Goal: Information Seeking & Learning: Learn about a topic

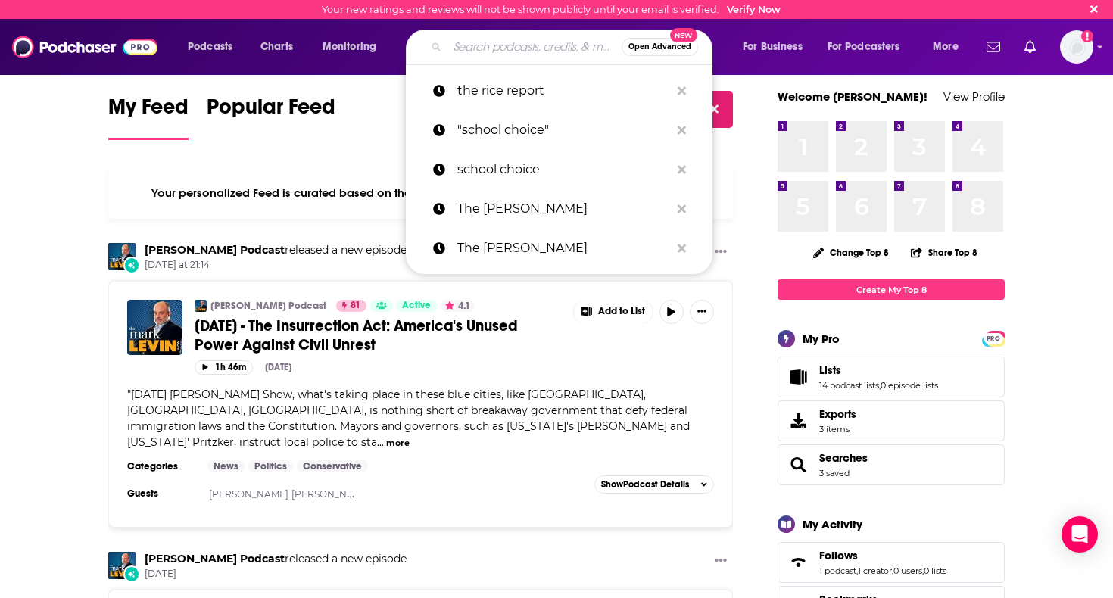
click at [485, 55] on input "Search podcasts, credits, & more..." at bounding box center [534, 47] width 174 height 24
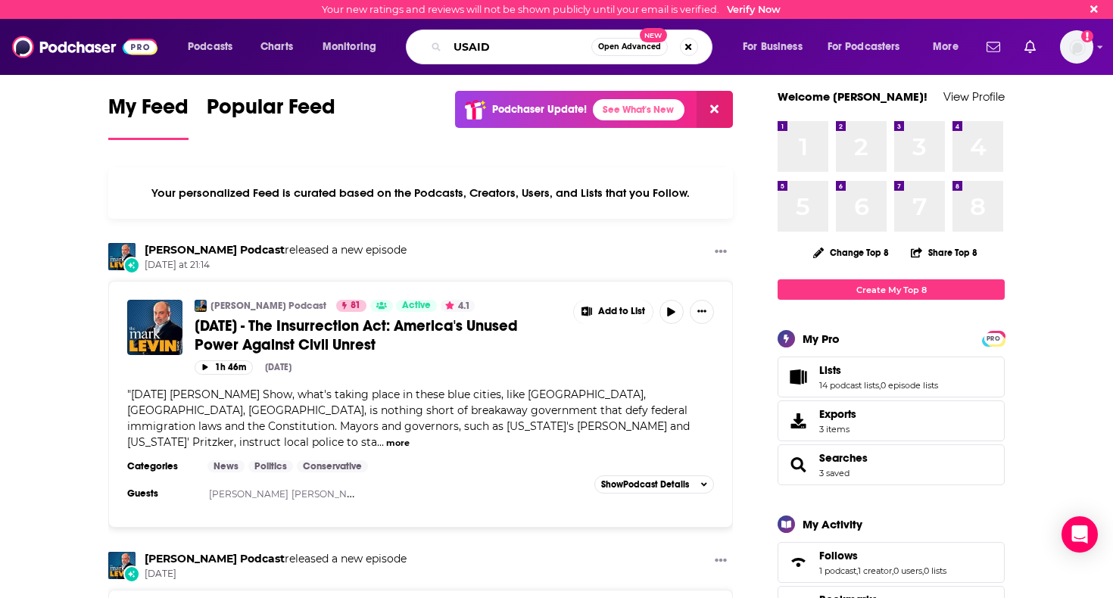
type input "USAID"
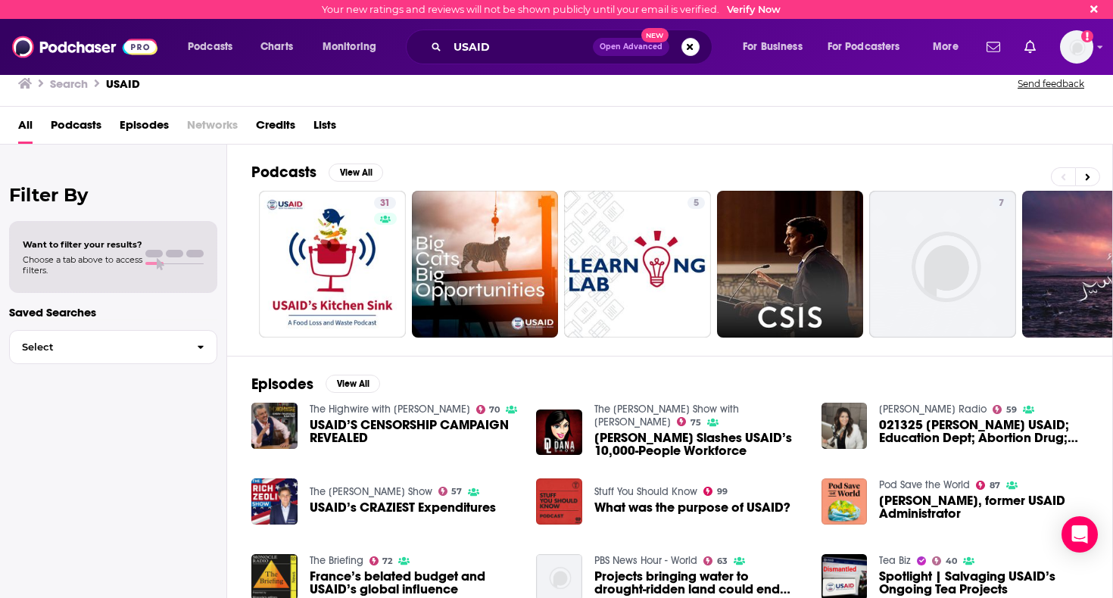
click at [131, 119] on span "Episodes" at bounding box center [144, 128] width 49 height 31
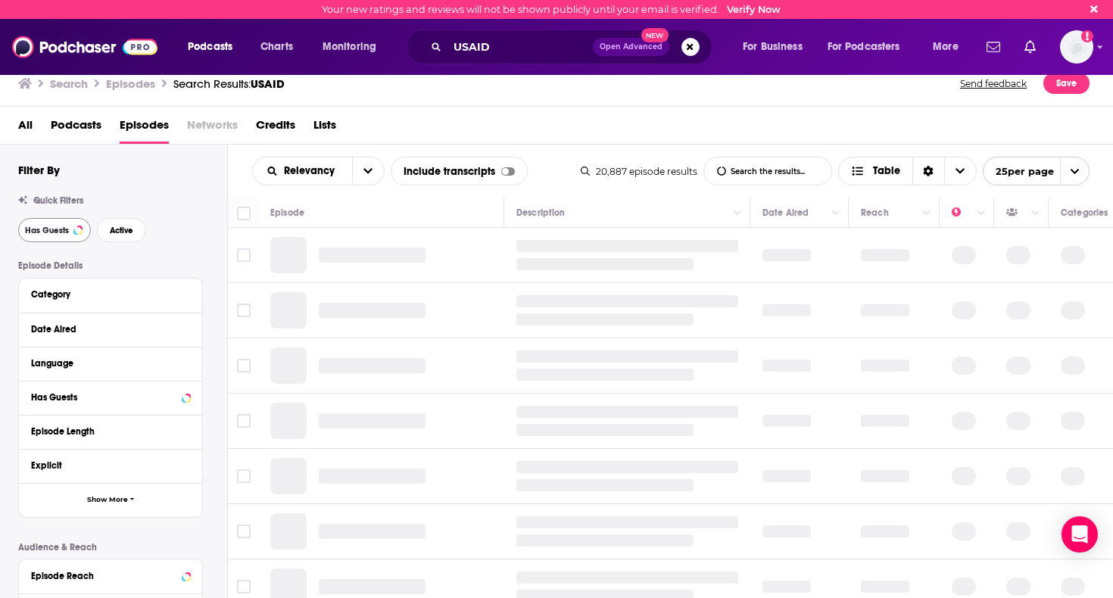
click at [69, 223] on button "Has Guests" at bounding box center [54, 230] width 73 height 24
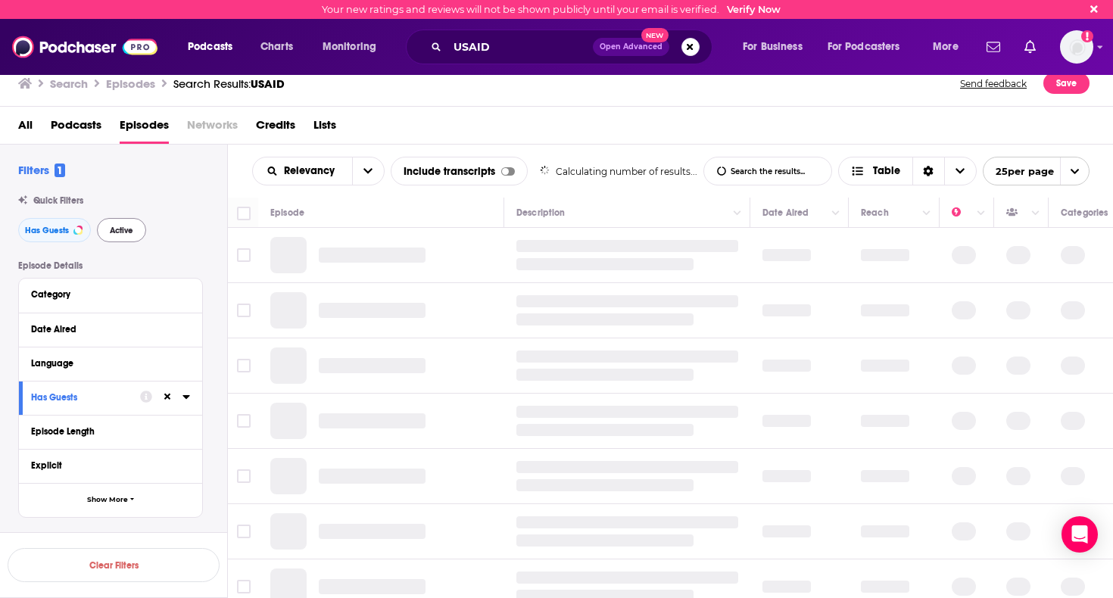
click at [140, 235] on button "Active" at bounding box center [121, 230] width 49 height 24
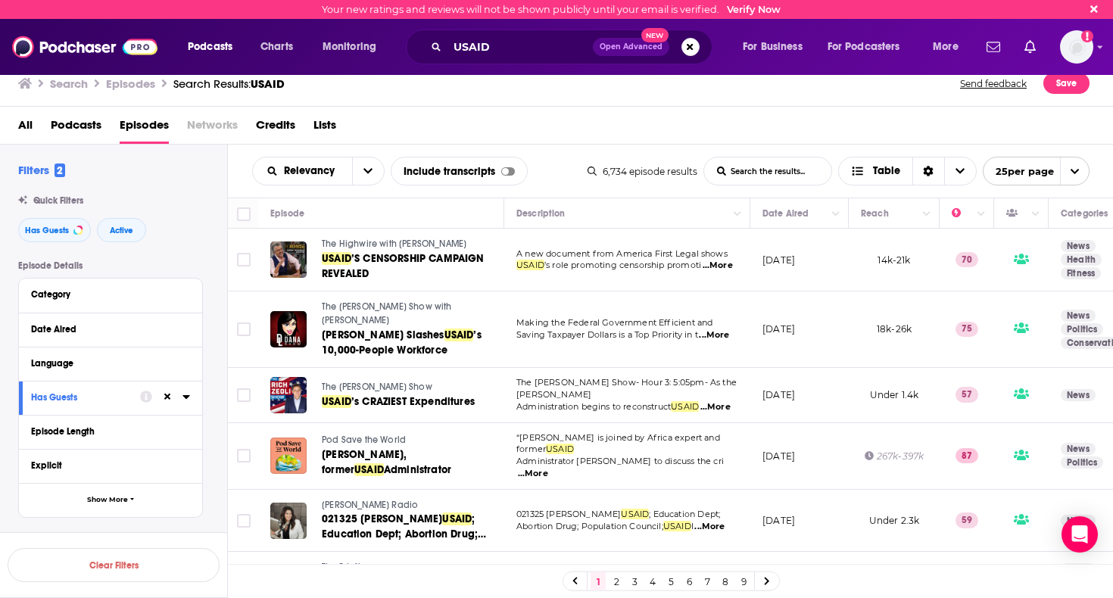
click at [420, 249] on span "The Highwire with [PERSON_NAME]" at bounding box center [394, 243] width 145 height 11
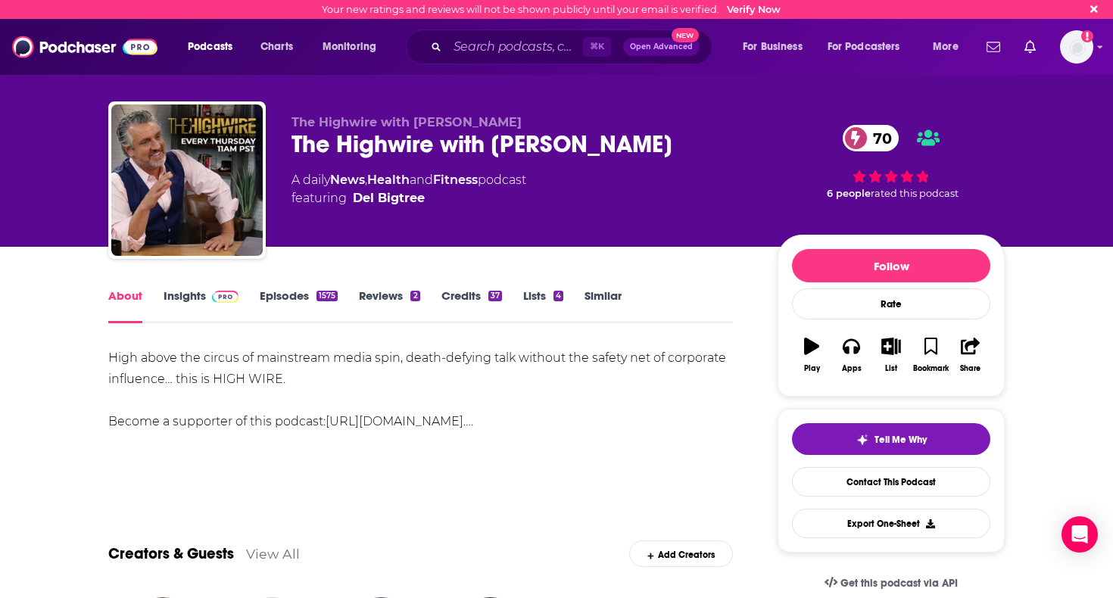
click at [204, 296] on link "Insights" at bounding box center [200, 305] width 75 height 35
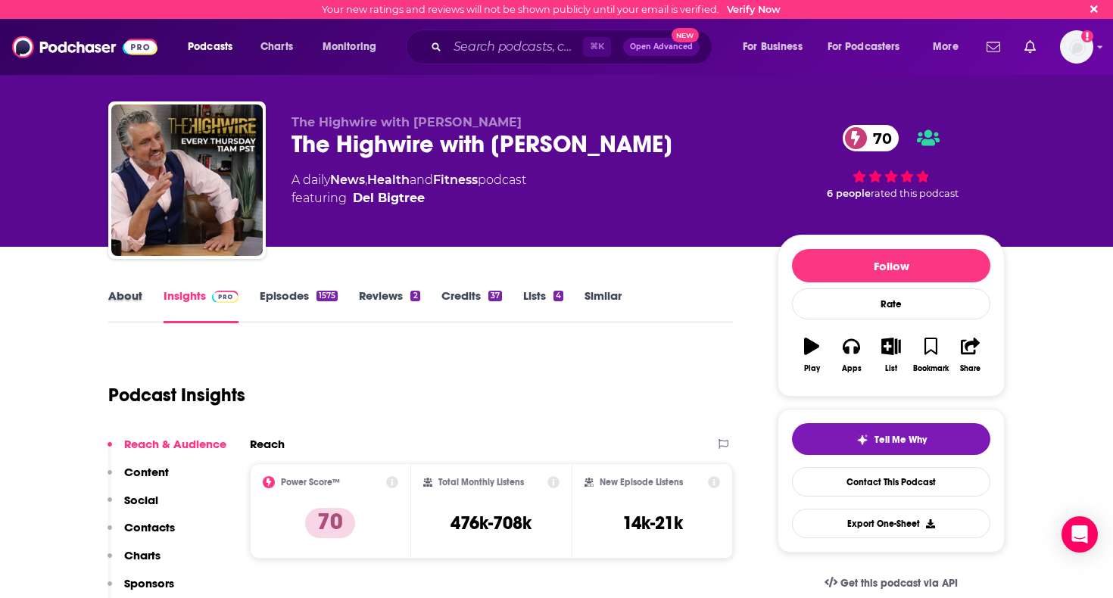
click at [144, 289] on div "About" at bounding box center [135, 305] width 55 height 35
click at [136, 291] on link "About" at bounding box center [125, 305] width 34 height 35
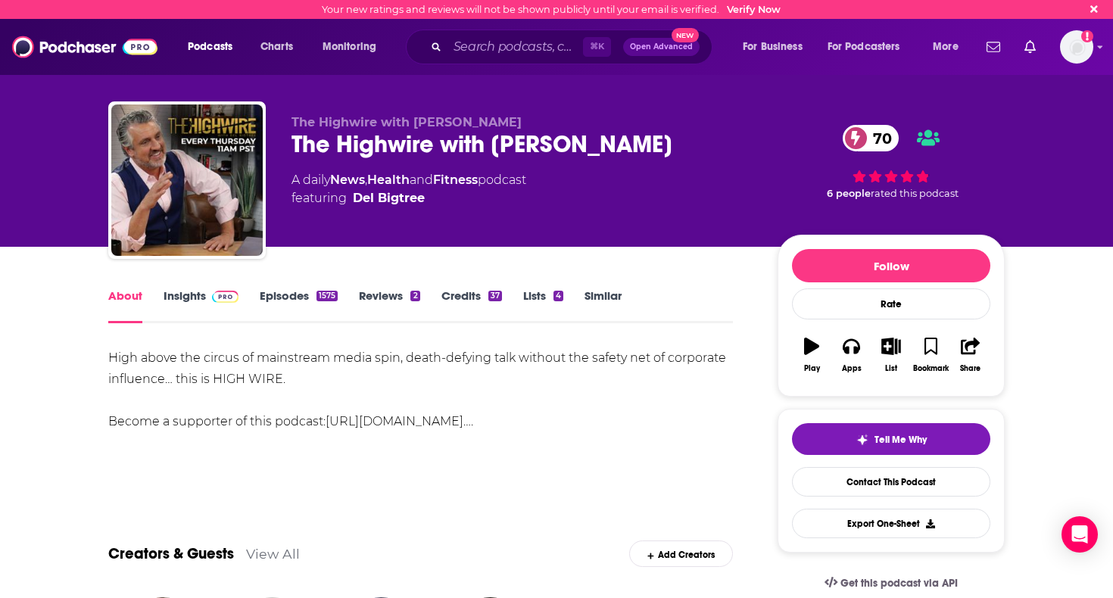
click at [204, 291] on link "Insights" at bounding box center [200, 305] width 75 height 35
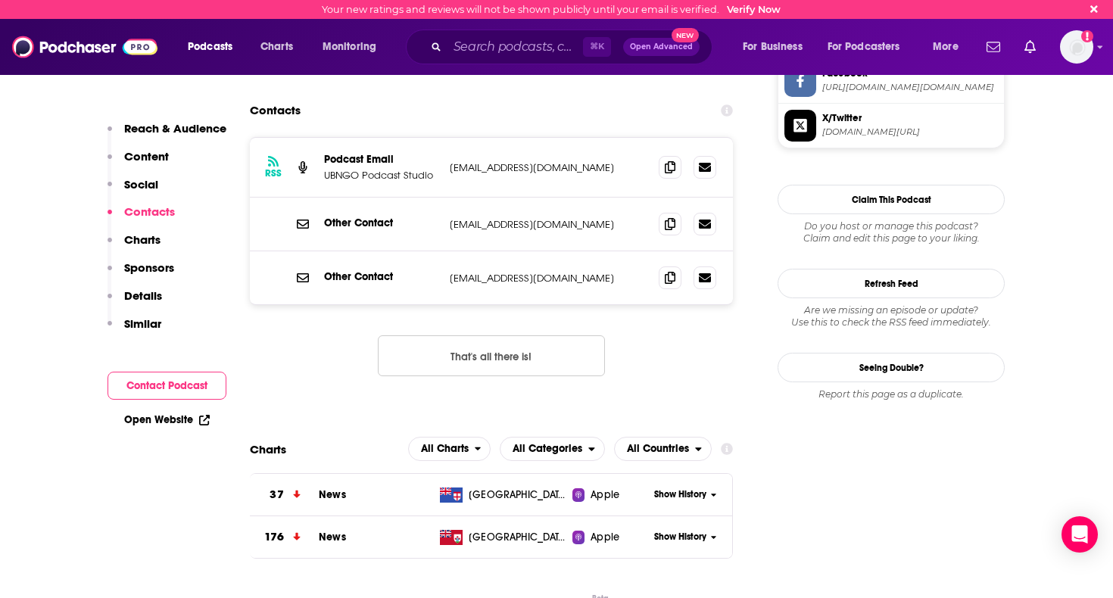
scroll to position [1622, 0]
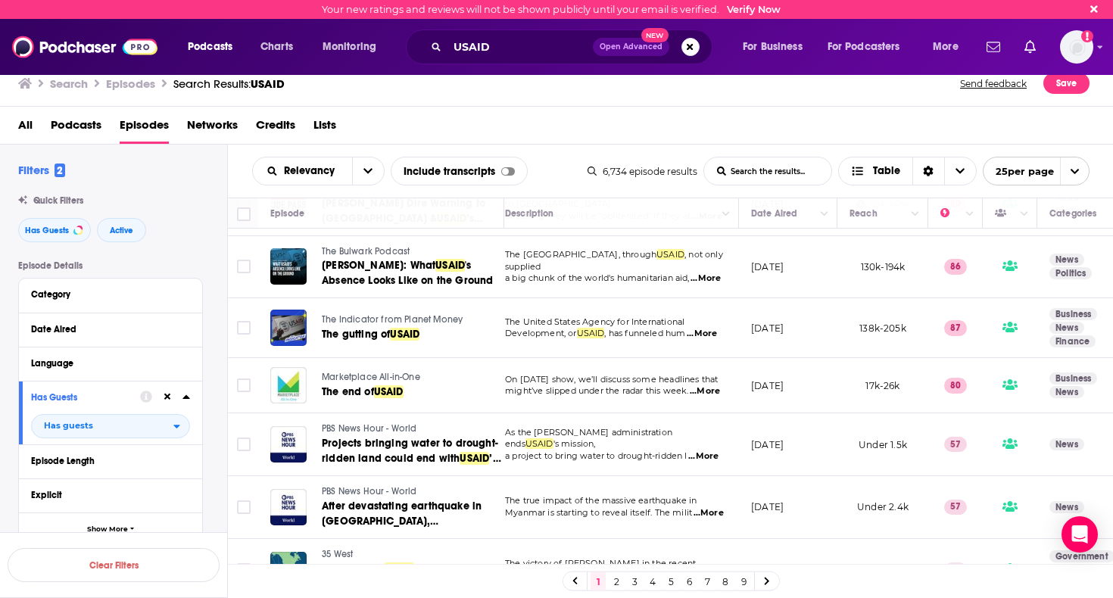
click at [615, 577] on link "2" at bounding box center [615, 581] width 15 height 18
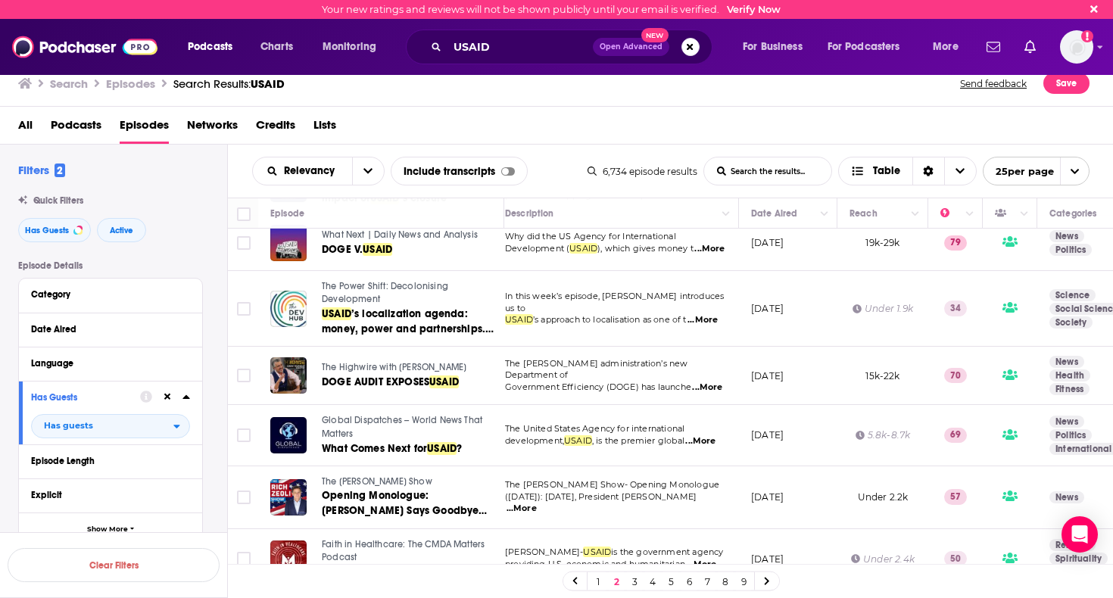
scroll to position [88, 0]
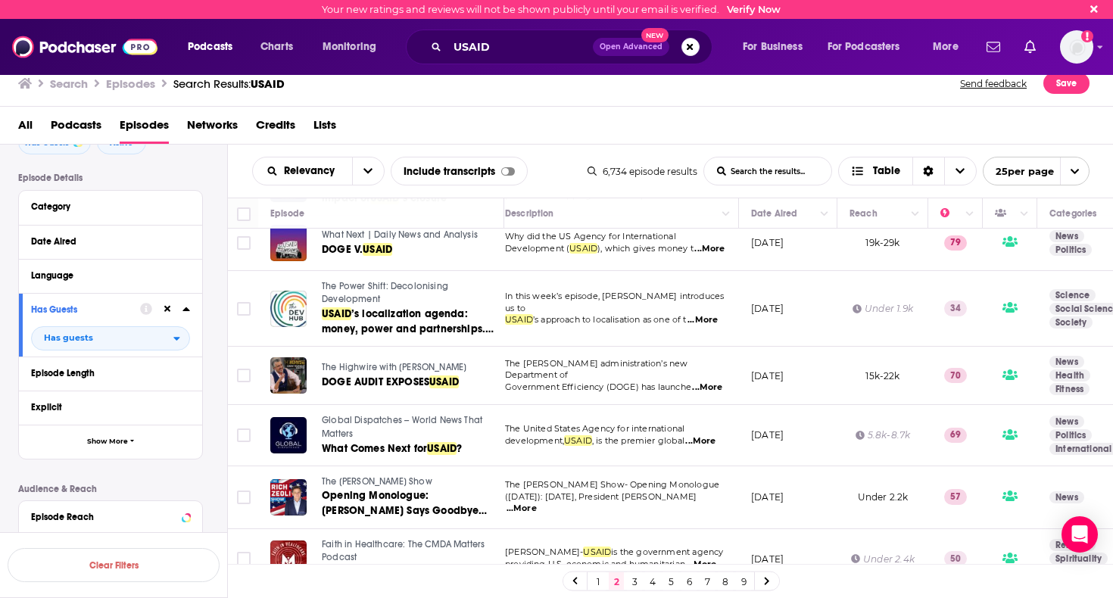
click at [93, 204] on div "Category" at bounding box center [105, 206] width 149 height 11
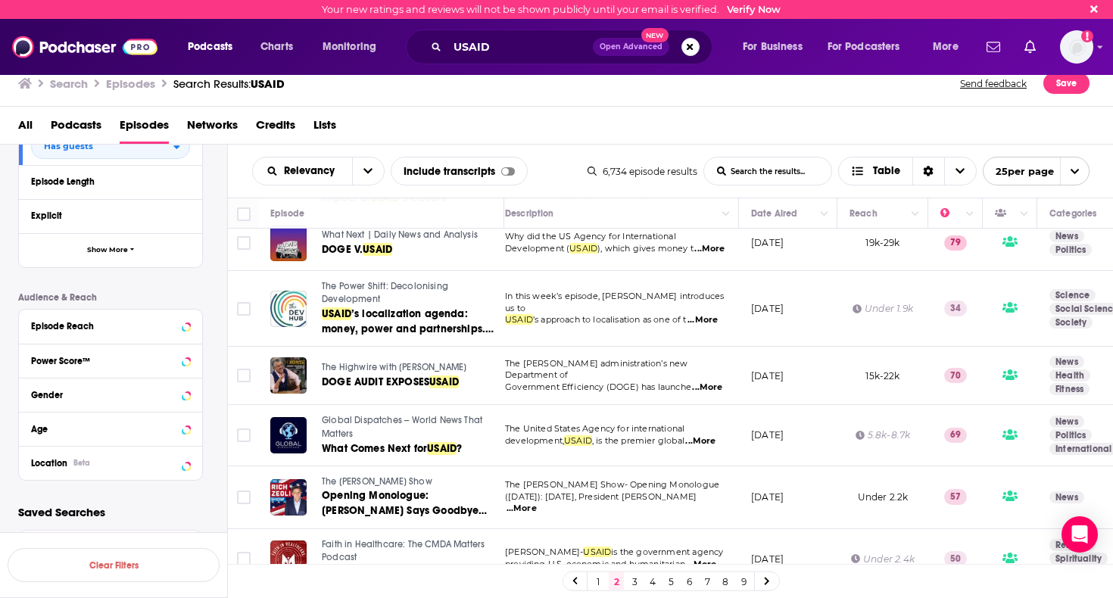
scroll to position [484, 0]
click at [138, 248] on button "Show More" at bounding box center [110, 251] width 183 height 34
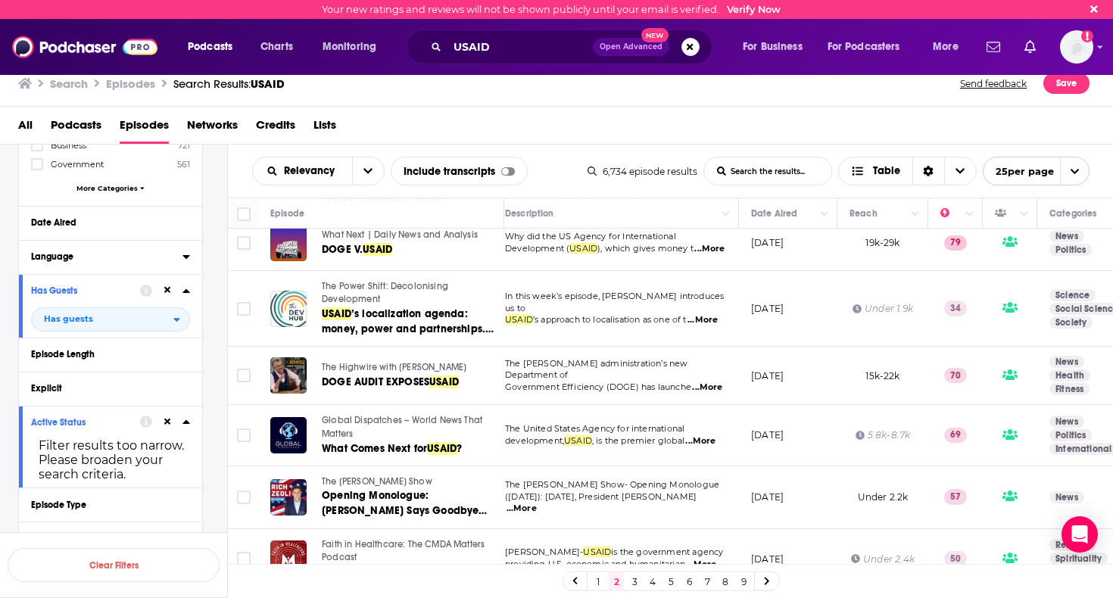
scroll to position [321, 0]
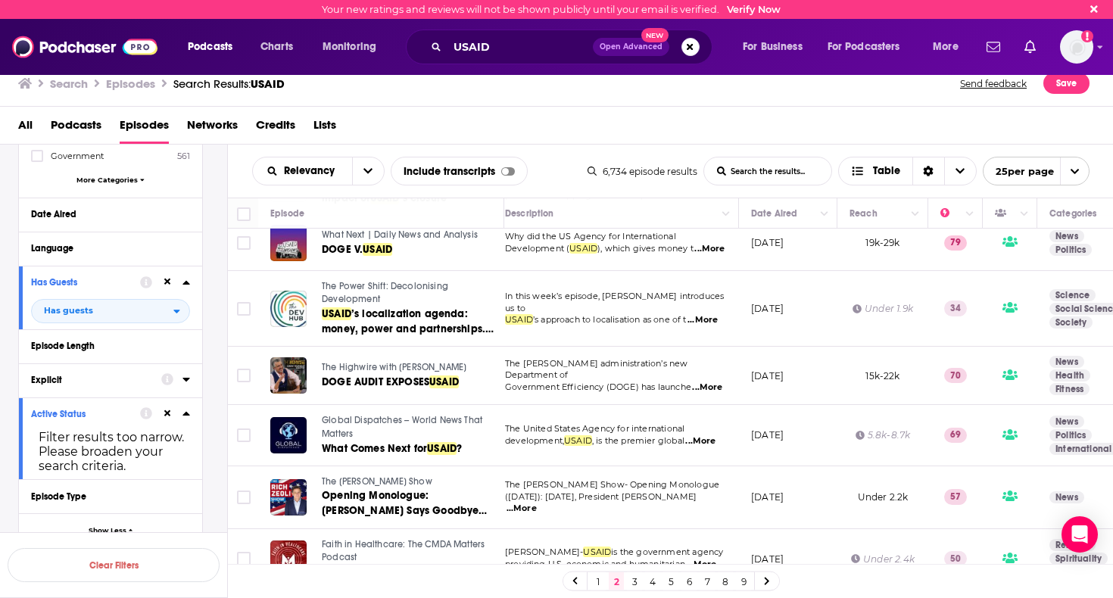
click at [97, 385] on button "Explicit" at bounding box center [96, 379] width 130 height 19
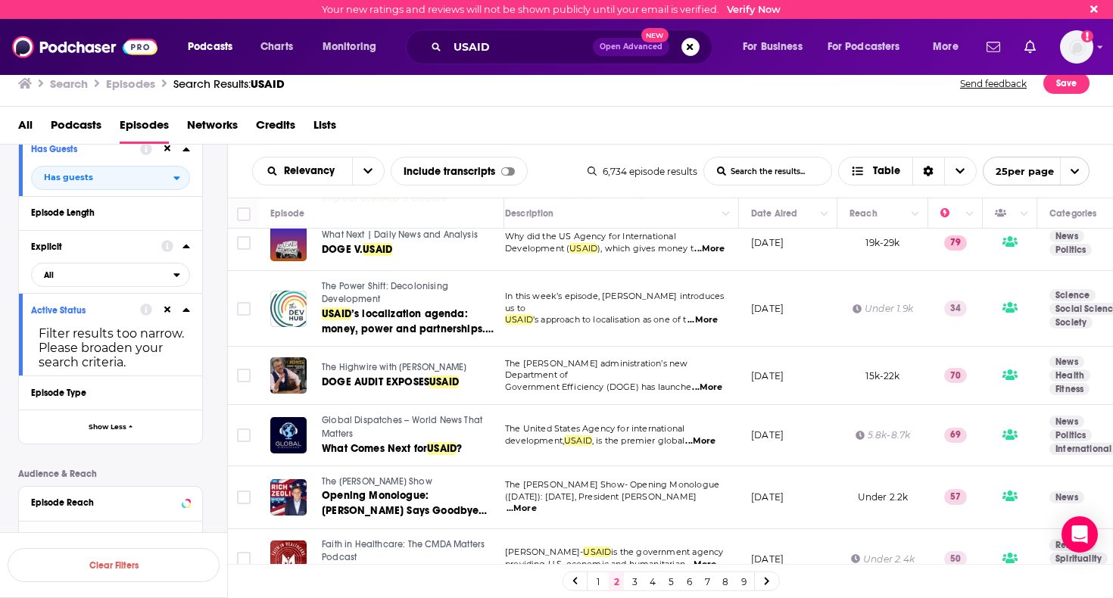
scroll to position [488, 0]
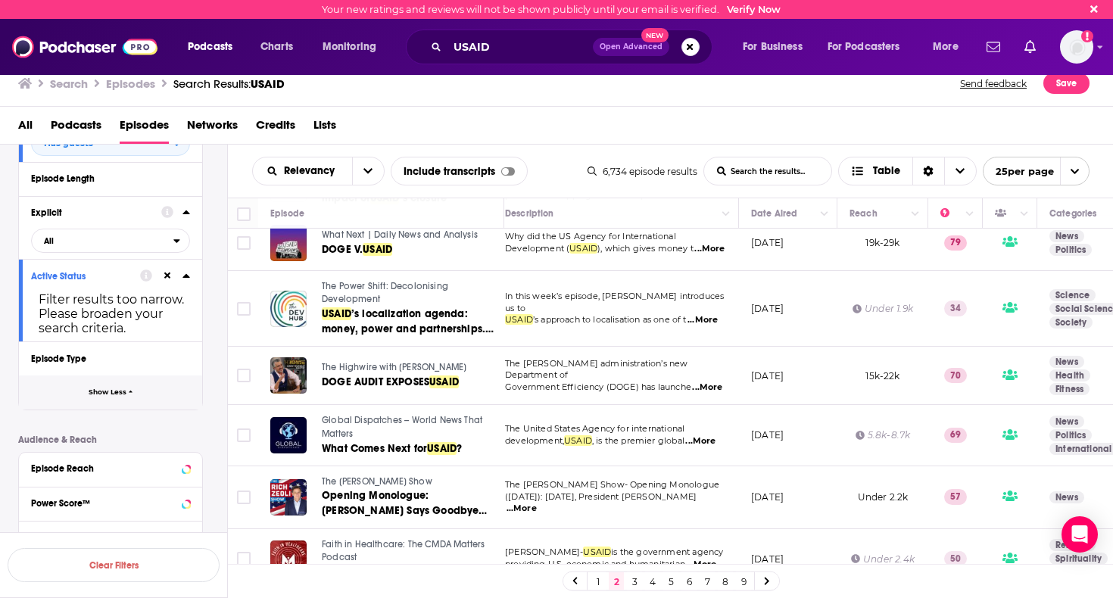
click at [118, 386] on button "Show Less" at bounding box center [110, 392] width 183 height 34
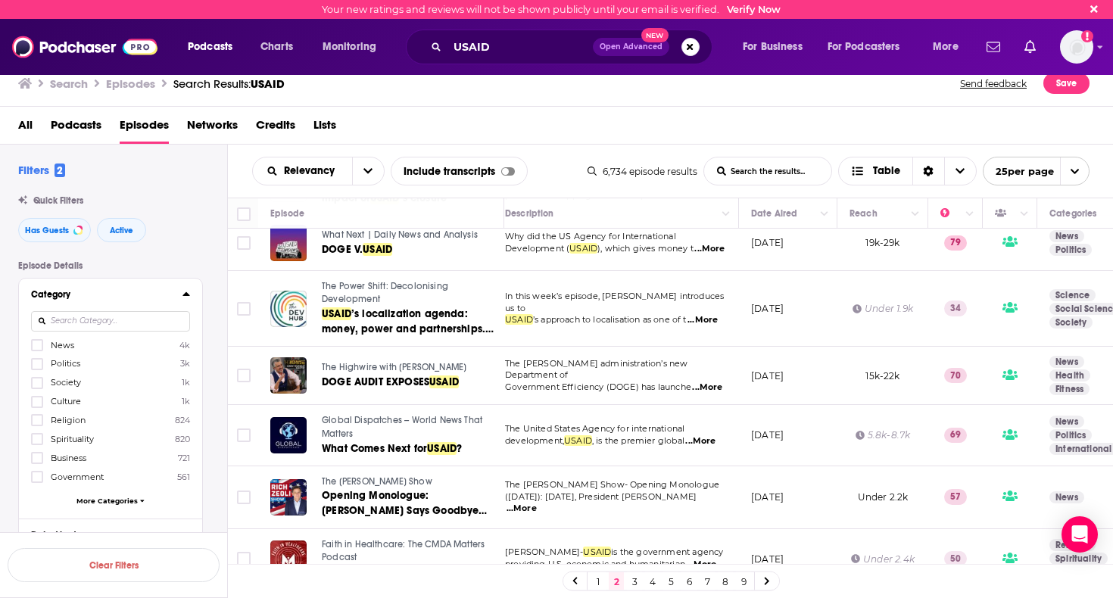
scroll to position [0, 0]
click at [89, 123] on span "Podcasts" at bounding box center [76, 128] width 51 height 31
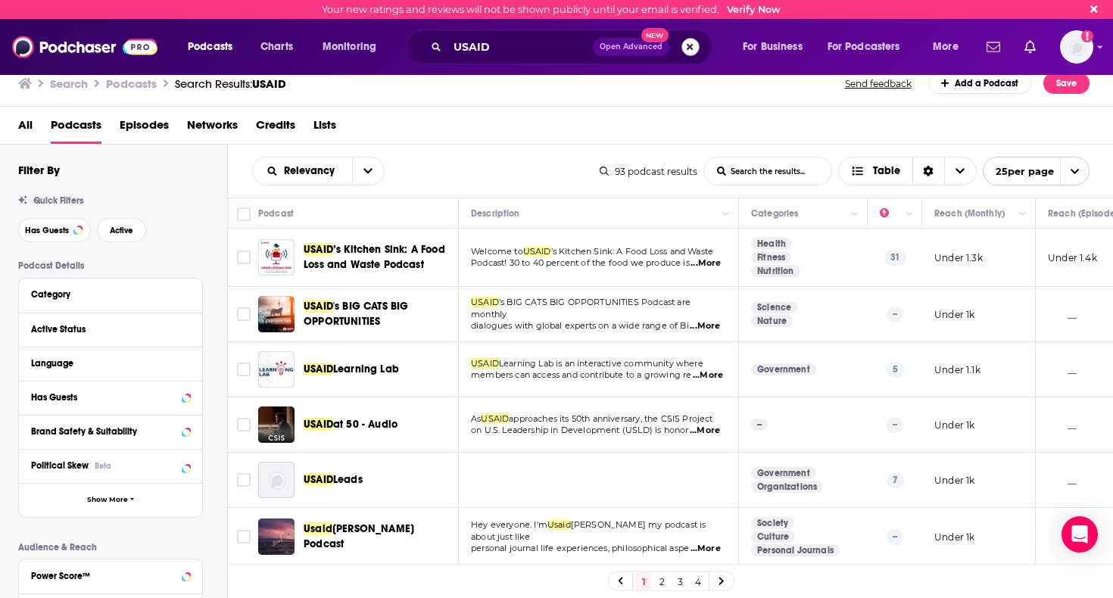
click at [690, 43] on button "Search podcasts, credits, & more..." at bounding box center [690, 47] width 18 height 18
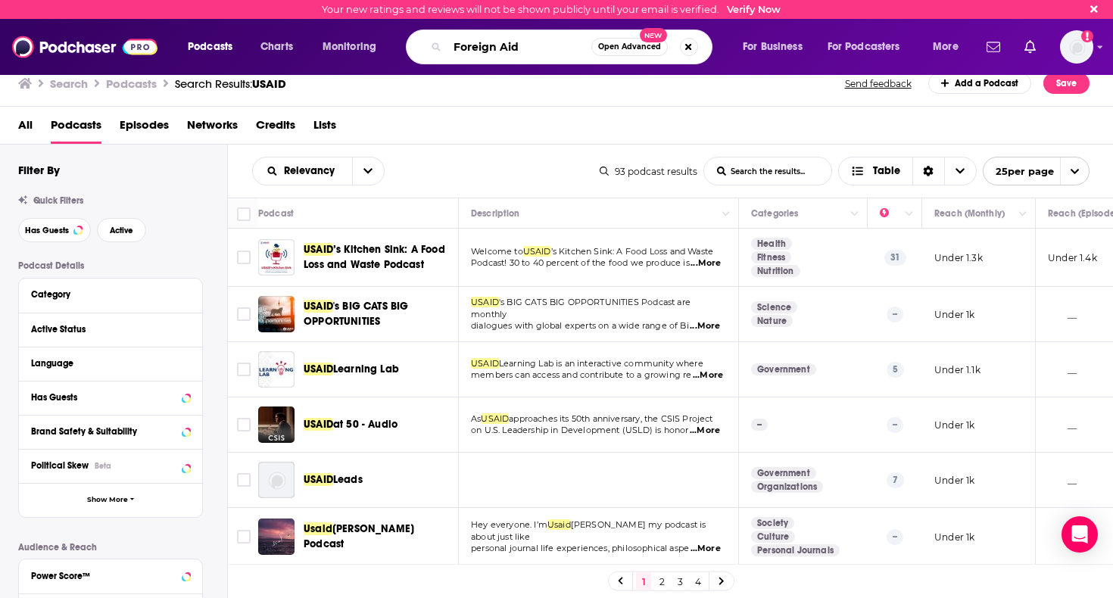
type input "Foreign Aid"
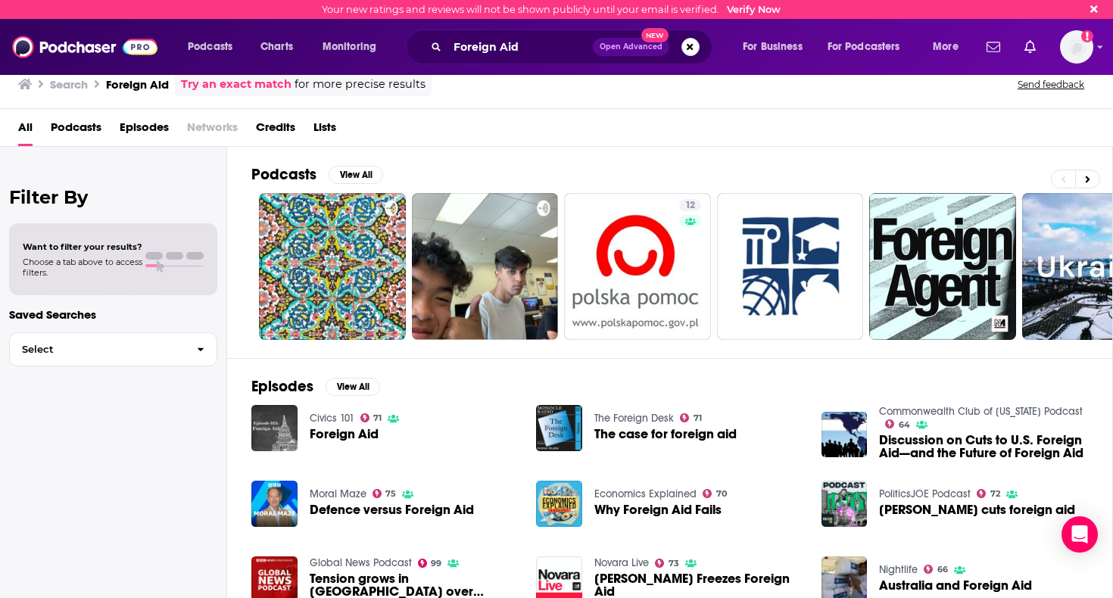
click at [670, 503] on span "Why Foreign Aid Fails" at bounding box center [657, 509] width 127 height 13
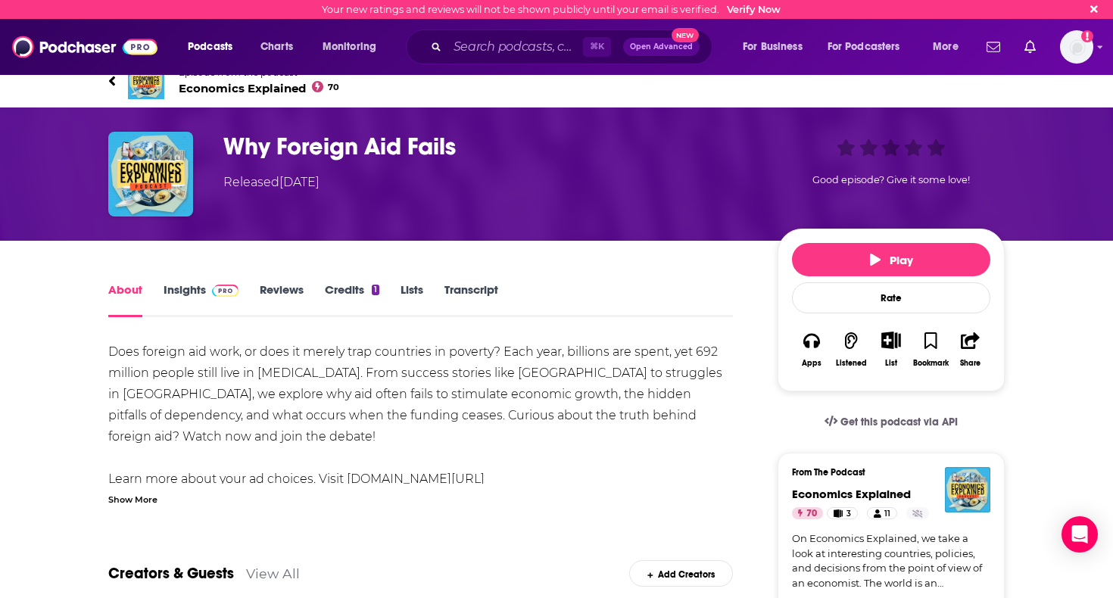
click at [214, 288] on img at bounding box center [225, 291] width 26 height 12
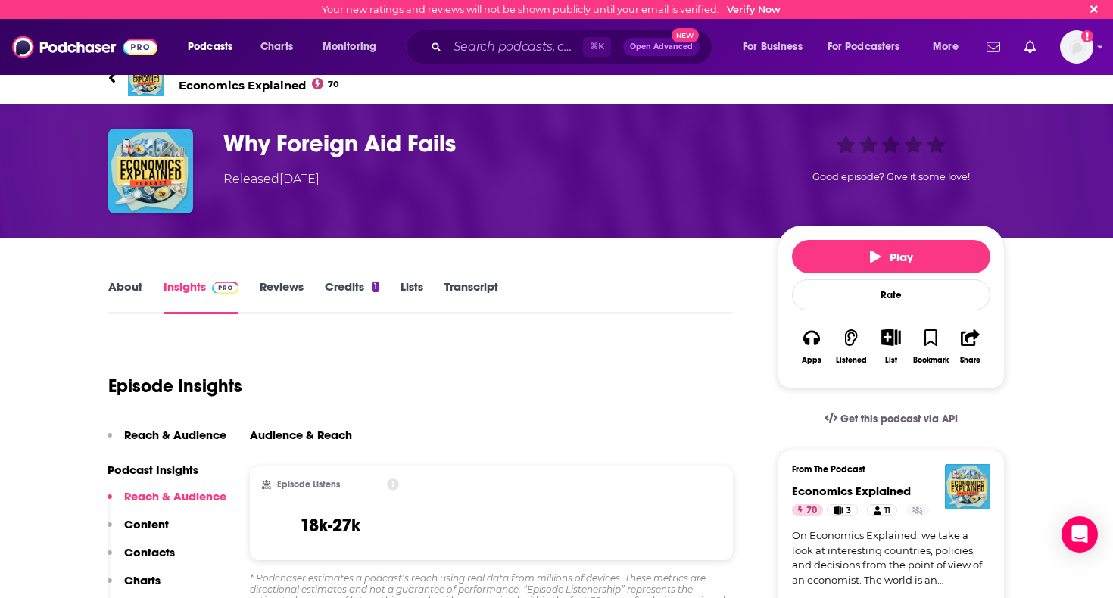
scroll to position [5, 0]
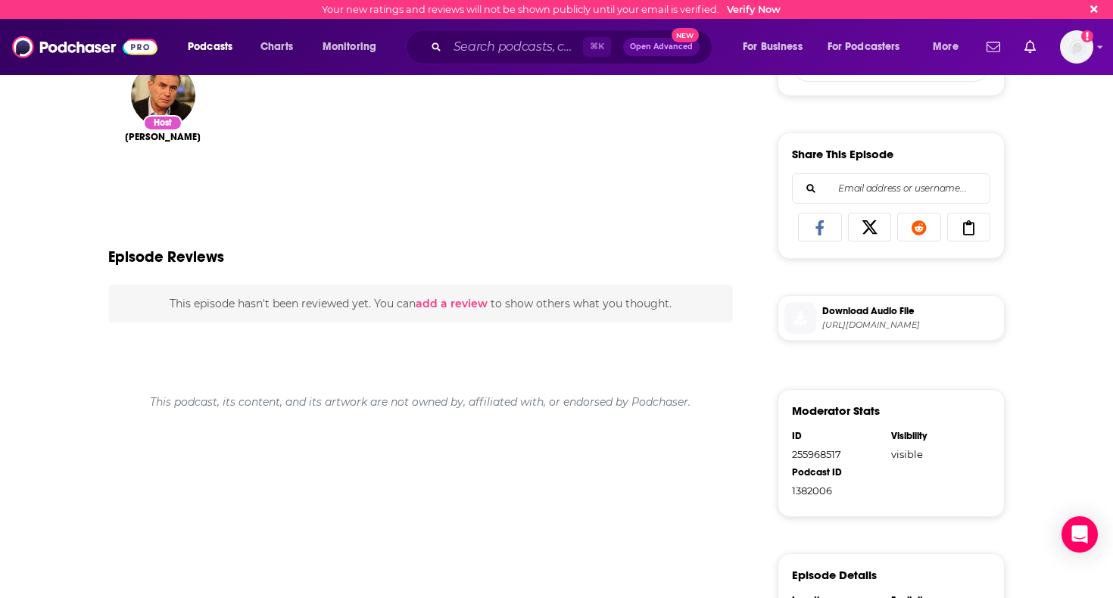
scroll to position [596, 0]
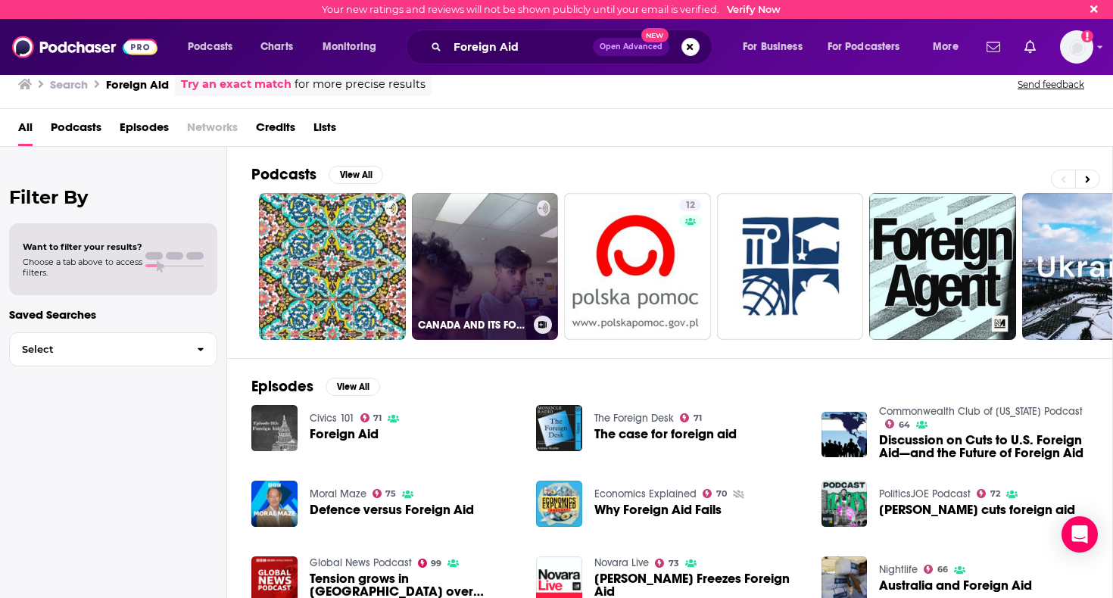
scroll to position [27, 0]
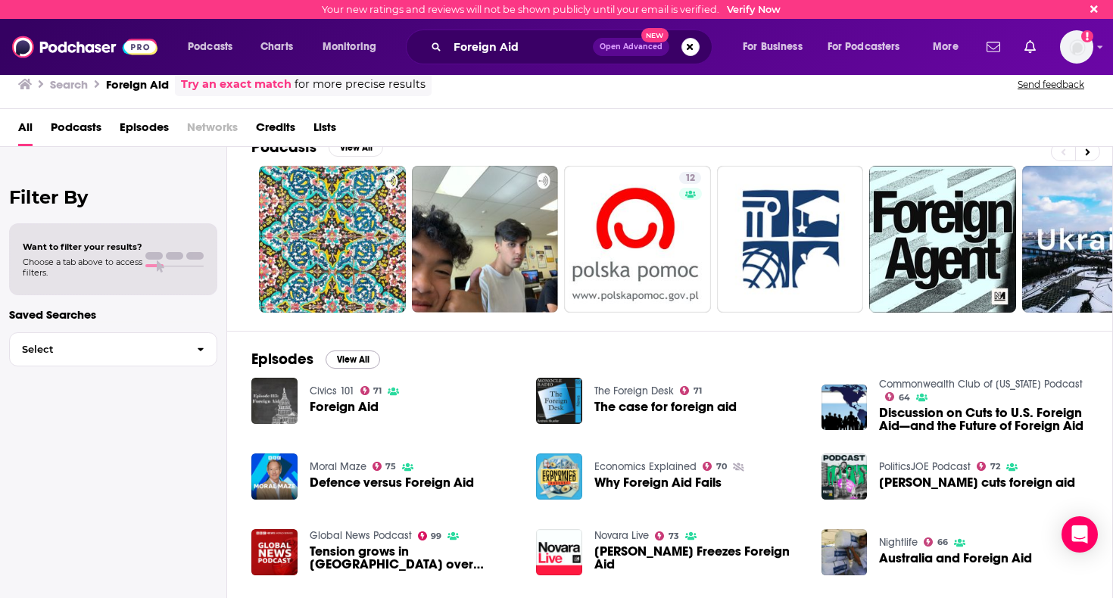
click at [358, 356] on button "View All" at bounding box center [352, 359] width 54 height 18
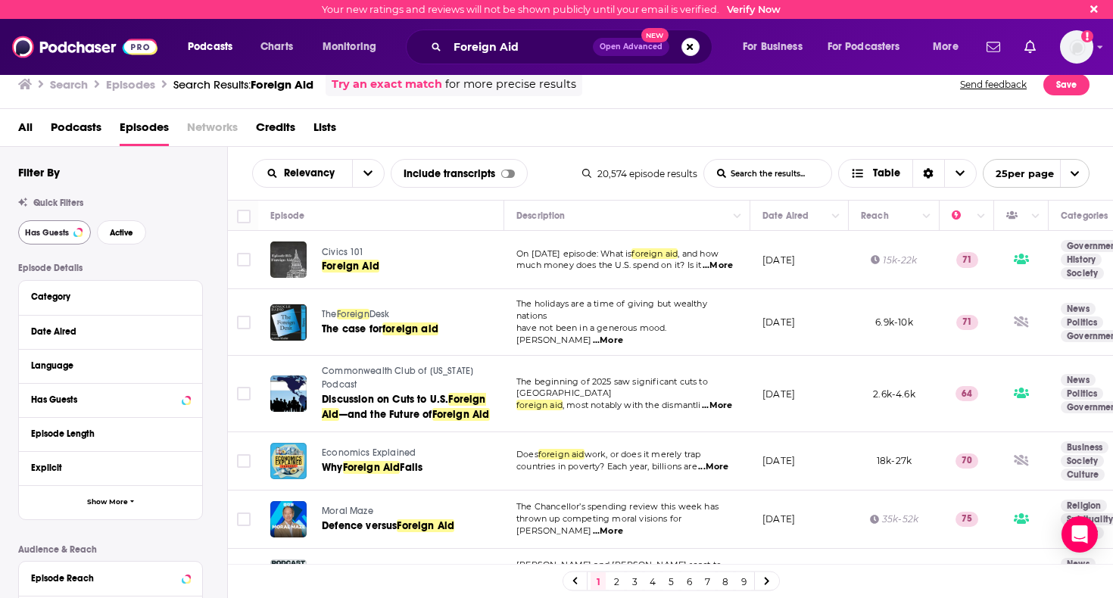
click at [61, 229] on span "Has Guests" at bounding box center [47, 233] width 44 height 8
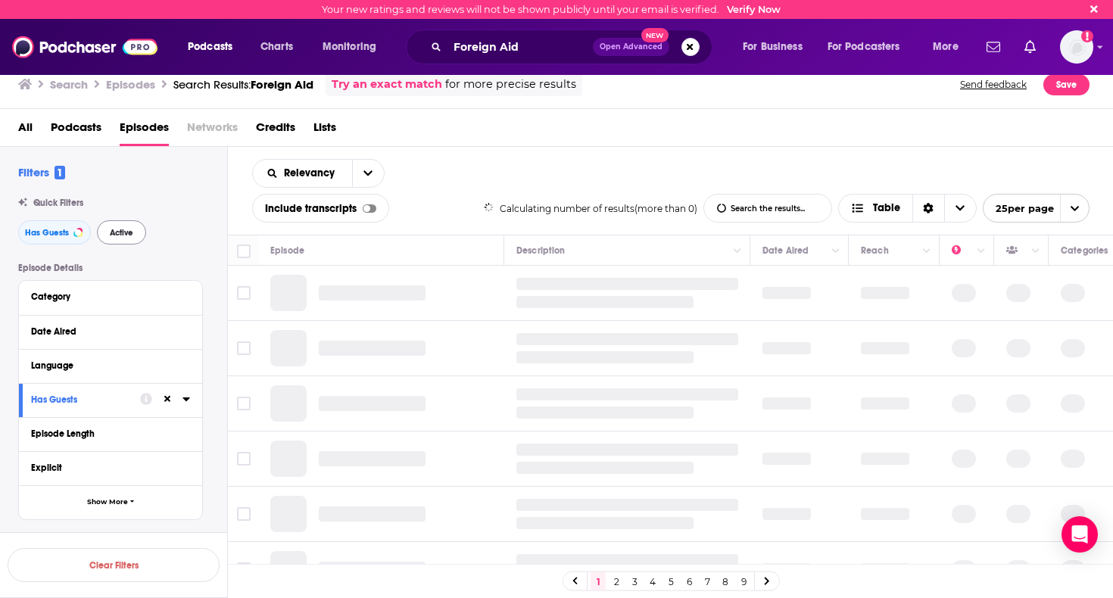
click at [134, 236] on button "Active" at bounding box center [121, 232] width 49 height 24
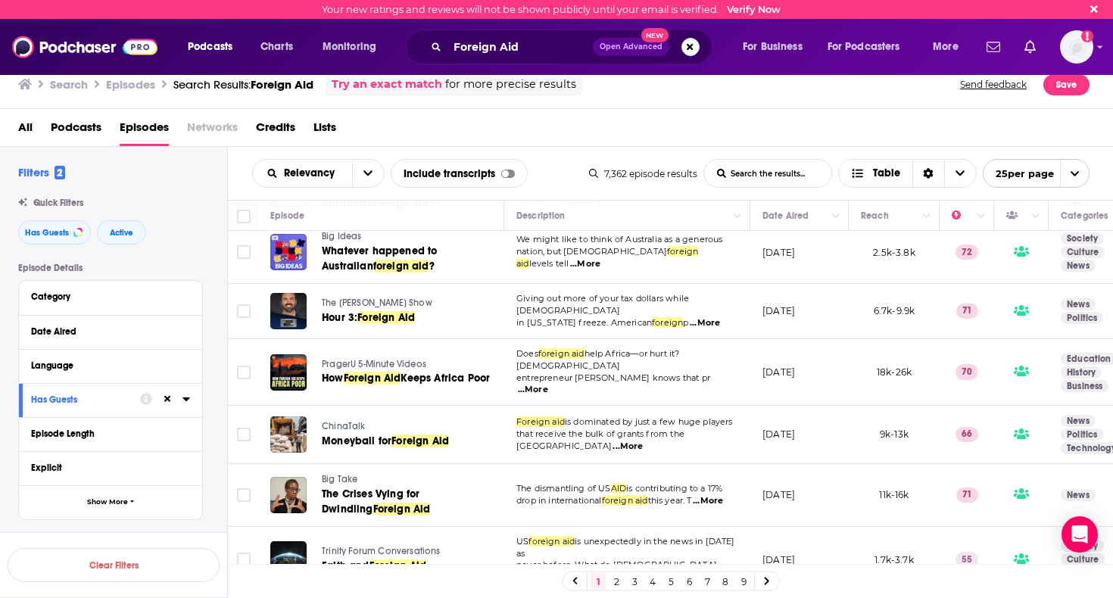
scroll to position [785, 0]
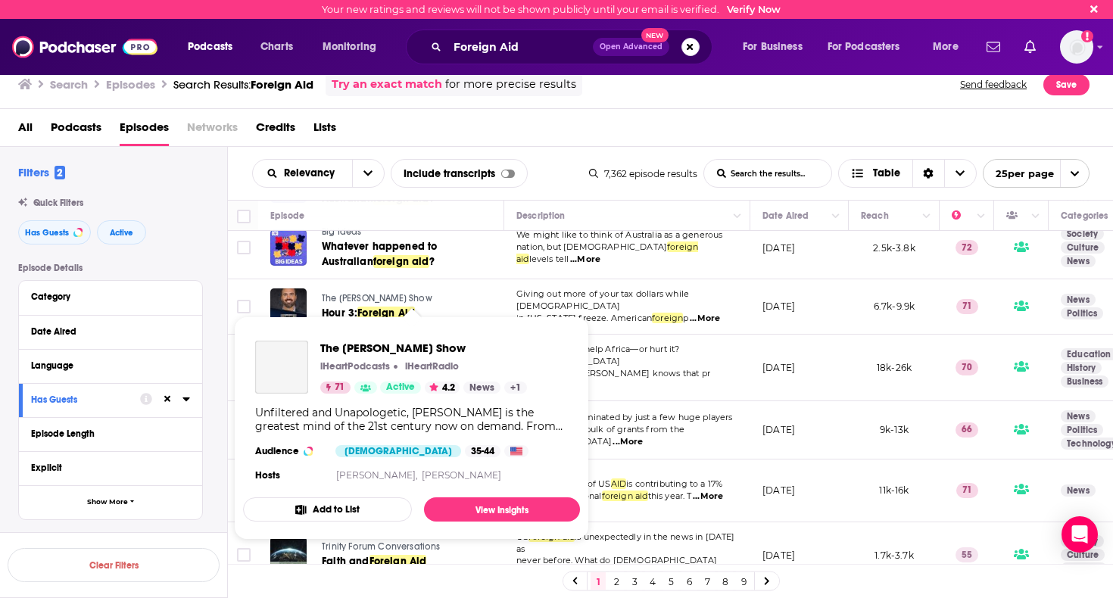
click at [377, 293] on span "The Jesse Kelly Show" at bounding box center [377, 298] width 110 height 11
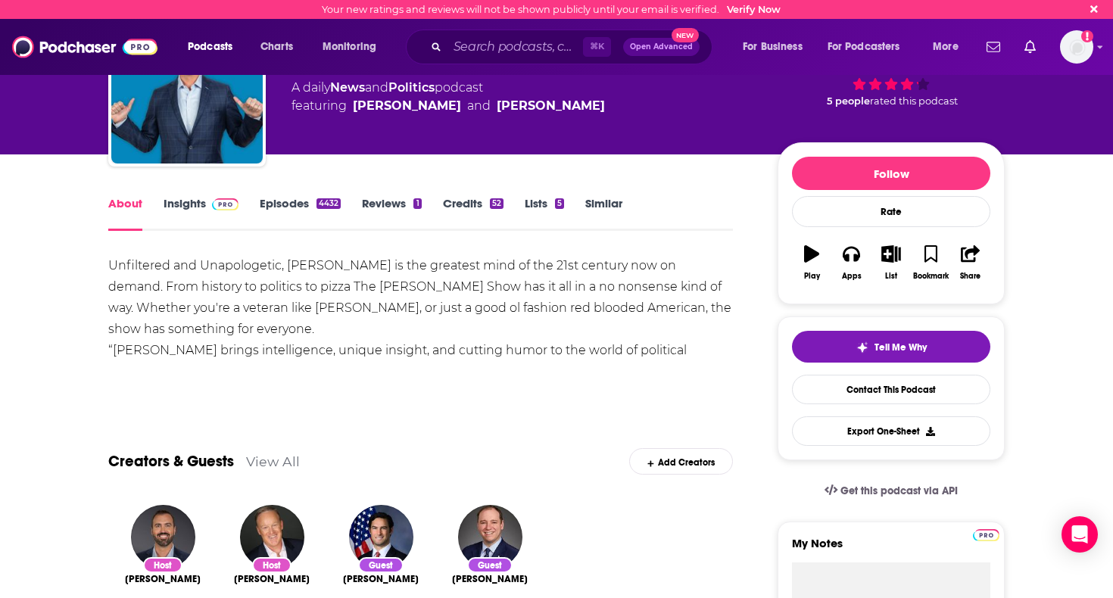
scroll to position [94, 0]
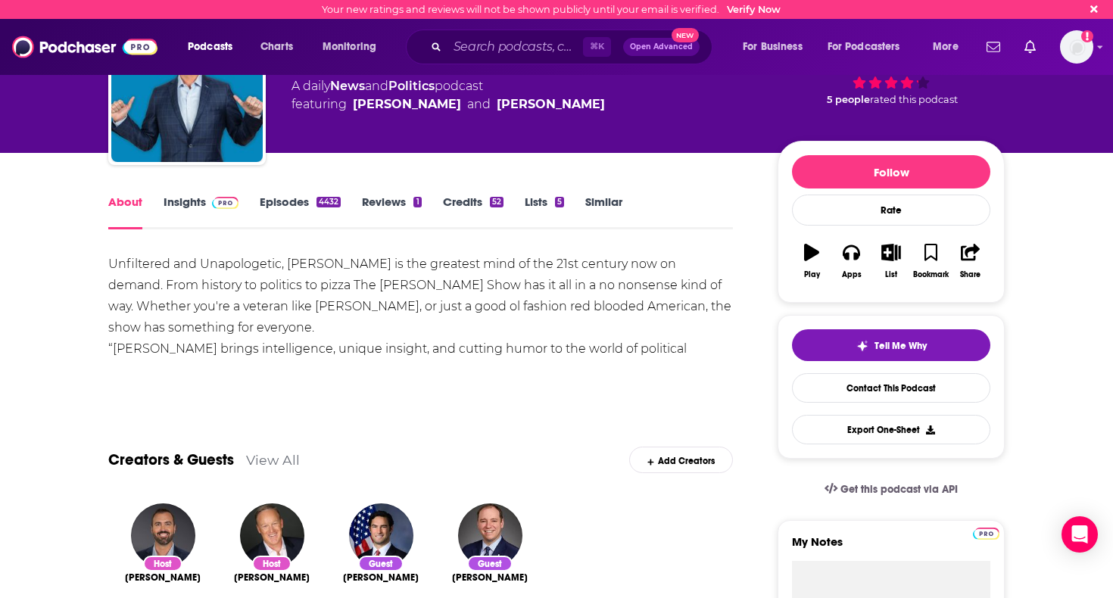
click at [187, 207] on link "Insights" at bounding box center [200, 212] width 75 height 35
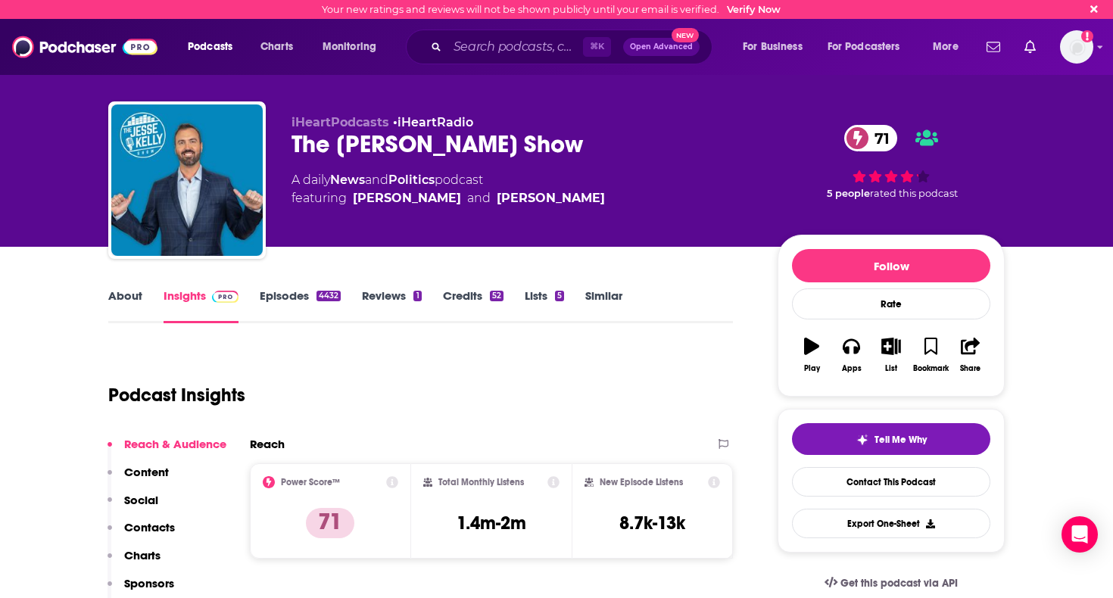
click at [308, 296] on link "Episodes 4432" at bounding box center [300, 305] width 81 height 35
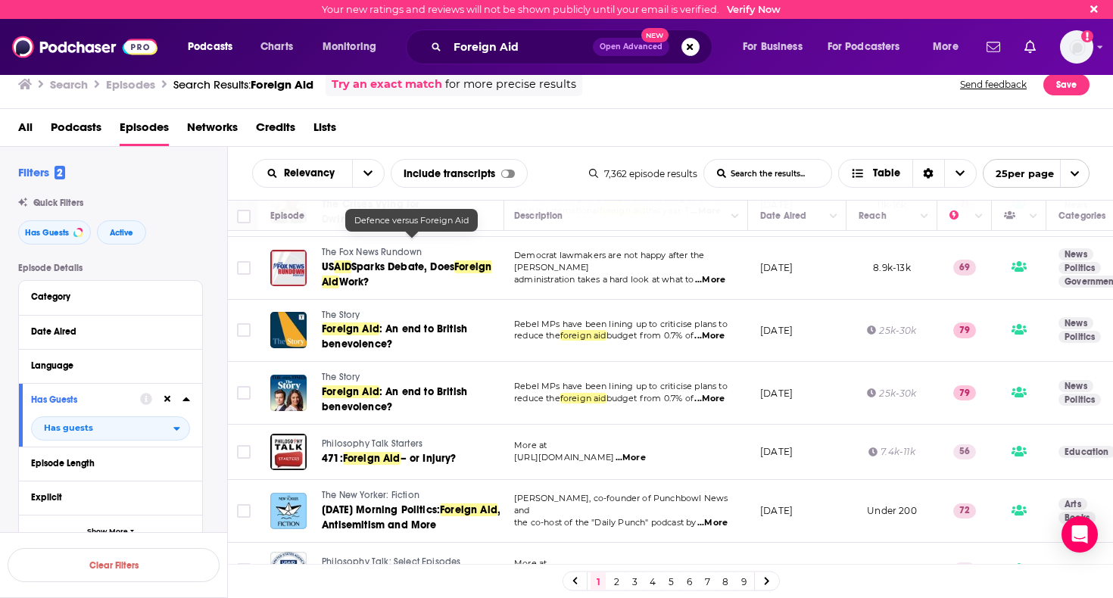
click at [615, 583] on link "2" at bounding box center [615, 581] width 15 height 18
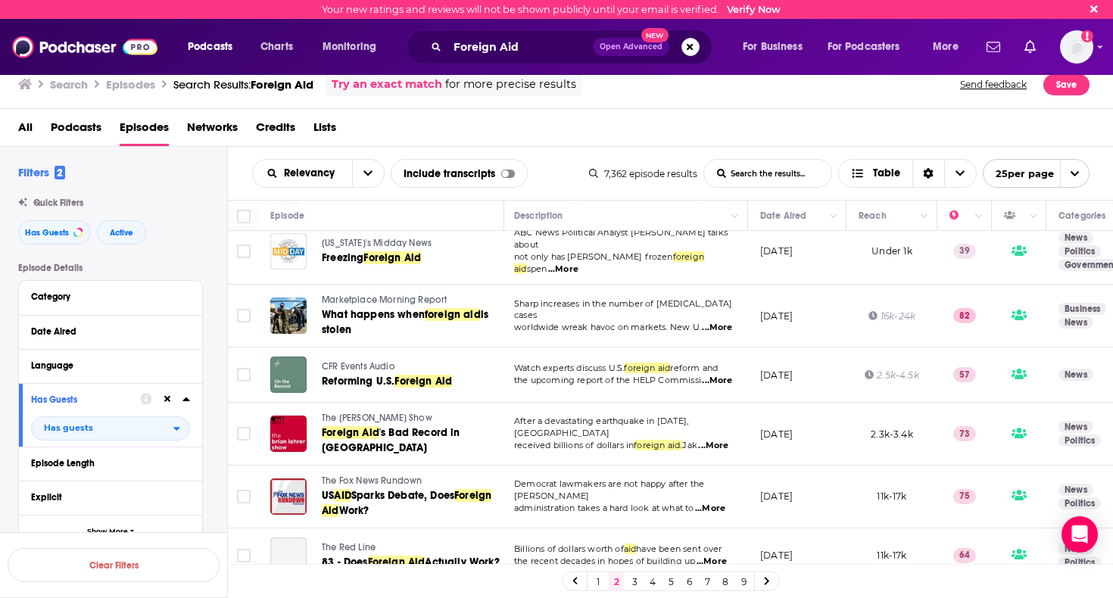
scroll to position [98, 2]
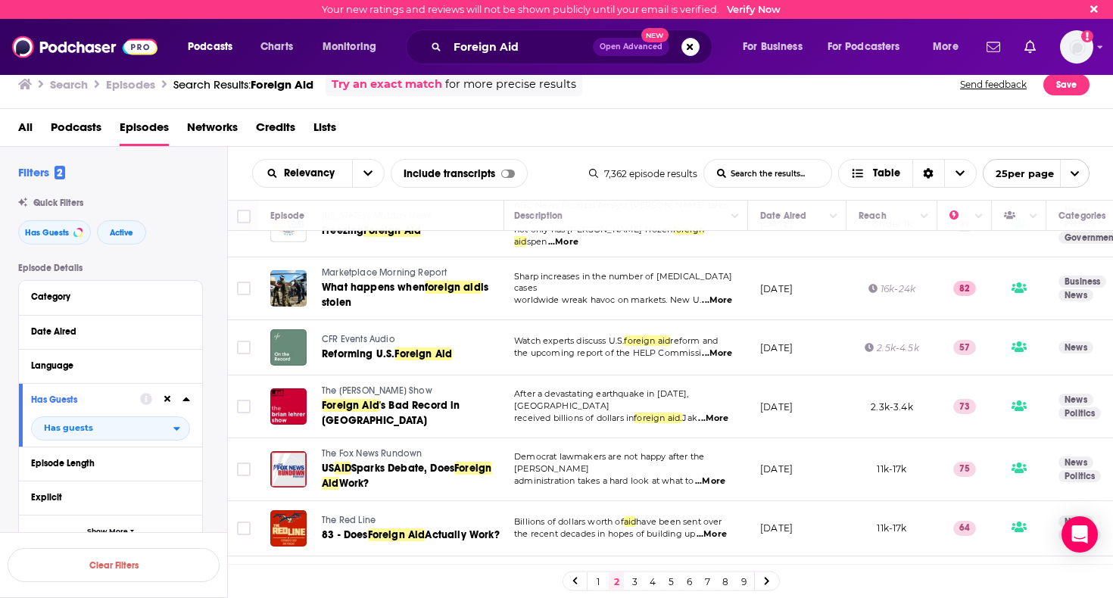
click at [363, 389] on span "The Brian Lehrer Show" at bounding box center [377, 390] width 110 height 11
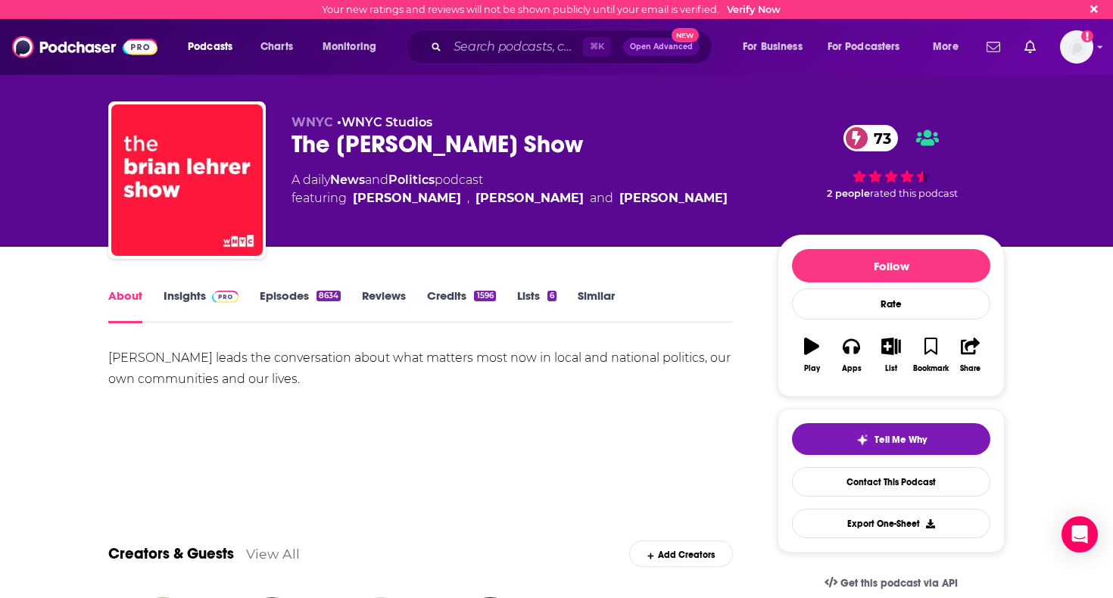
click at [202, 298] on link "Insights" at bounding box center [200, 305] width 75 height 35
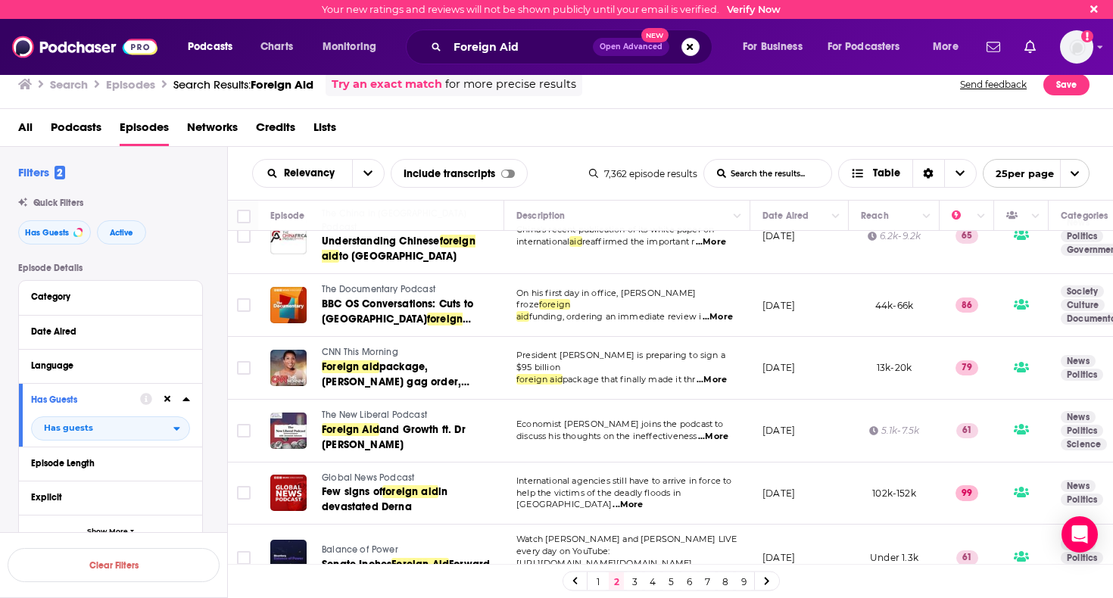
scroll to position [1121, 0]
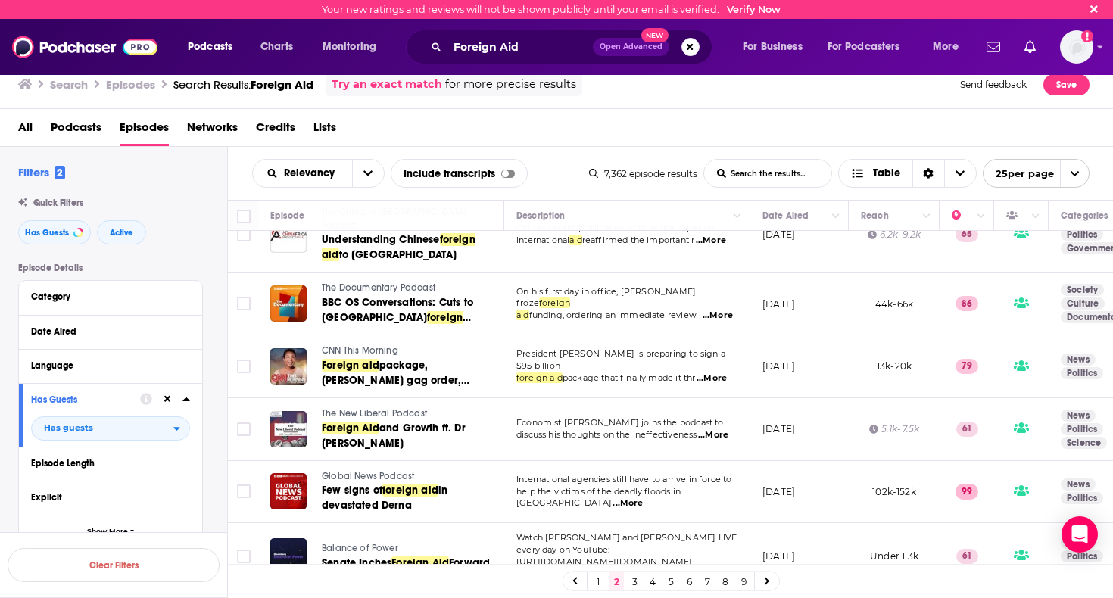
click at [718, 429] on span "...More" at bounding box center [713, 435] width 30 height 12
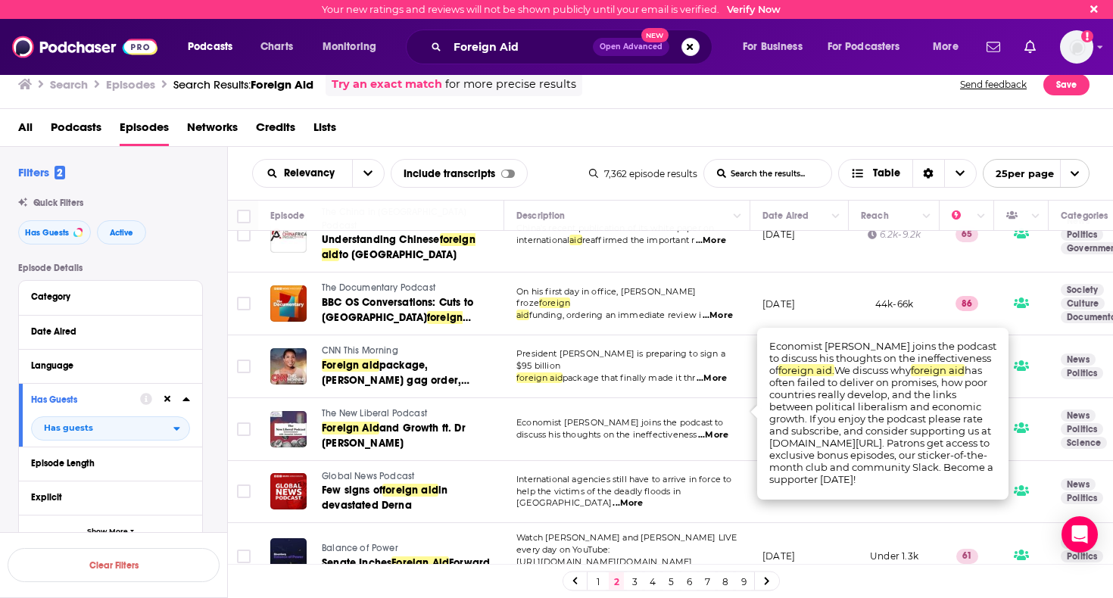
click at [406, 408] on span "The New Liberal Podcast" at bounding box center [374, 413] width 105 height 11
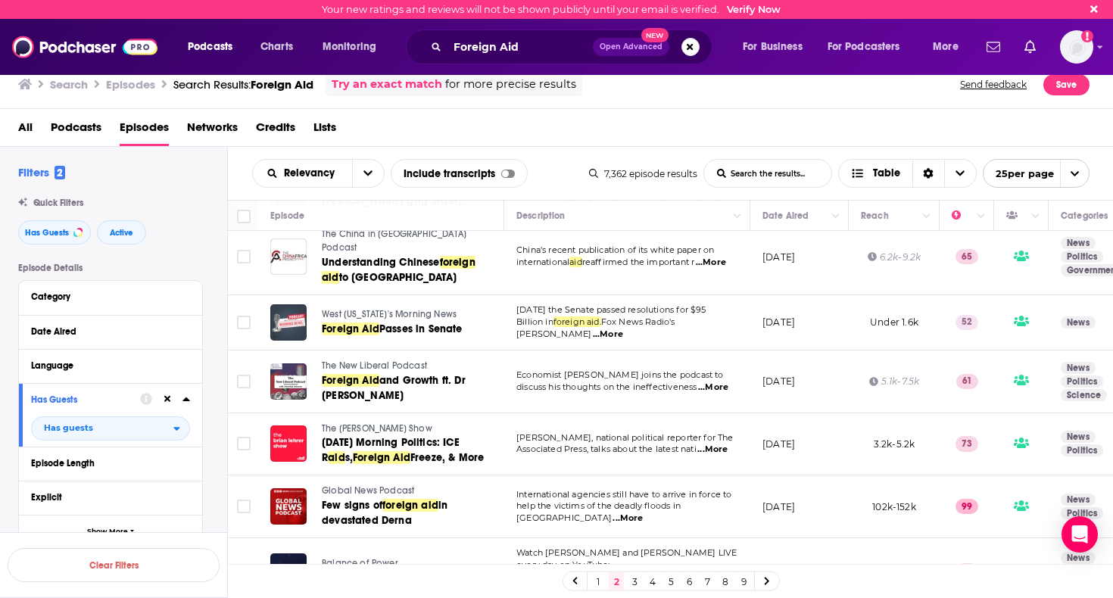
scroll to position [1168, 0]
click at [640, 578] on link "3" at bounding box center [634, 581] width 15 height 18
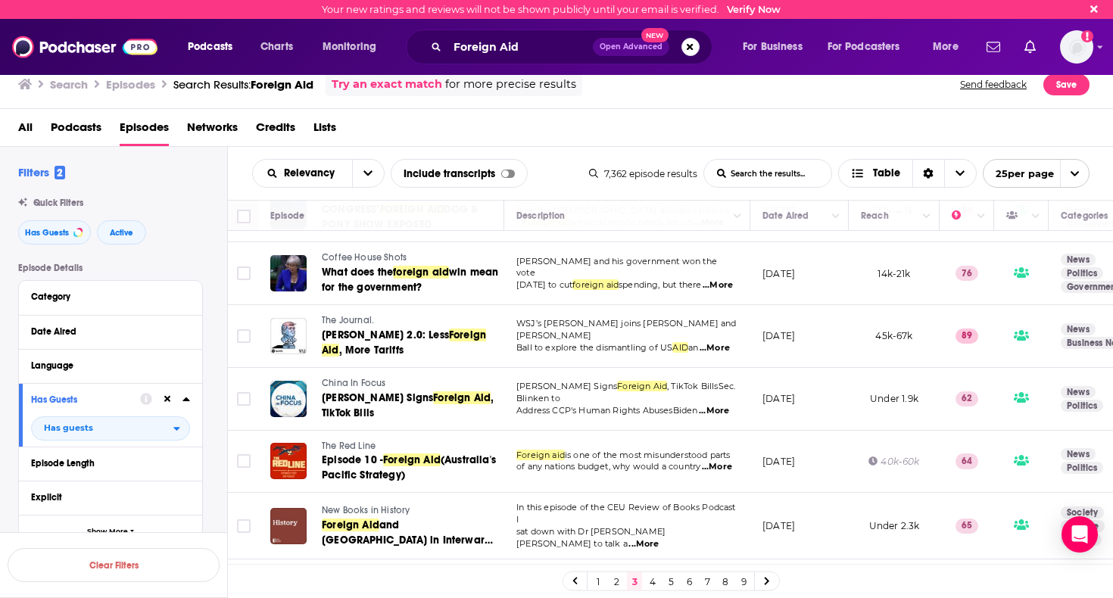
scroll to position [1174, 0]
click at [649, 581] on link "4" at bounding box center [652, 581] width 15 height 18
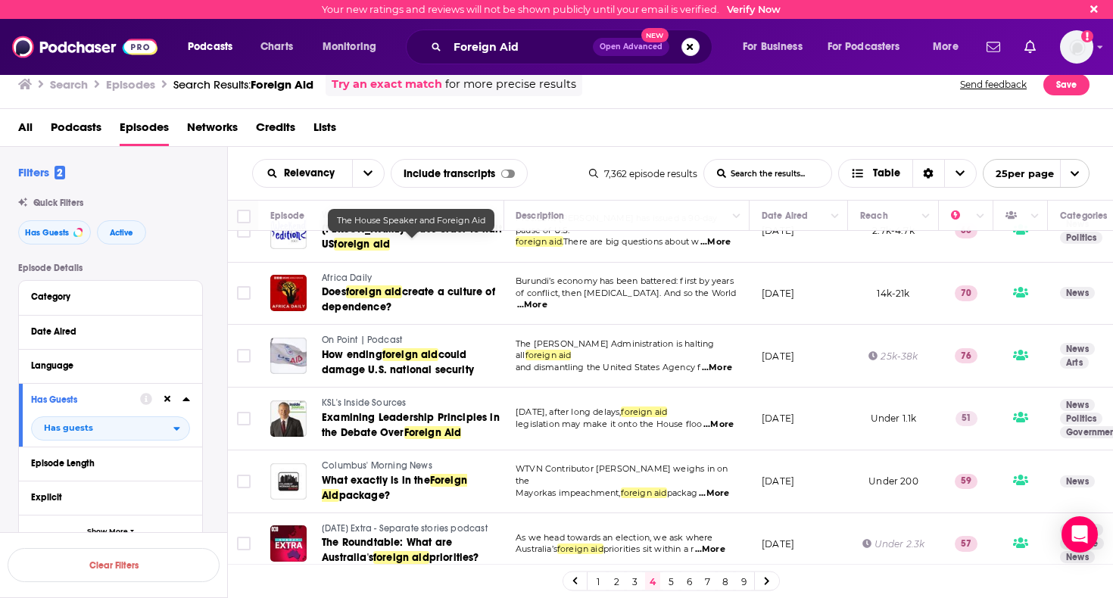
scroll to position [287, 1]
click at [229, 52] on span "Podcasts" at bounding box center [210, 46] width 45 height 21
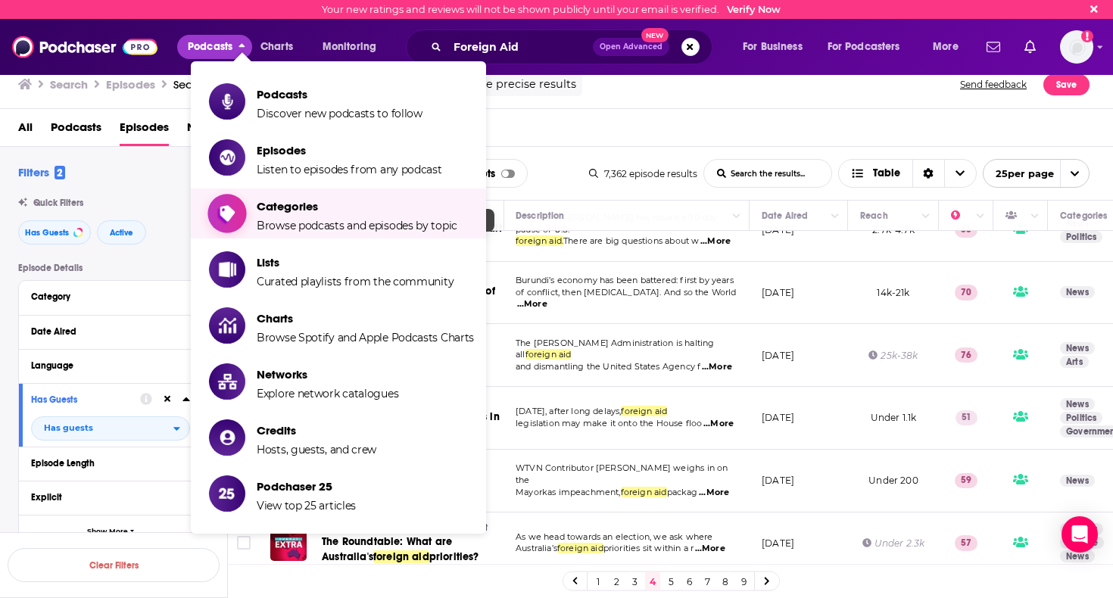
click at [307, 223] on span "Browse podcasts and episodes by topic" at bounding box center [357, 226] width 201 height 14
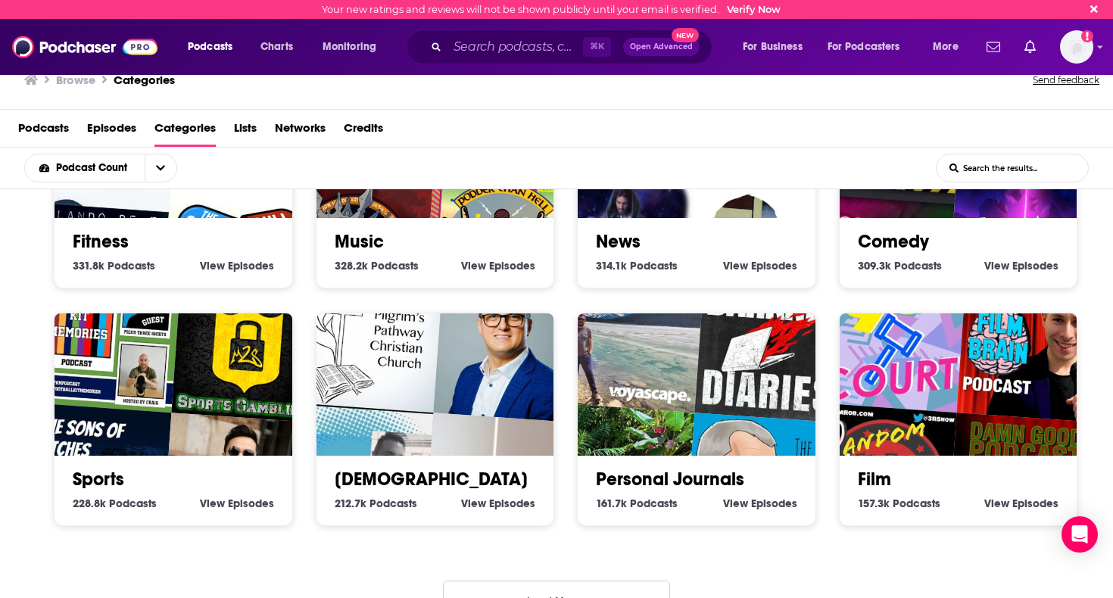
scroll to position [608, 0]
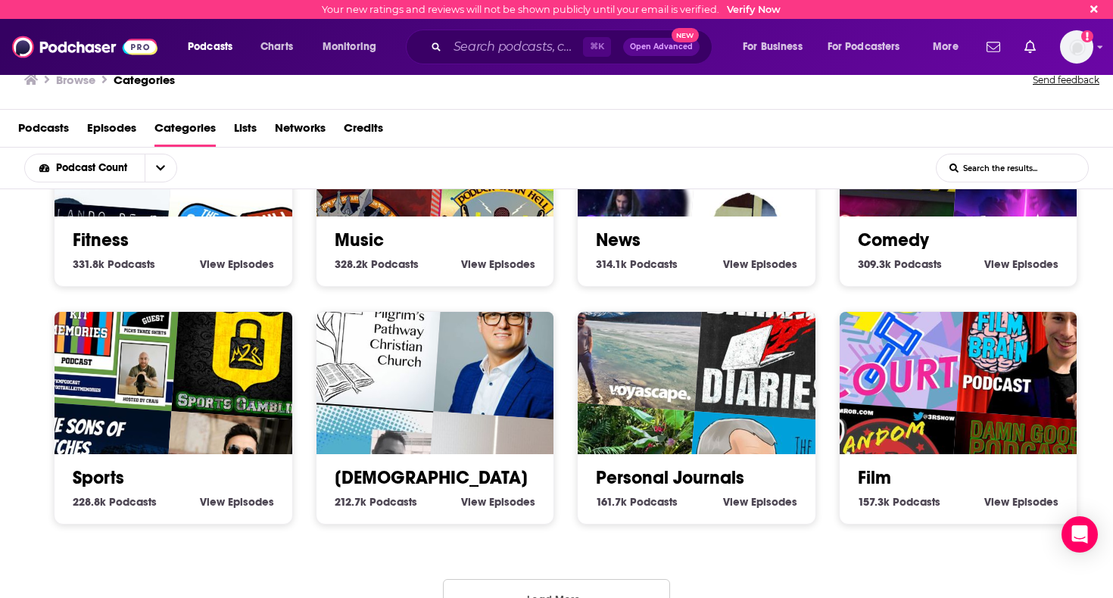
click at [612, 237] on link "News" at bounding box center [618, 240] width 45 height 23
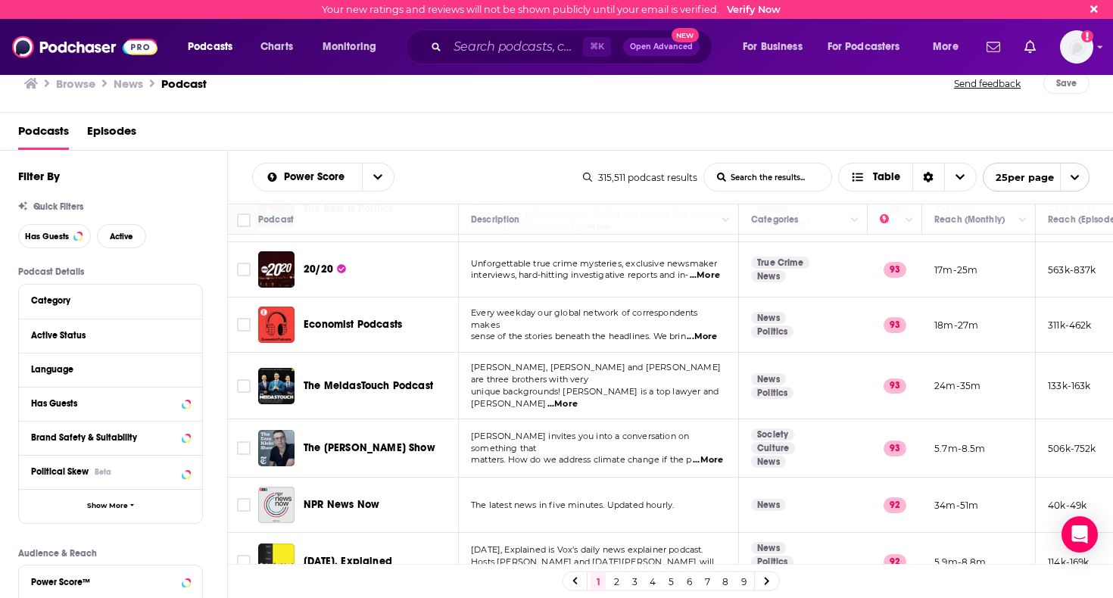
scroll to position [881, 0]
click at [712, 342] on span "...More" at bounding box center [701, 336] width 30 height 12
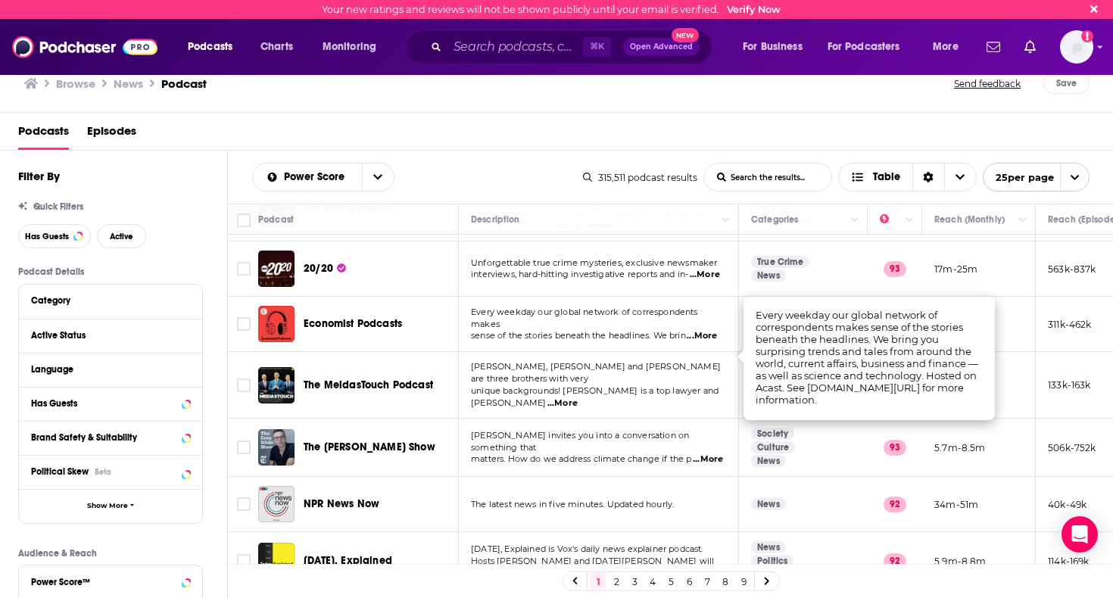
click at [316, 331] on span "Economist Podcasts" at bounding box center [352, 323] width 98 height 15
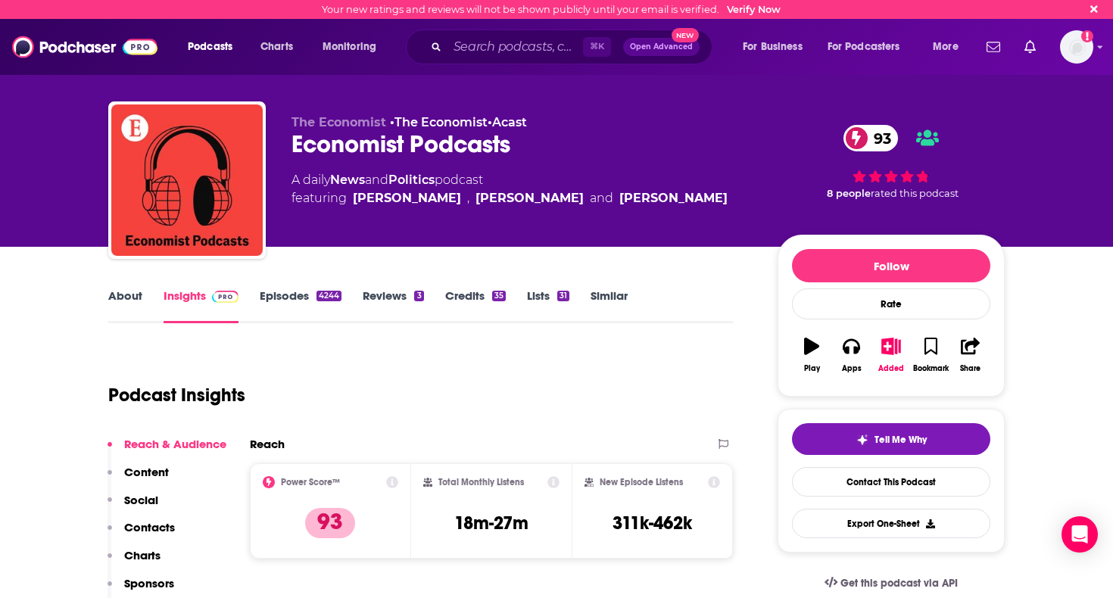
click at [288, 295] on link "Episodes 4244" at bounding box center [301, 305] width 82 height 35
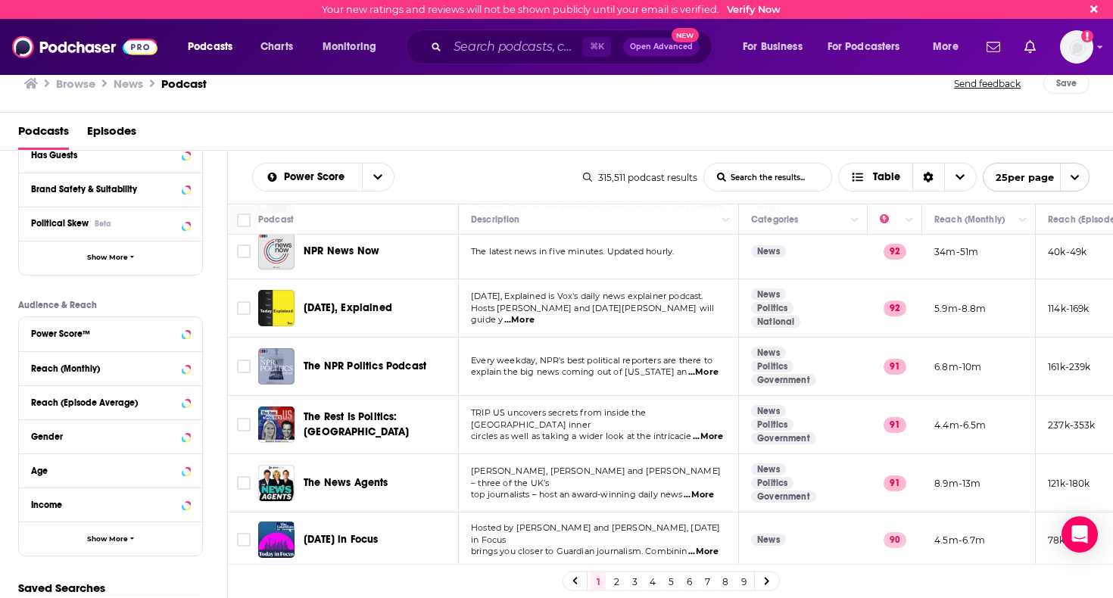
scroll to position [222, 0]
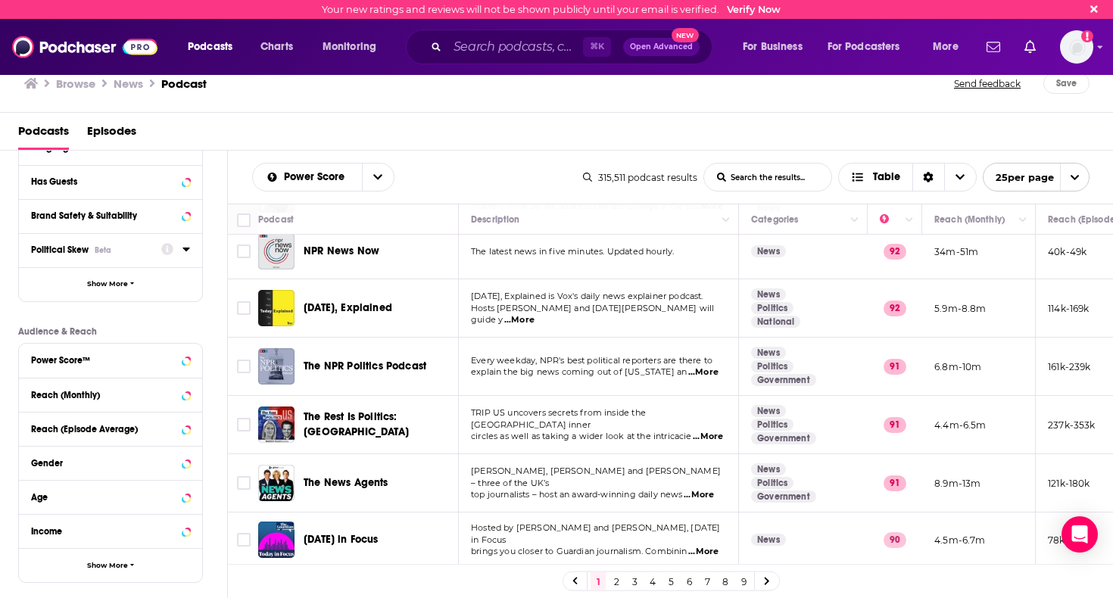
click at [180, 253] on div at bounding box center [175, 249] width 29 height 19
click at [188, 251] on icon at bounding box center [185, 249] width 7 height 4
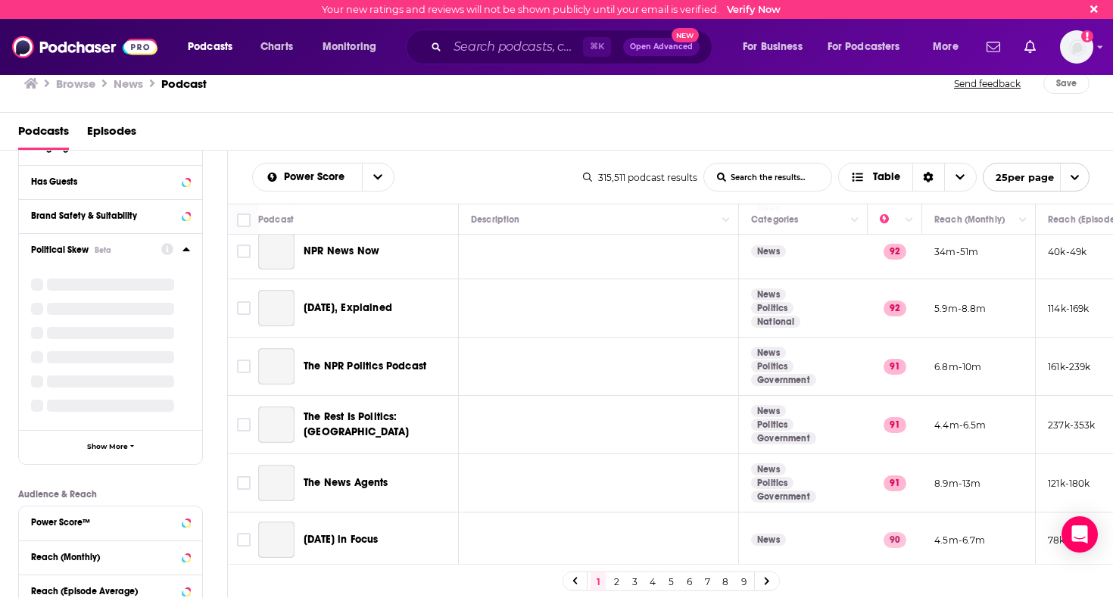
scroll to position [1103, 0]
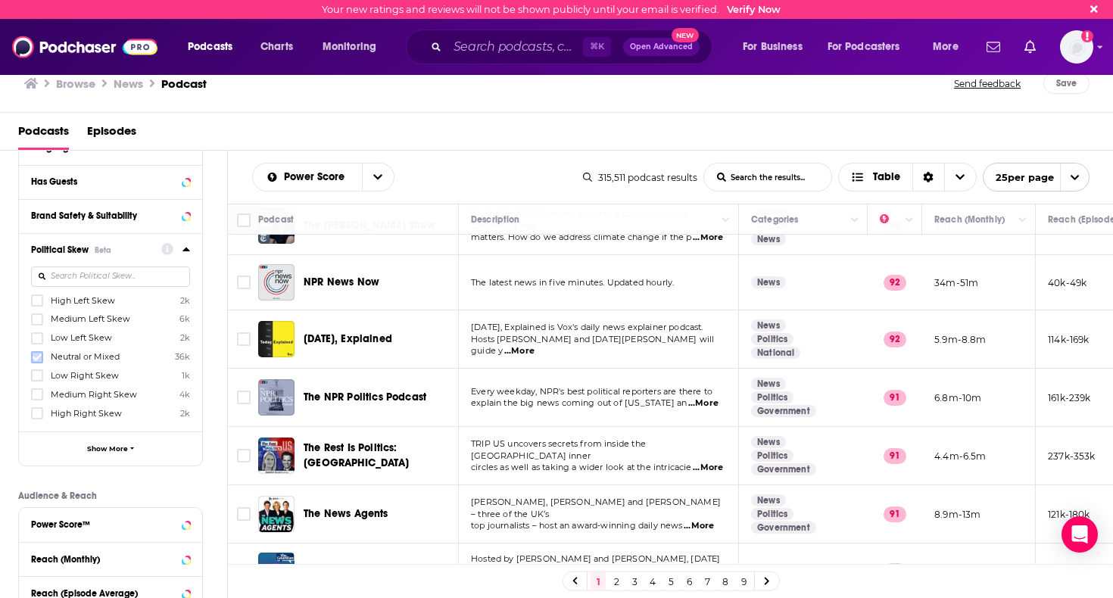
click at [39, 362] on icon at bounding box center [37, 357] width 9 height 9
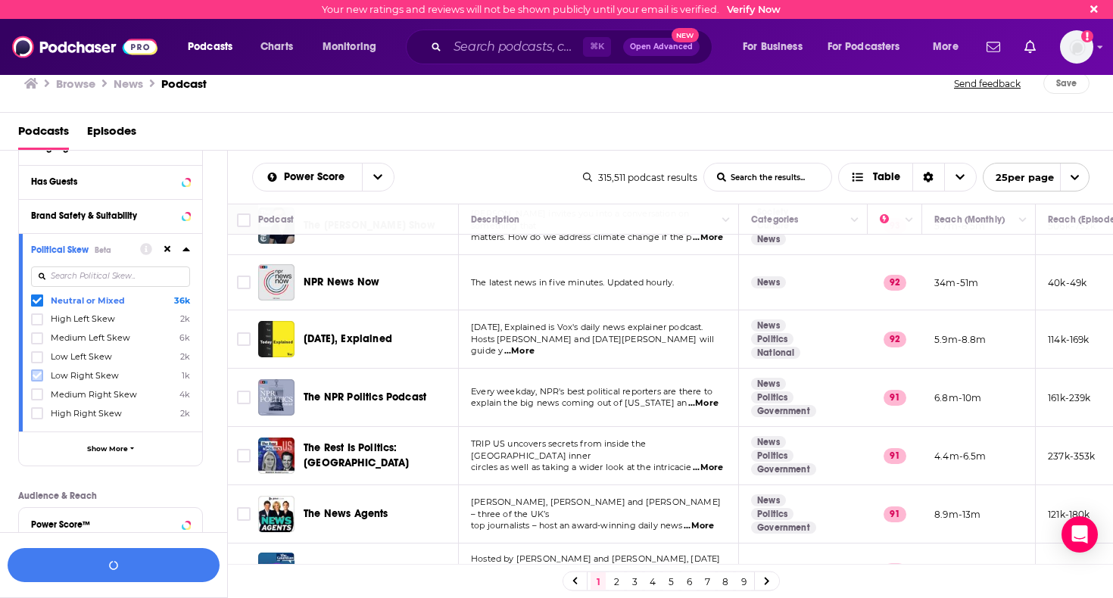
click at [39, 379] on icon at bounding box center [37, 375] width 9 height 7
click at [42, 400] on label at bounding box center [37, 394] width 12 height 12
click at [110, 572] on button "View 10k+ Results" at bounding box center [114, 565] width 212 height 34
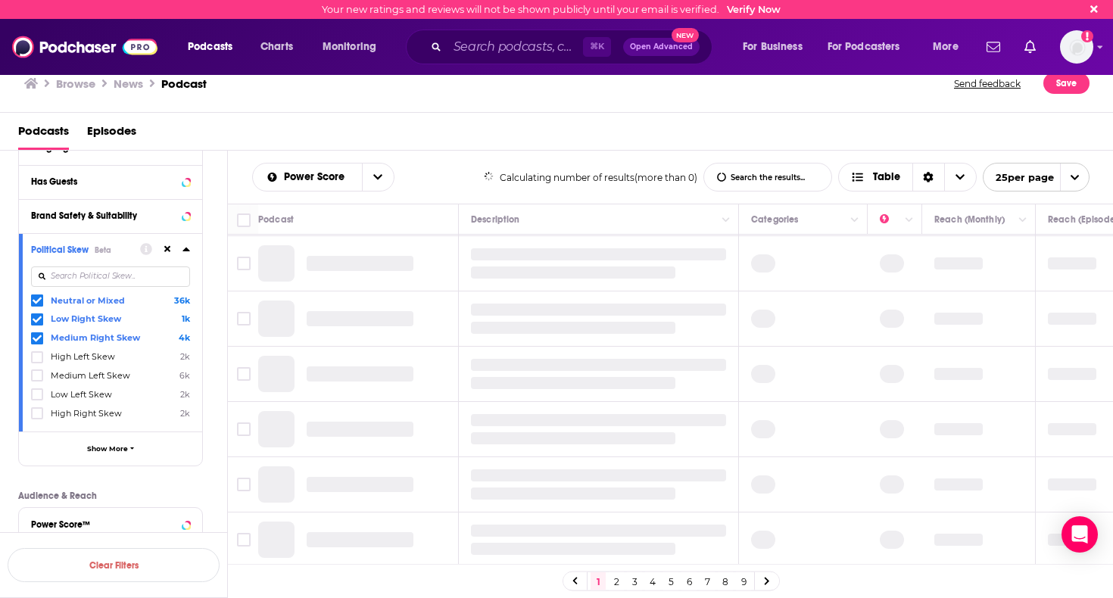
scroll to position [1048, 0]
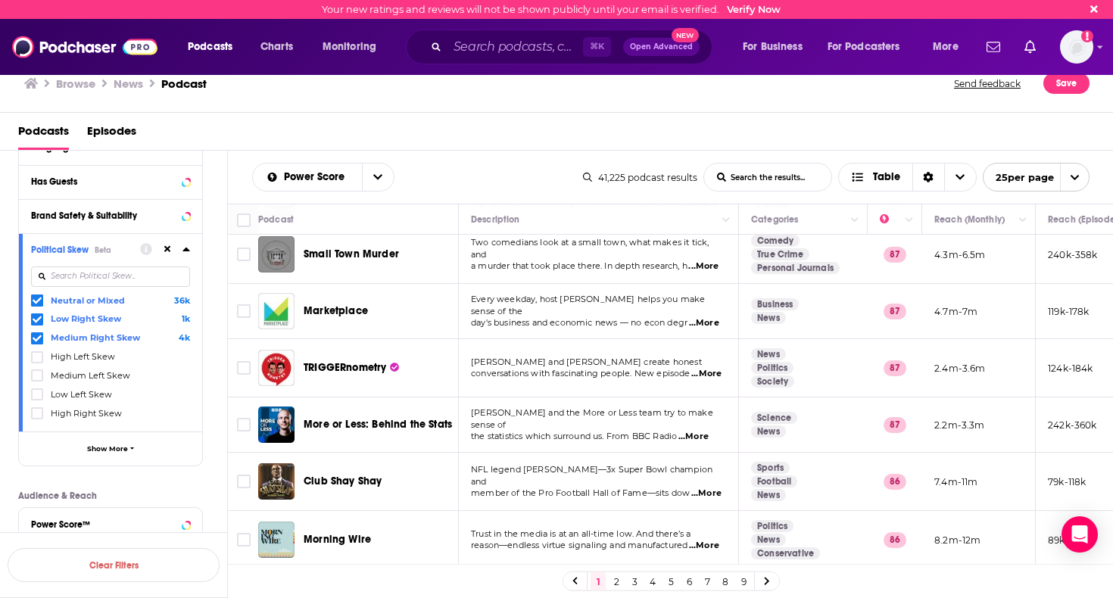
click at [708, 380] on span "...More" at bounding box center [706, 374] width 30 height 12
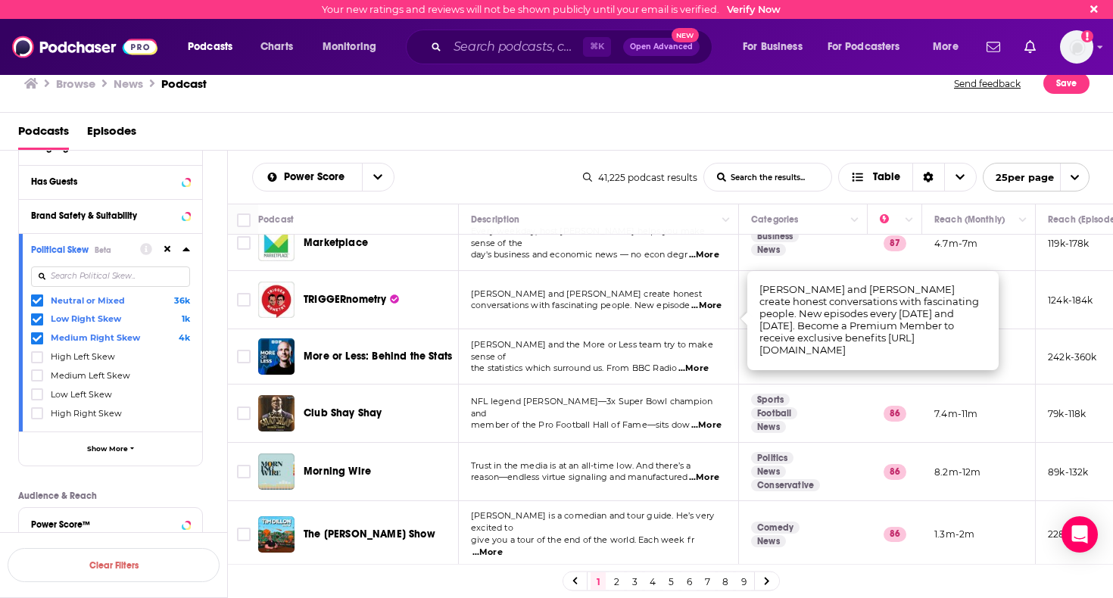
scroll to position [0, 0]
click at [622, 577] on link "2" at bounding box center [615, 581] width 15 height 18
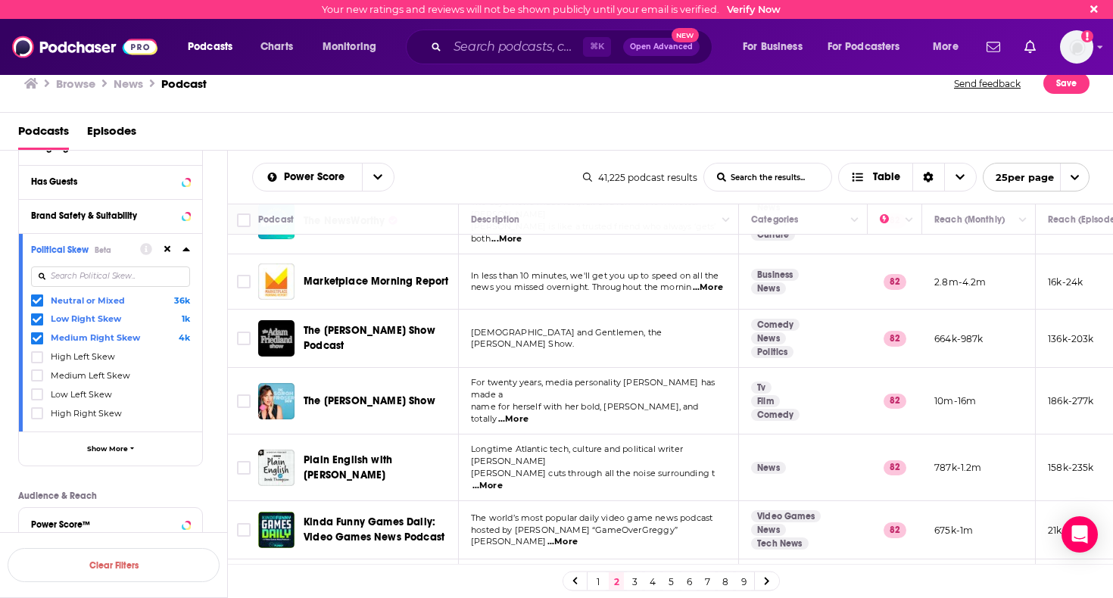
click at [503, 480] on span "...More" at bounding box center [487, 486] width 30 height 12
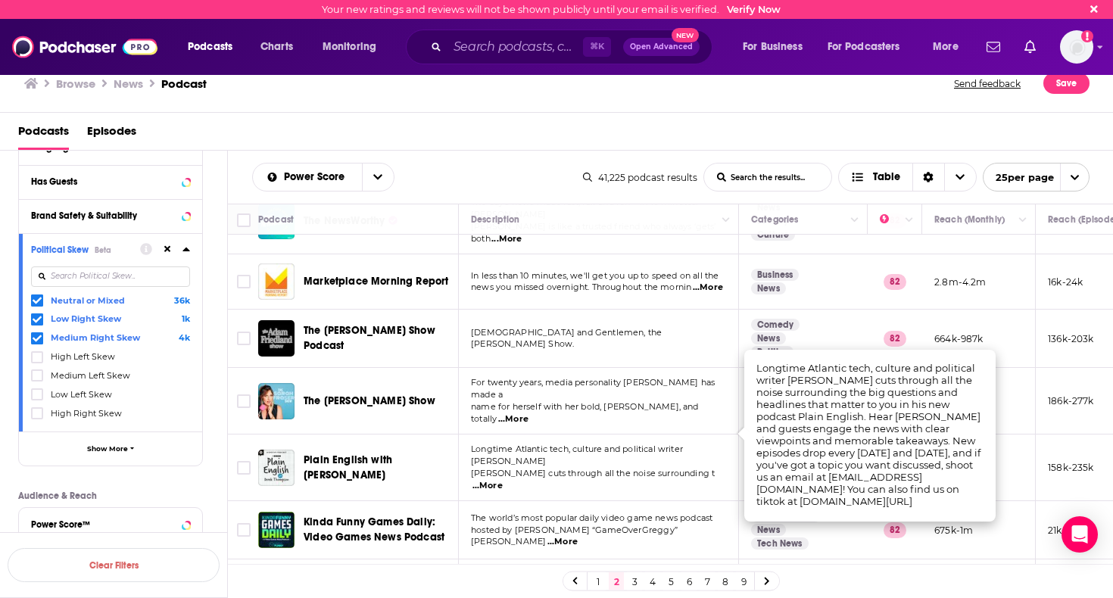
click at [637, 577] on link "3" at bounding box center [634, 581] width 15 height 18
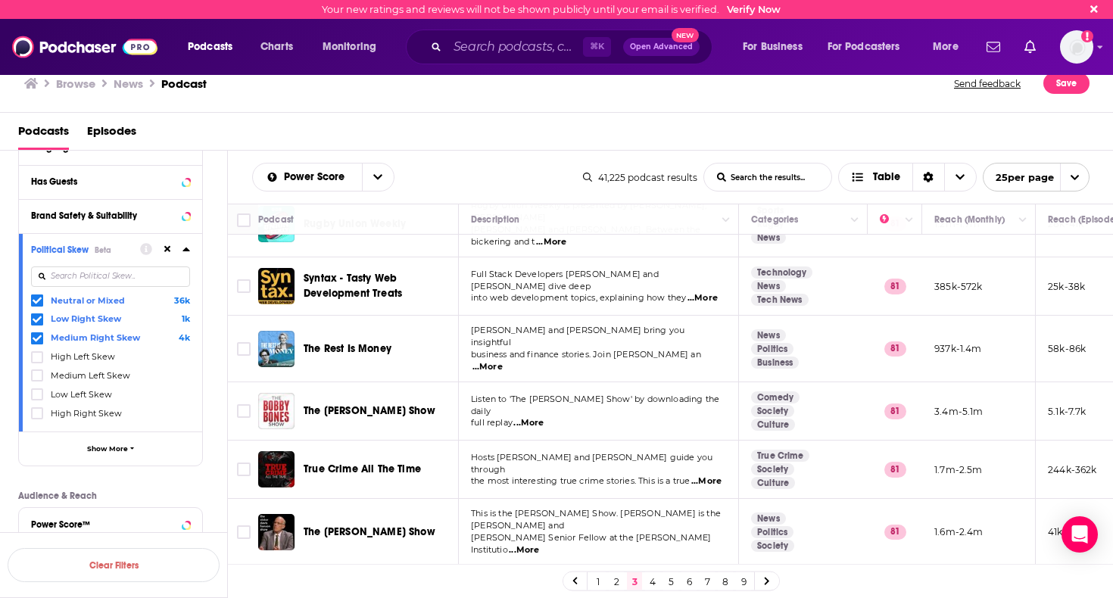
scroll to position [111, 0]
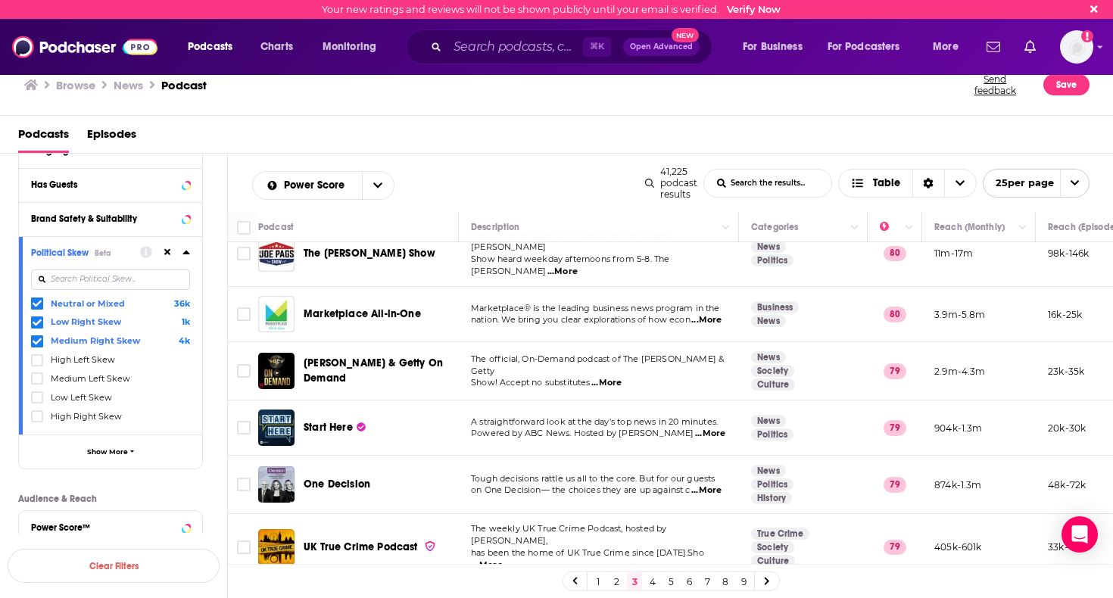
scroll to position [1100, 0]
click at [649, 580] on link "4" at bounding box center [652, 581] width 15 height 18
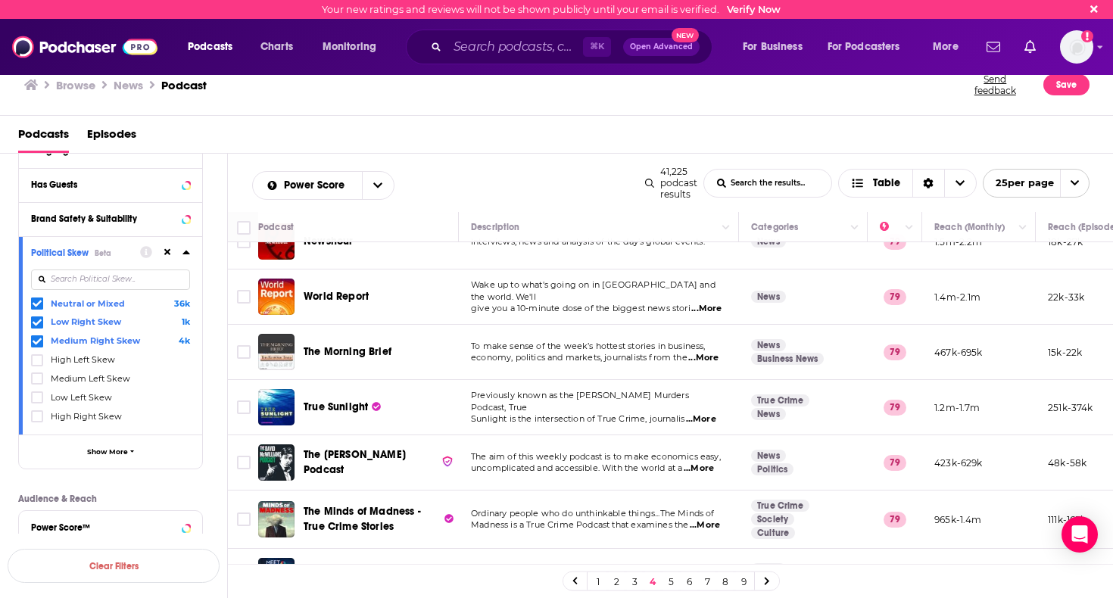
scroll to position [91, 0]
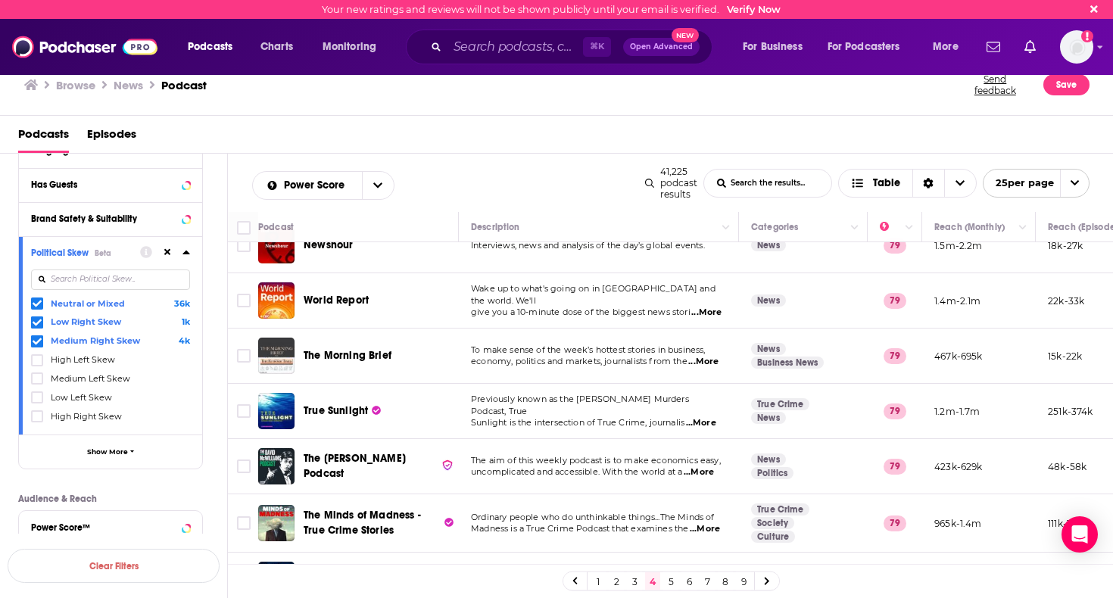
click at [37, 304] on icon at bounding box center [37, 303] width 9 height 9
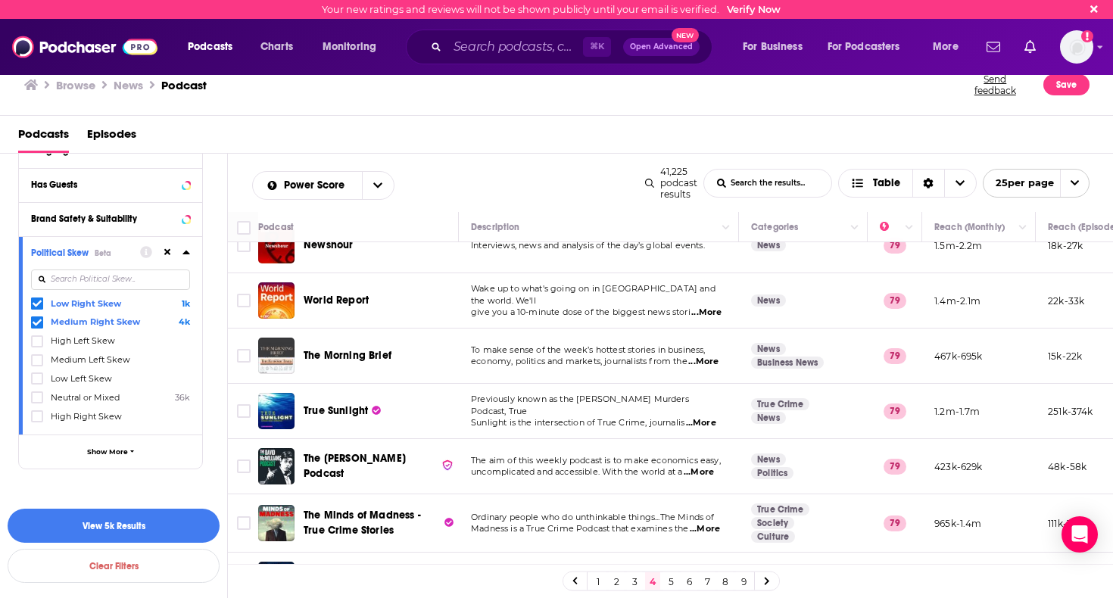
scroll to position [246, 0]
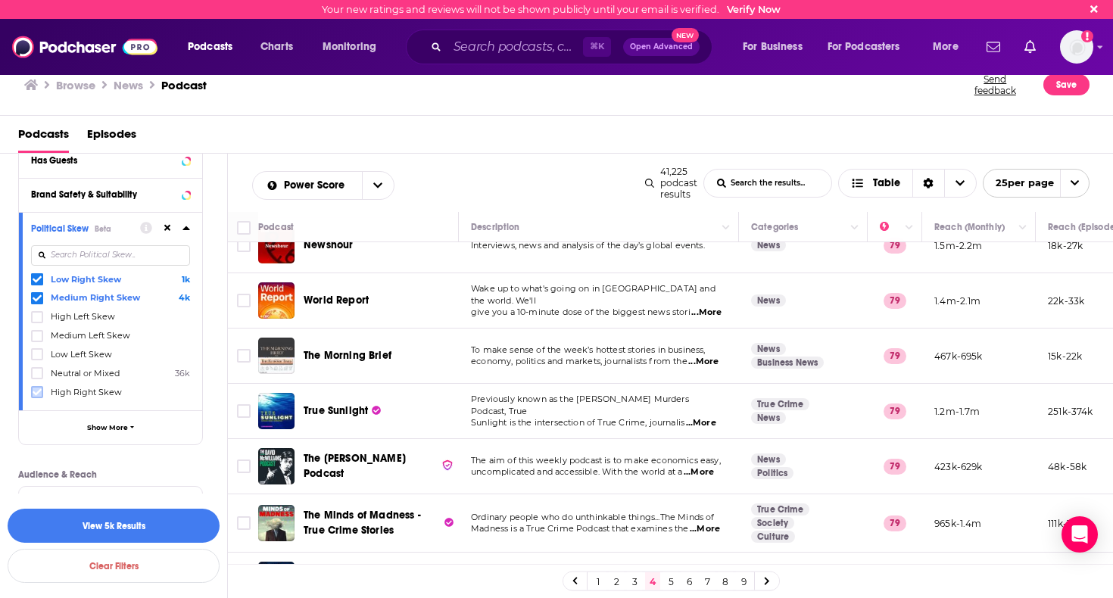
click at [36, 393] on icon at bounding box center [37, 391] width 9 height 9
click at [141, 522] on button "button" at bounding box center [114, 526] width 212 height 34
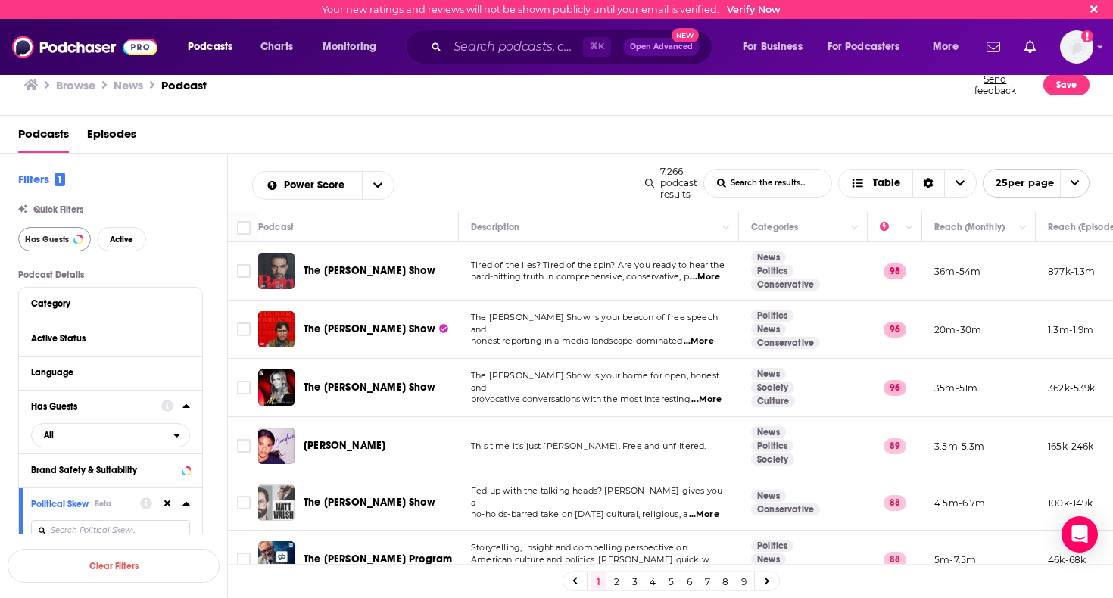
click at [74, 237] on button "Has Guests" at bounding box center [54, 239] width 73 height 24
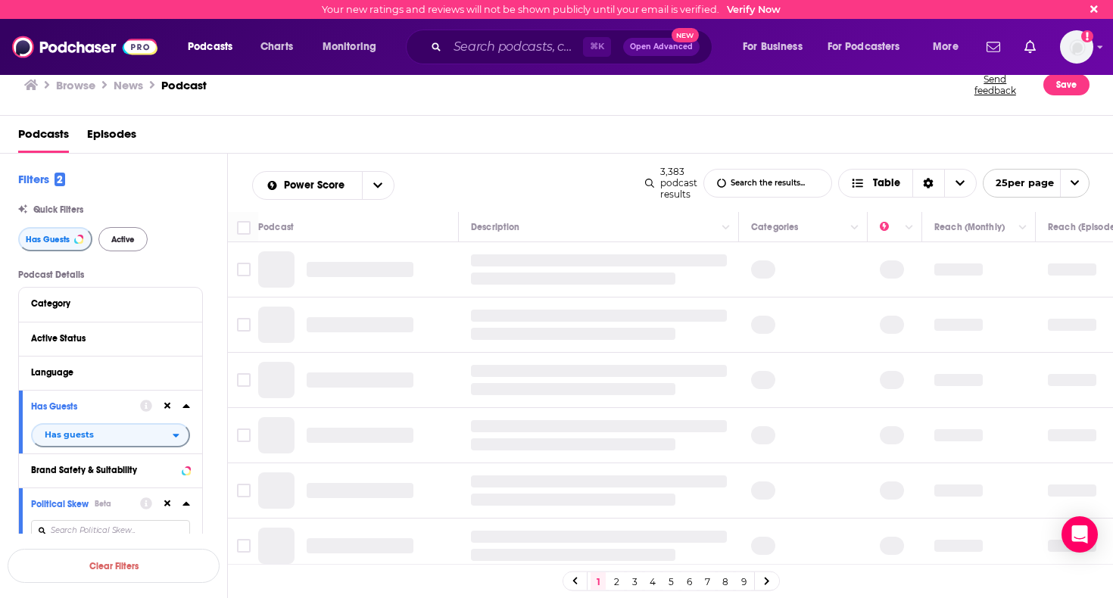
click at [126, 238] on span "Active" at bounding box center [122, 239] width 23 height 8
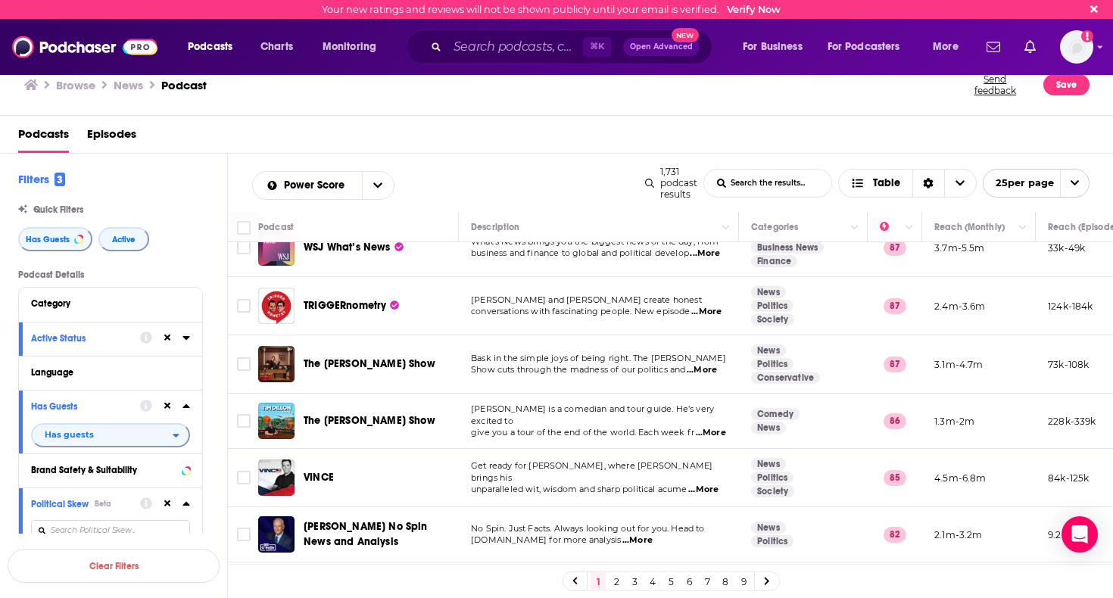
scroll to position [379, 0]
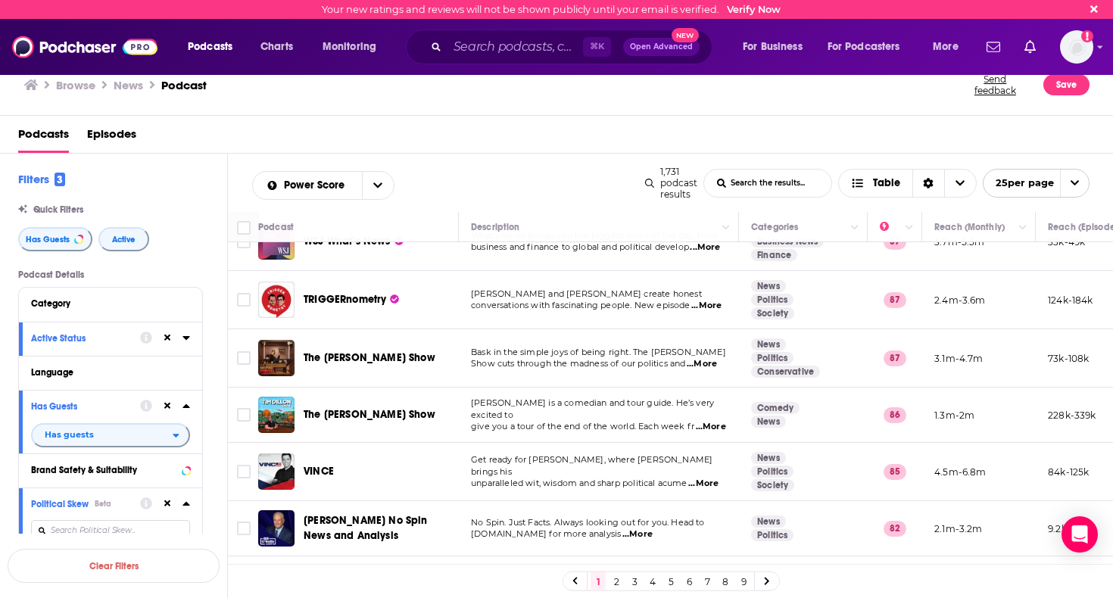
click at [696, 433] on span "...More" at bounding box center [711, 427] width 30 height 12
click at [487, 403] on td "Tim Dillon is a comedian and tour guide. He’s very excited to give you a tour o…" at bounding box center [599, 414] width 280 height 55
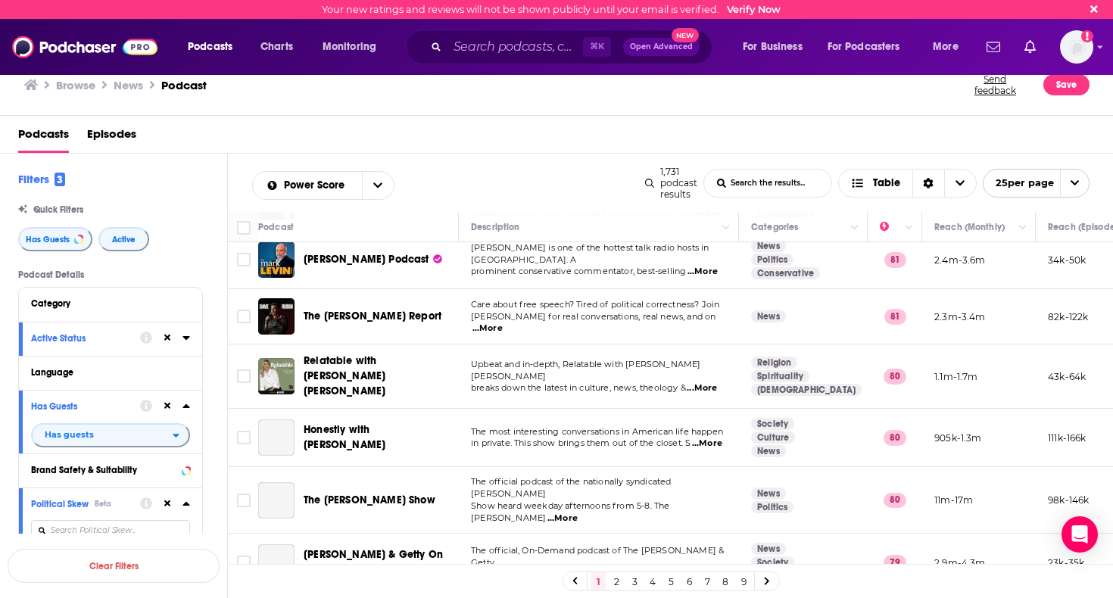
scroll to position [763, 0]
click at [503, 335] on span "...More" at bounding box center [487, 328] width 30 height 12
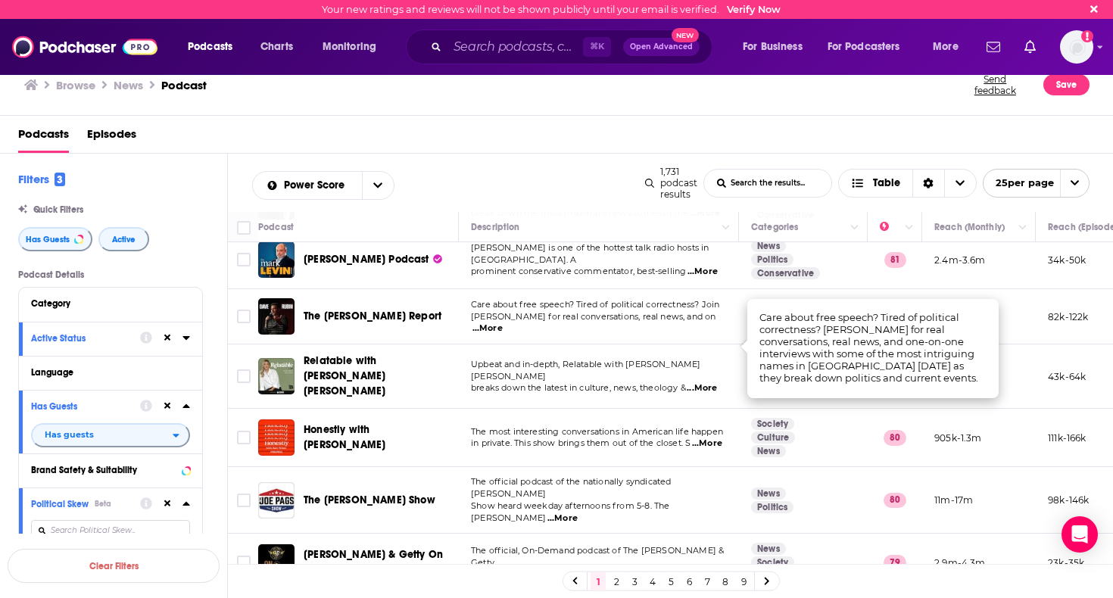
click at [344, 322] on span "The Rubin Report" at bounding box center [372, 316] width 138 height 13
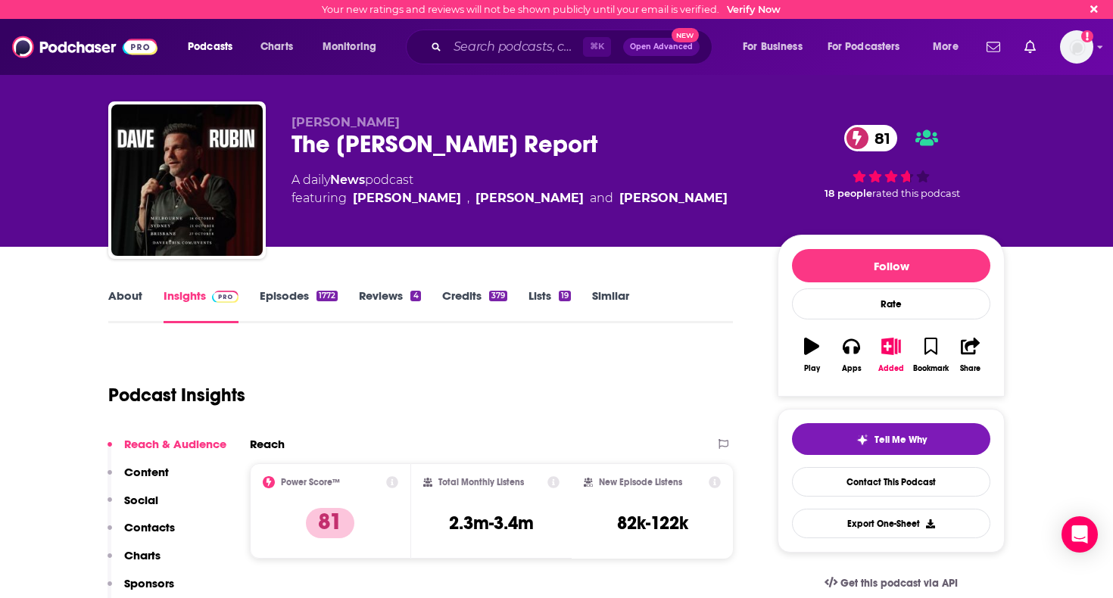
click at [322, 295] on div "1772" at bounding box center [326, 296] width 21 height 11
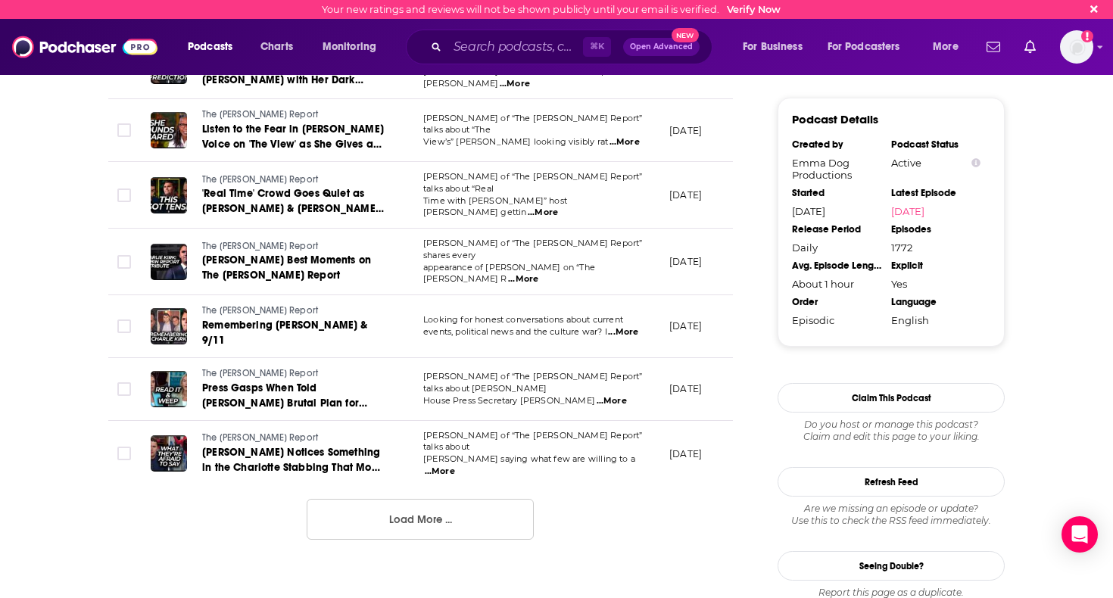
scroll to position [1648, 0]
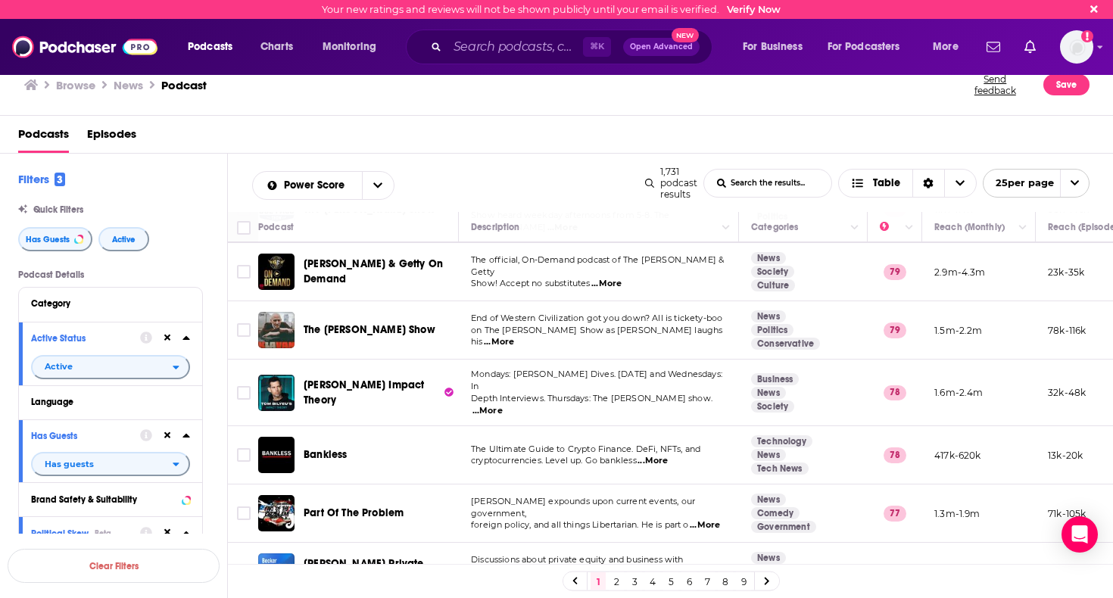
scroll to position [1058, 0]
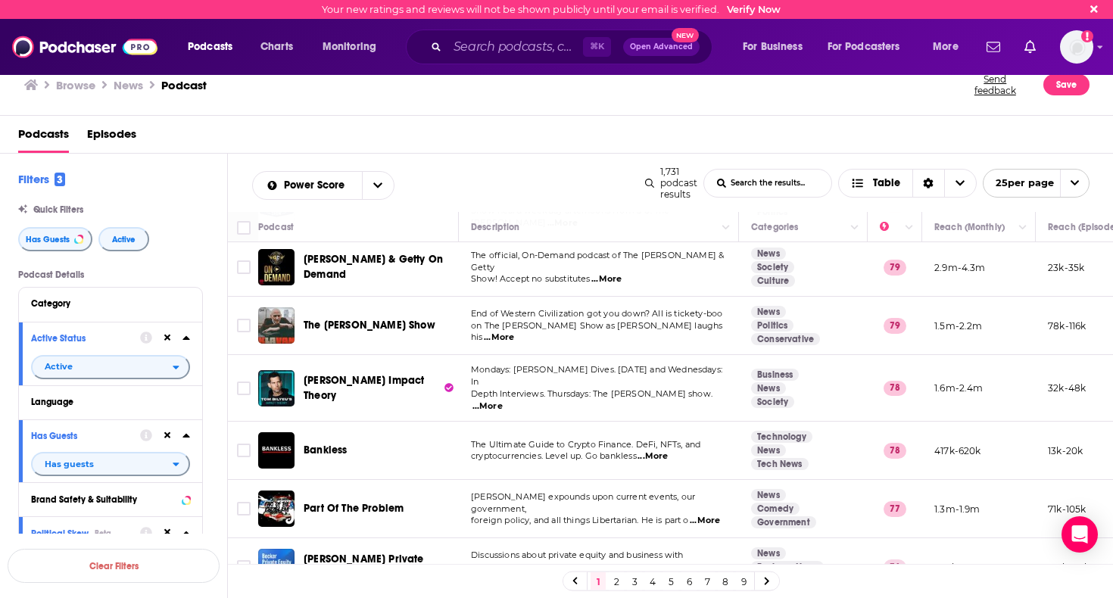
click at [514, 337] on span "...More" at bounding box center [499, 337] width 30 height 12
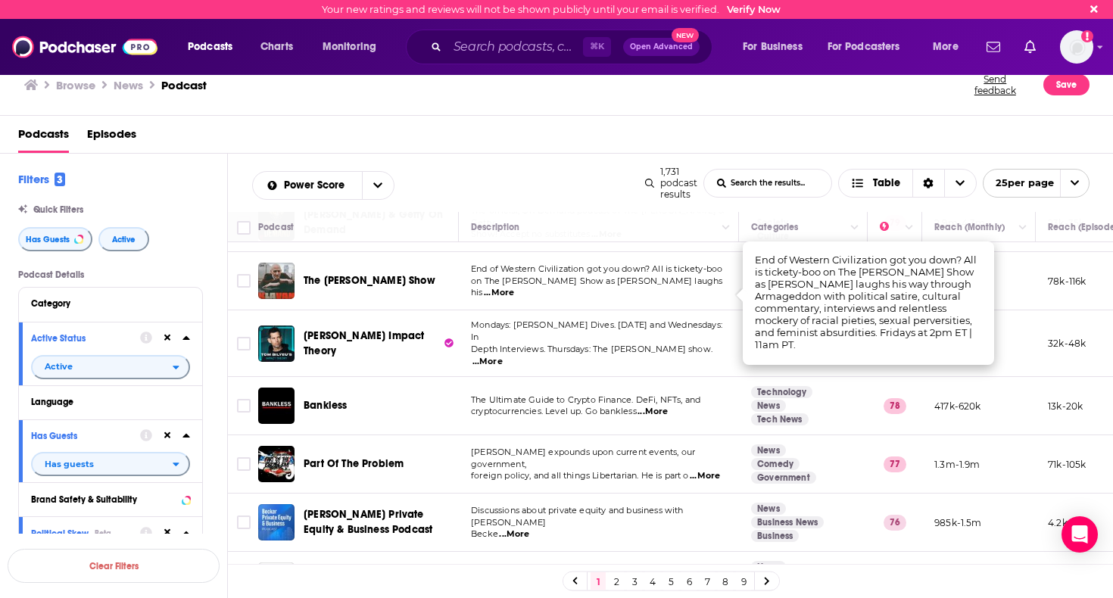
scroll to position [1103, 0]
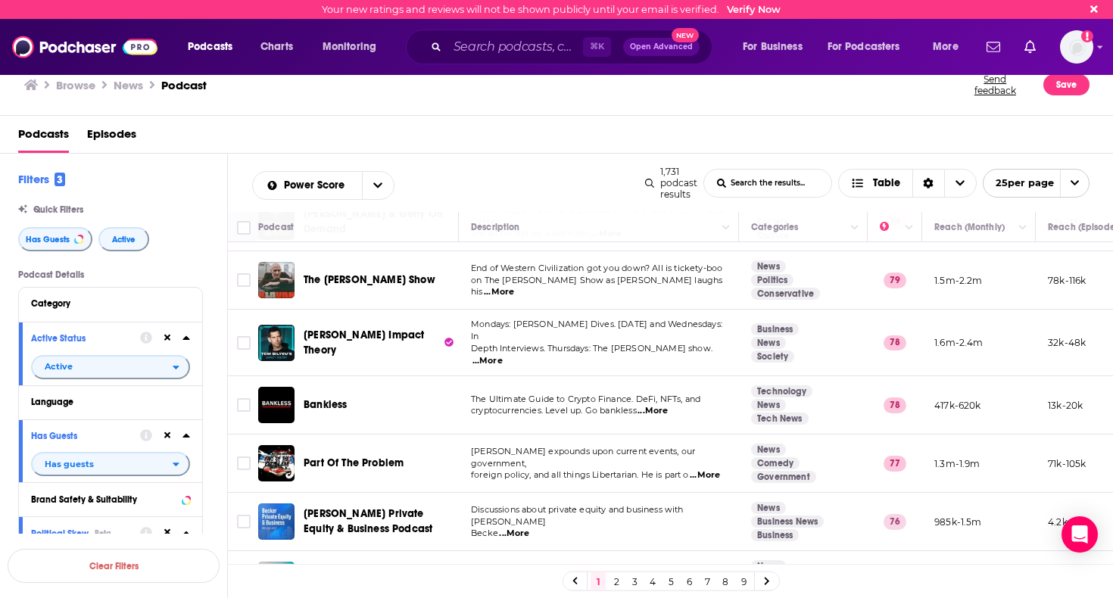
click at [503, 355] on span "...More" at bounding box center [487, 361] width 30 height 12
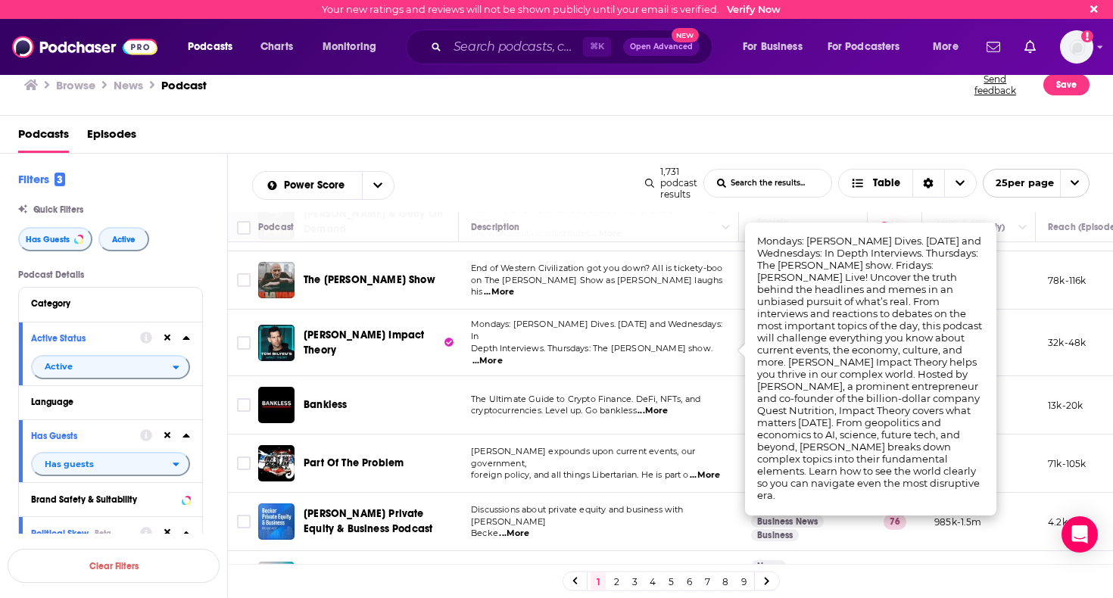
click at [412, 344] on span "Tom Bilyeu's Impact Theory" at bounding box center [363, 342] width 120 height 28
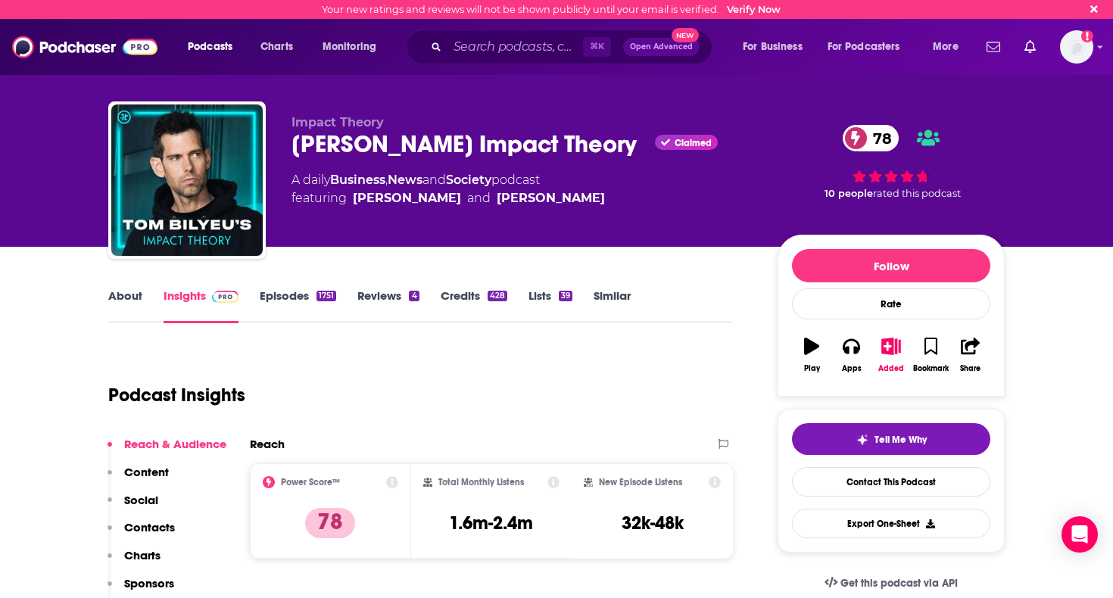
click at [293, 294] on link "Episodes 1751" at bounding box center [298, 305] width 76 height 35
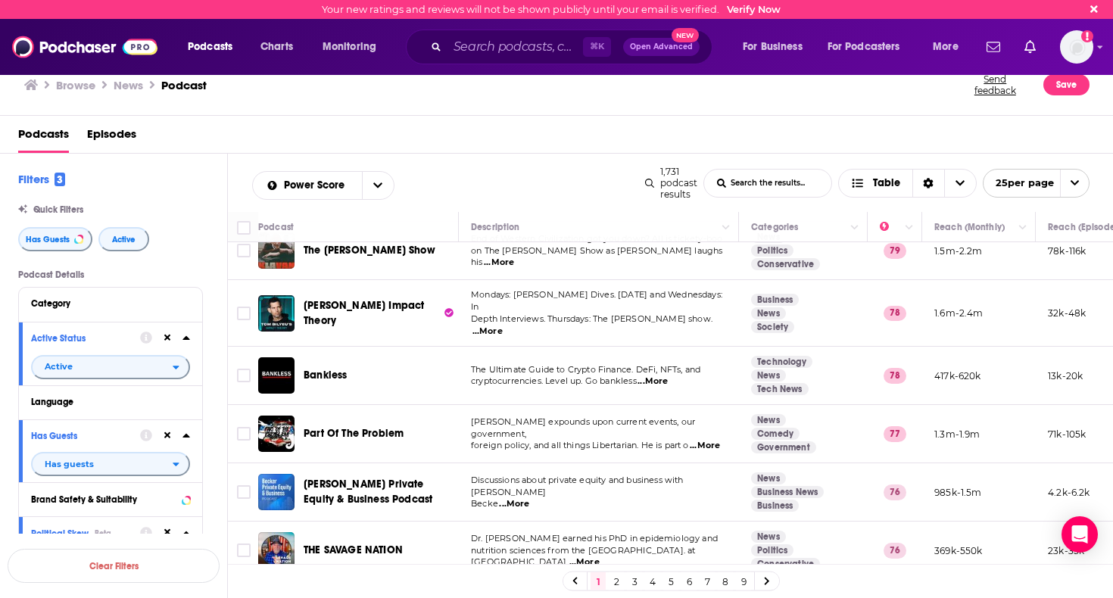
click at [618, 579] on link "2" at bounding box center [615, 581] width 15 height 18
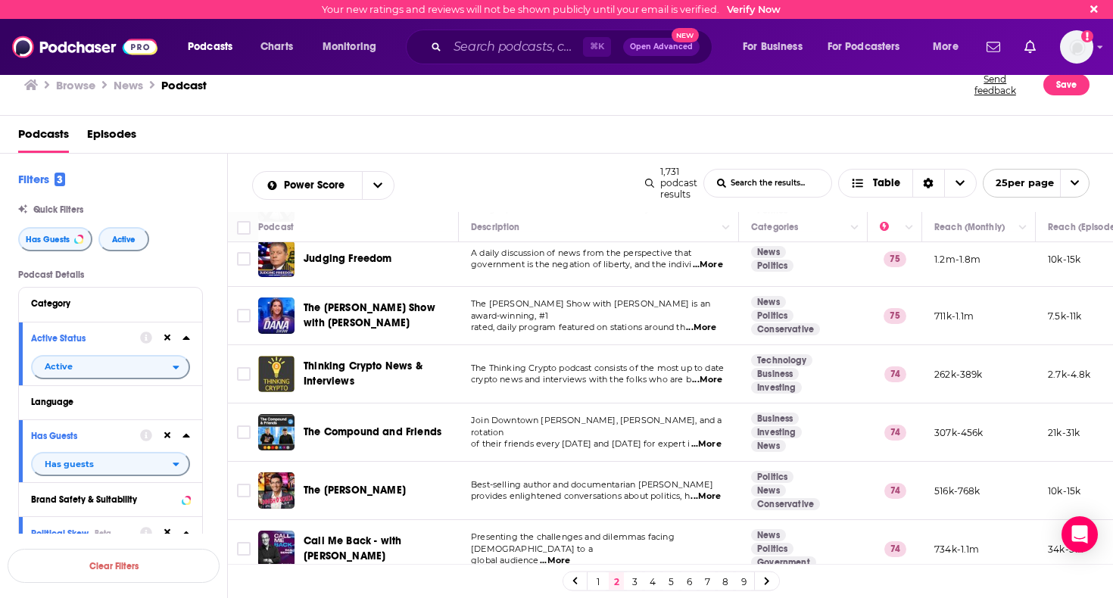
scroll to position [470, 0]
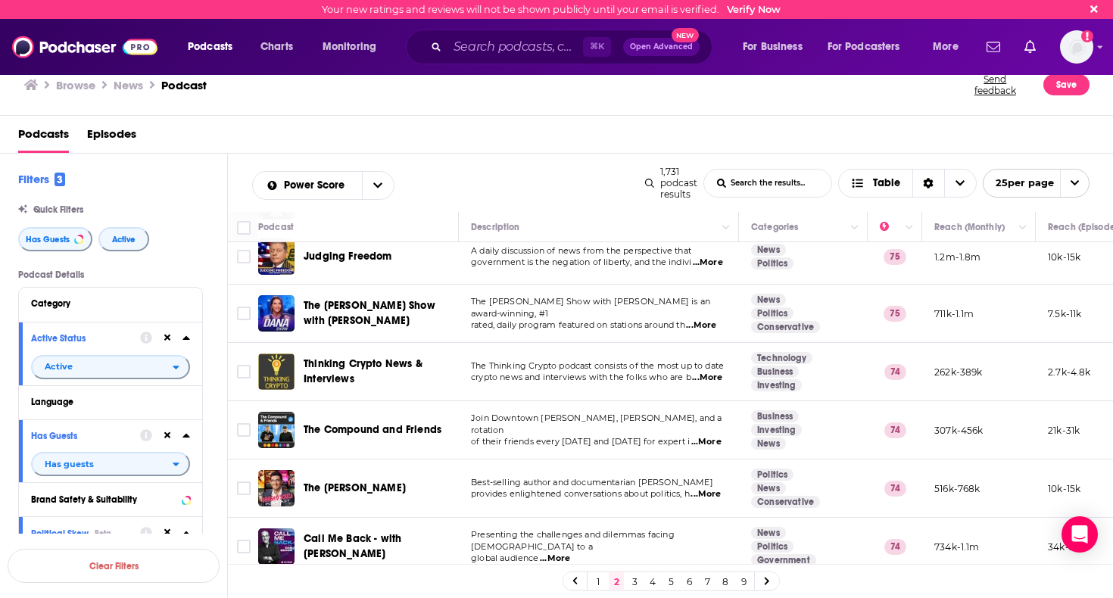
click at [705, 322] on span "...More" at bounding box center [701, 325] width 30 height 12
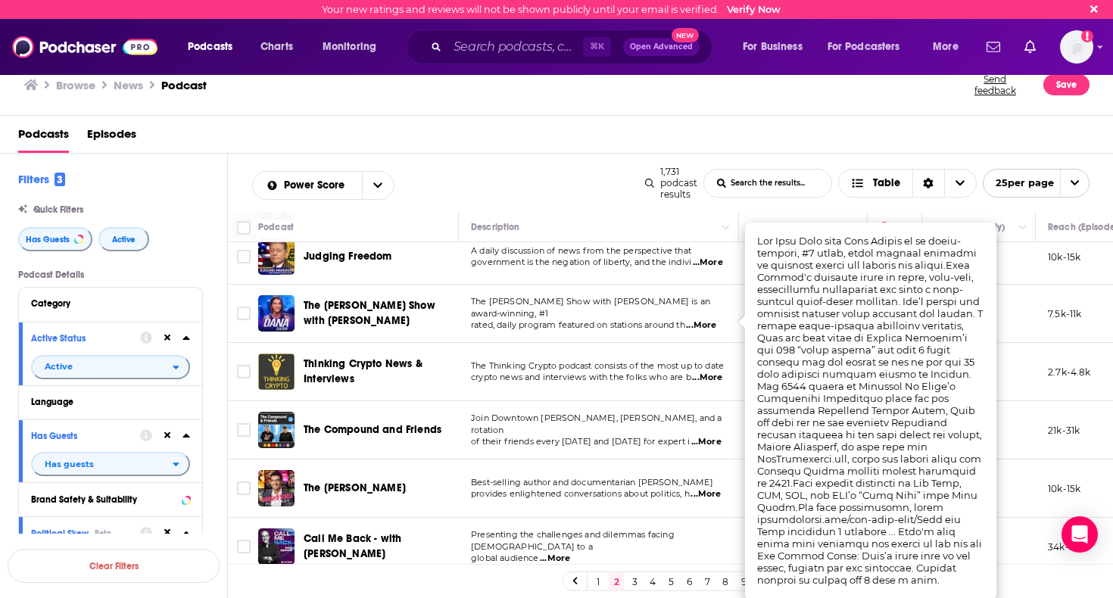
click at [356, 307] on span "The Dana Show with Dana Loesch" at bounding box center [369, 313] width 132 height 28
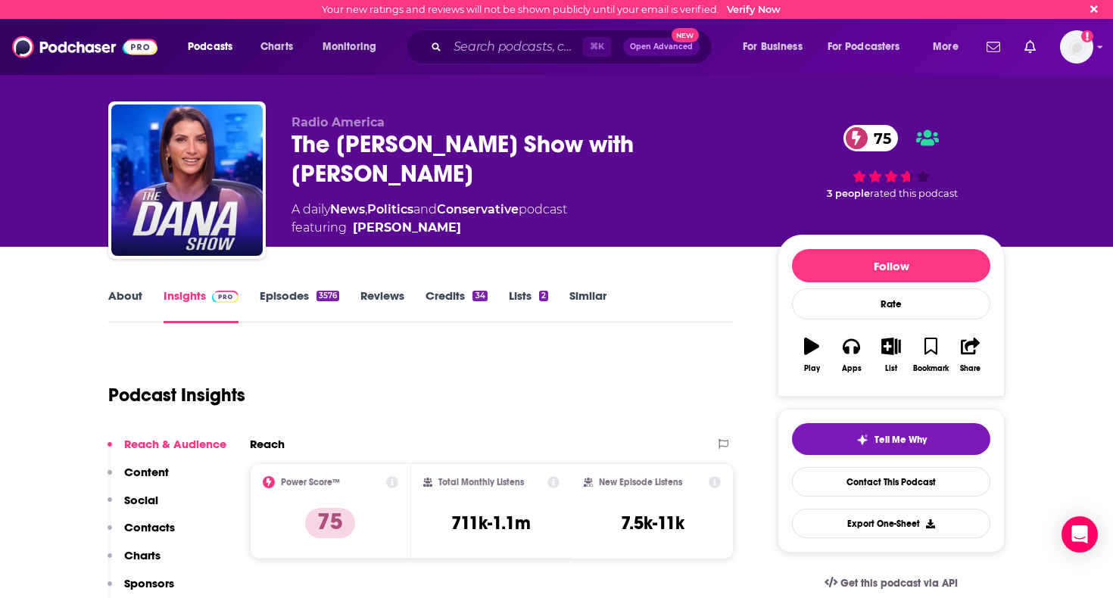
click at [303, 297] on link "Episodes 3576" at bounding box center [299, 305] width 79 height 35
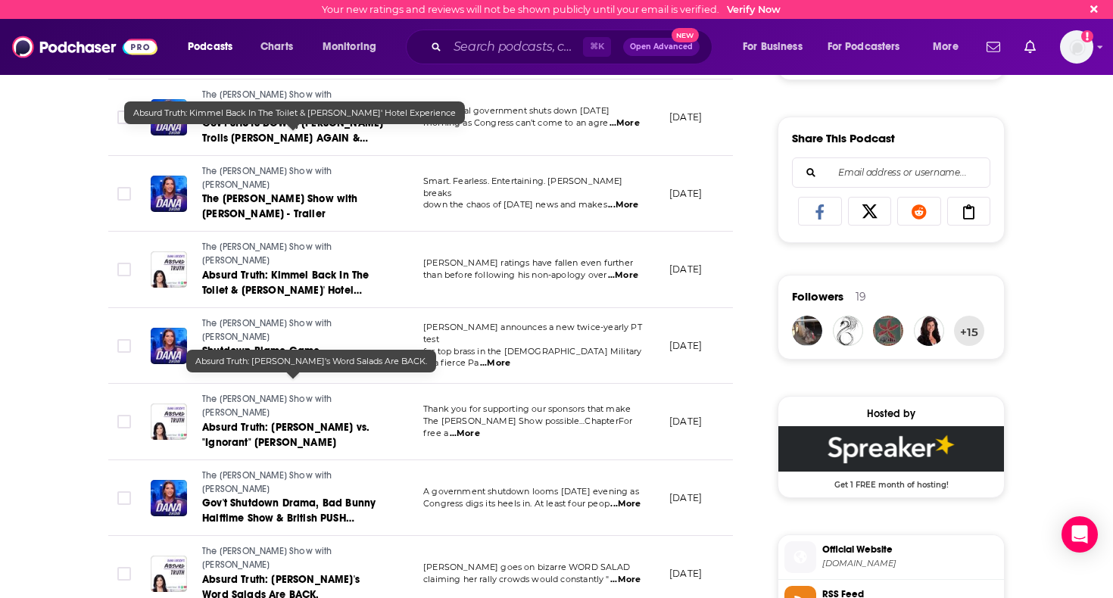
scroll to position [920, 0]
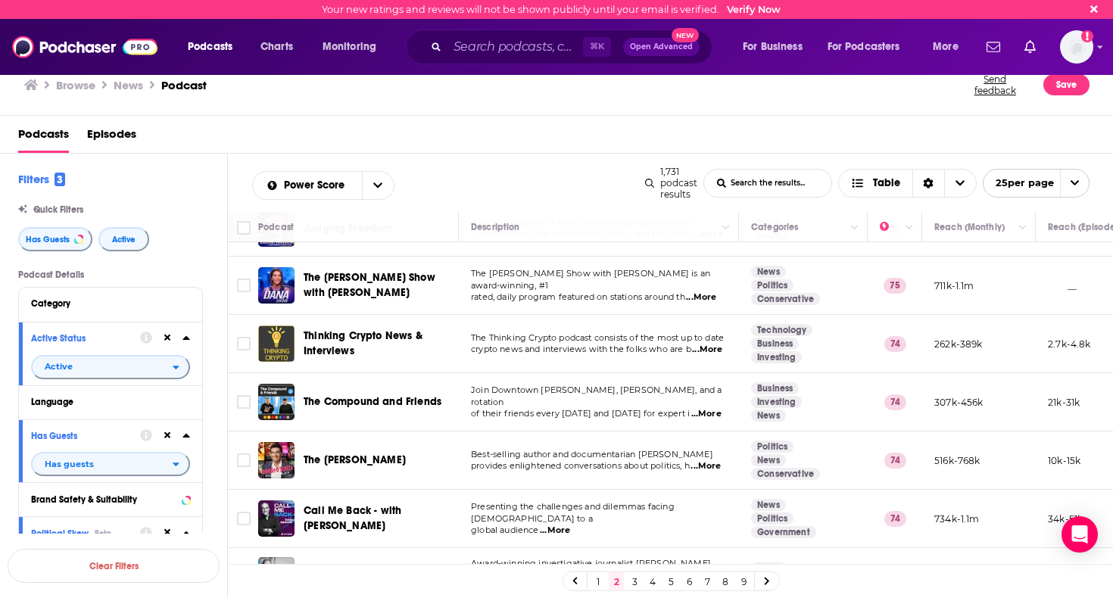
scroll to position [506, 0]
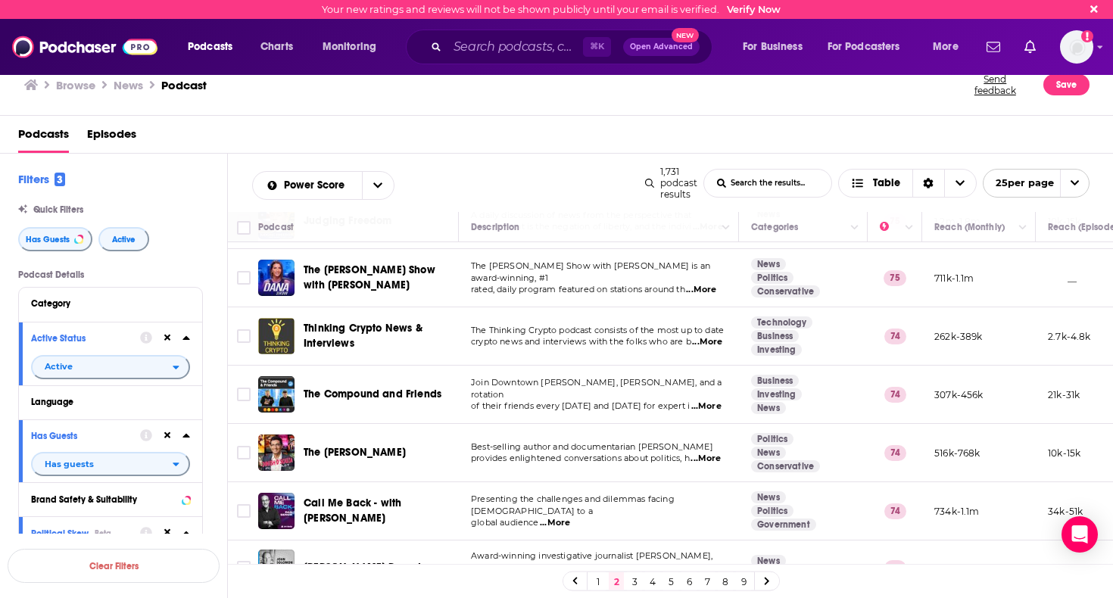
click at [690, 465] on span "...More" at bounding box center [705, 459] width 30 height 12
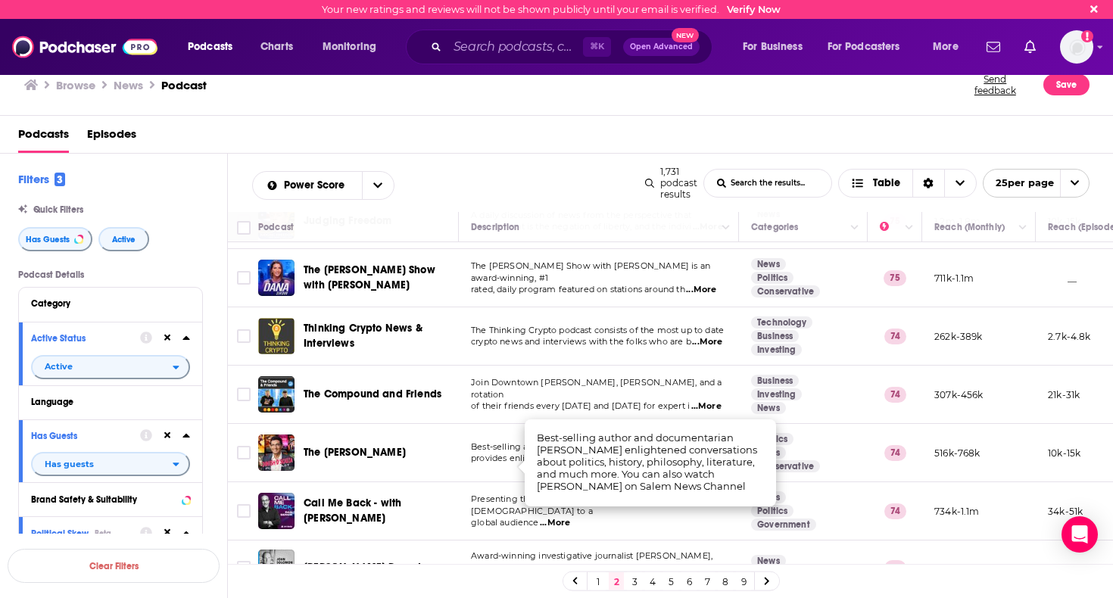
click at [362, 457] on div "Your new ratings and reviews will not be shown publicly until your email is ver…" at bounding box center [556, 299] width 1113 height 598
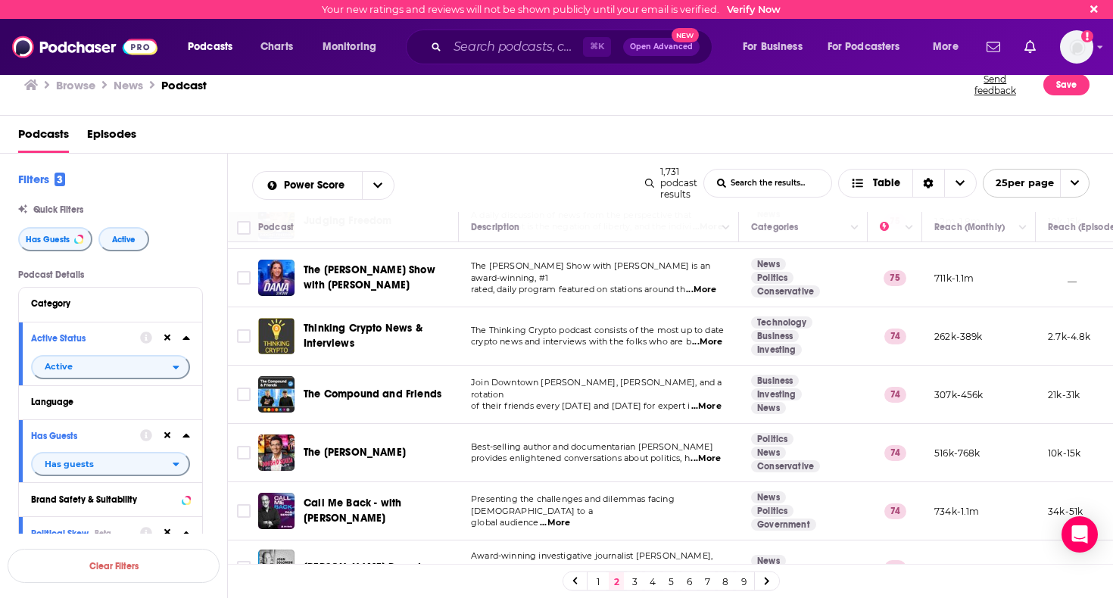
click at [362, 457] on span "The Dinesh D'Souza Podcast" at bounding box center [354, 452] width 102 height 13
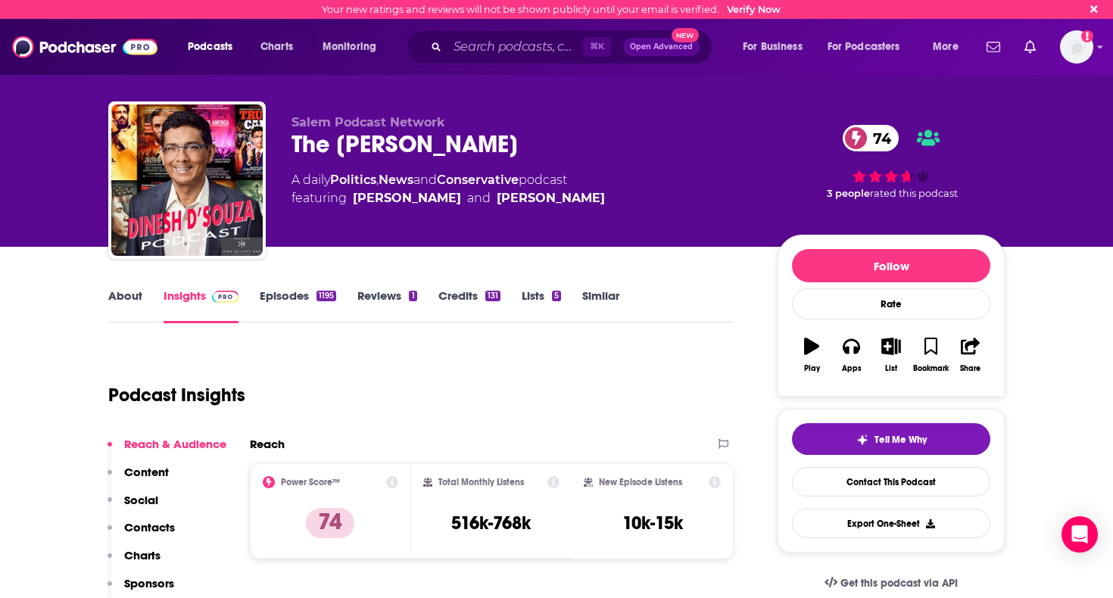
click at [288, 301] on link "Episodes 1195" at bounding box center [298, 305] width 76 height 35
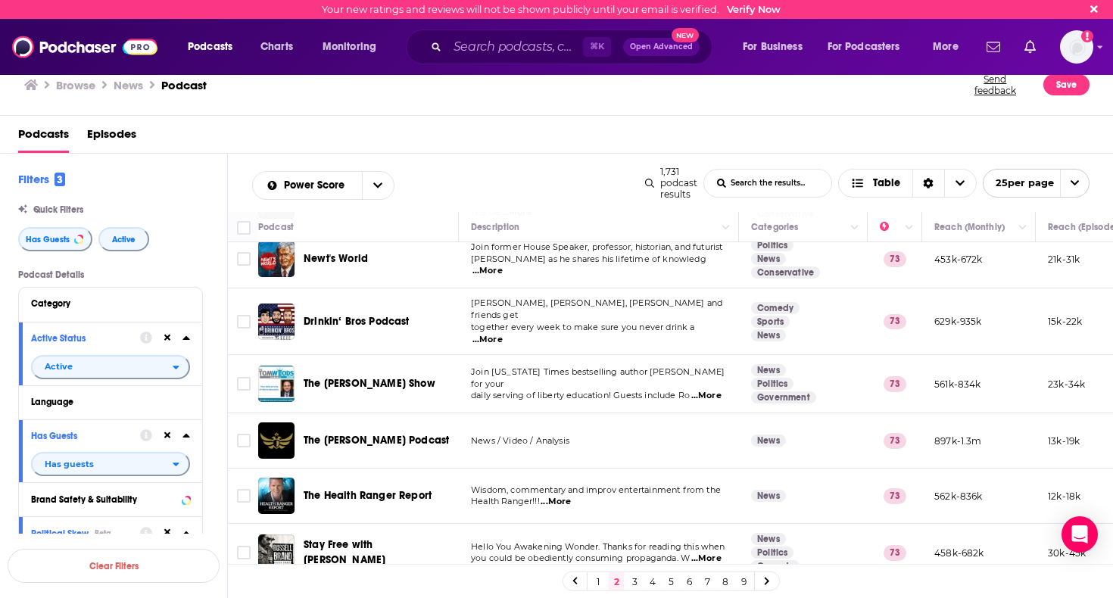
scroll to position [1097, 0]
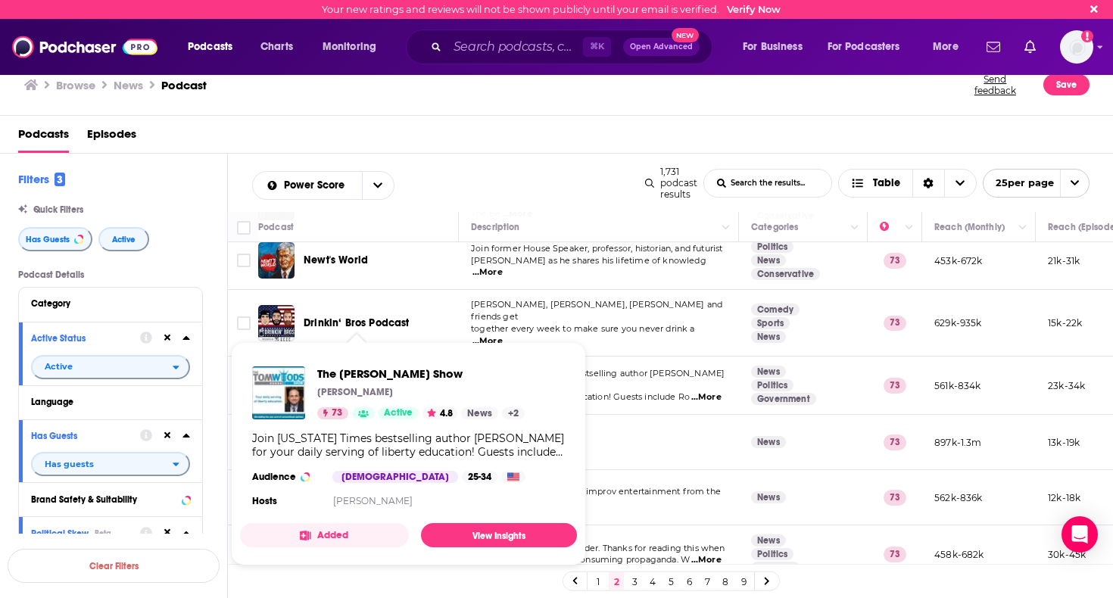
click at [385, 366] on div "The Tom Woods Show Tom Woods 73 Active 4.8 News + 2 Join New York Times bestsel…" at bounding box center [408, 438] width 337 height 169
click at [386, 370] on span "The Tom Woods Show" at bounding box center [420, 373] width 207 height 14
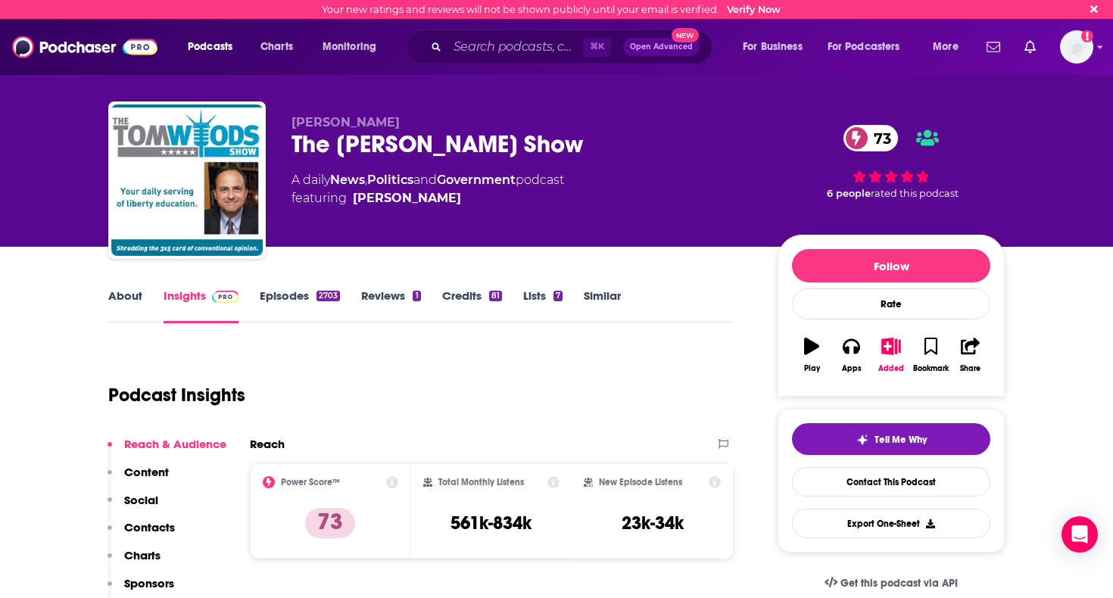
click at [293, 301] on link "Episodes 2703" at bounding box center [300, 305] width 80 height 35
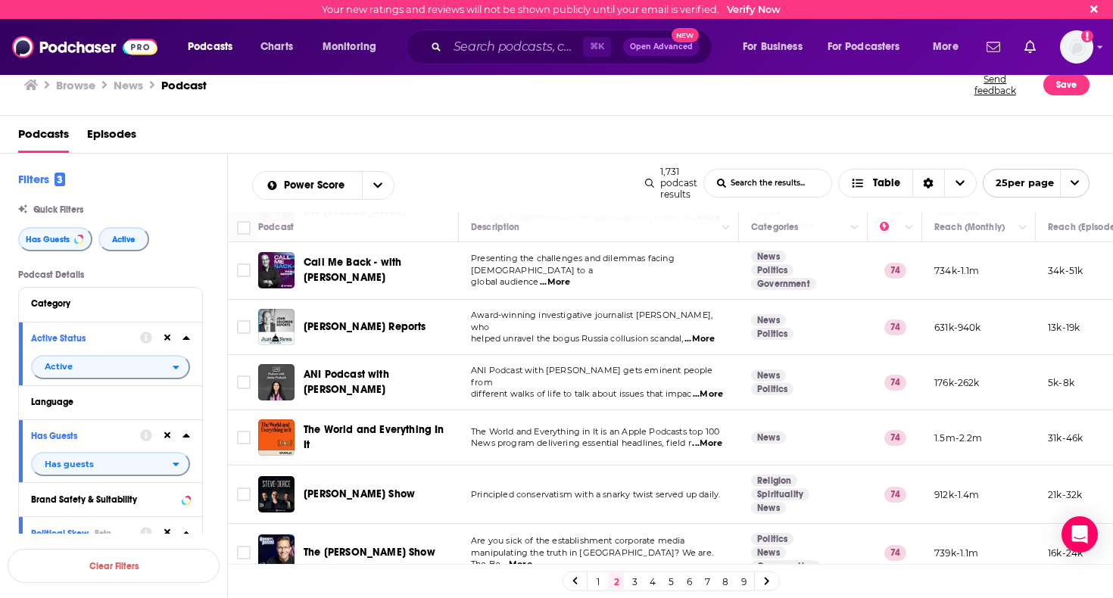
scroll to position [687, 0]
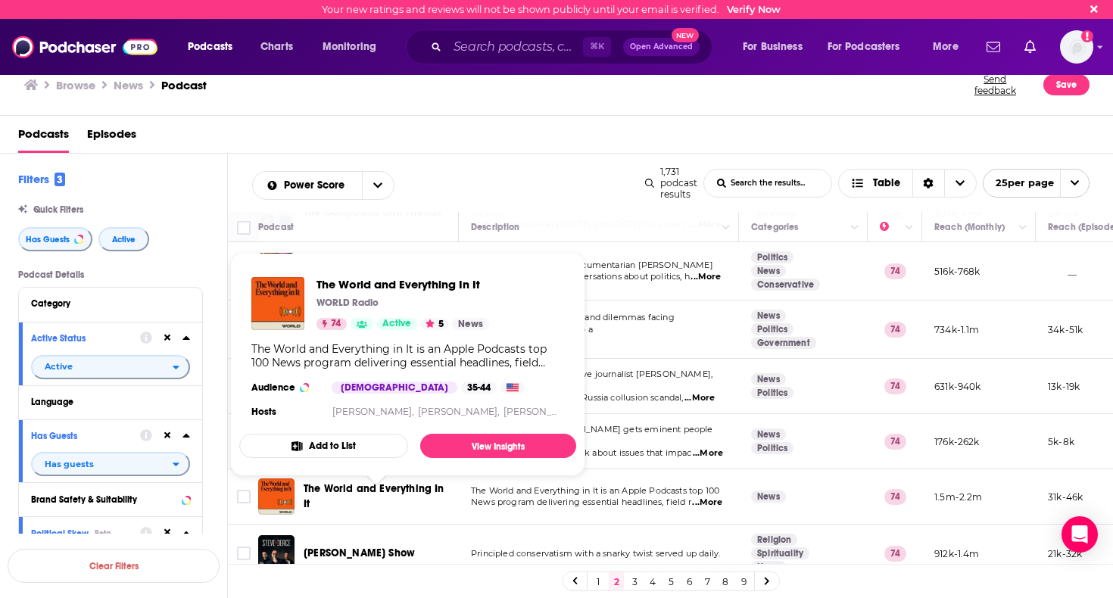
click at [415, 499] on span "The World and Everything In It" at bounding box center [373, 496] width 141 height 28
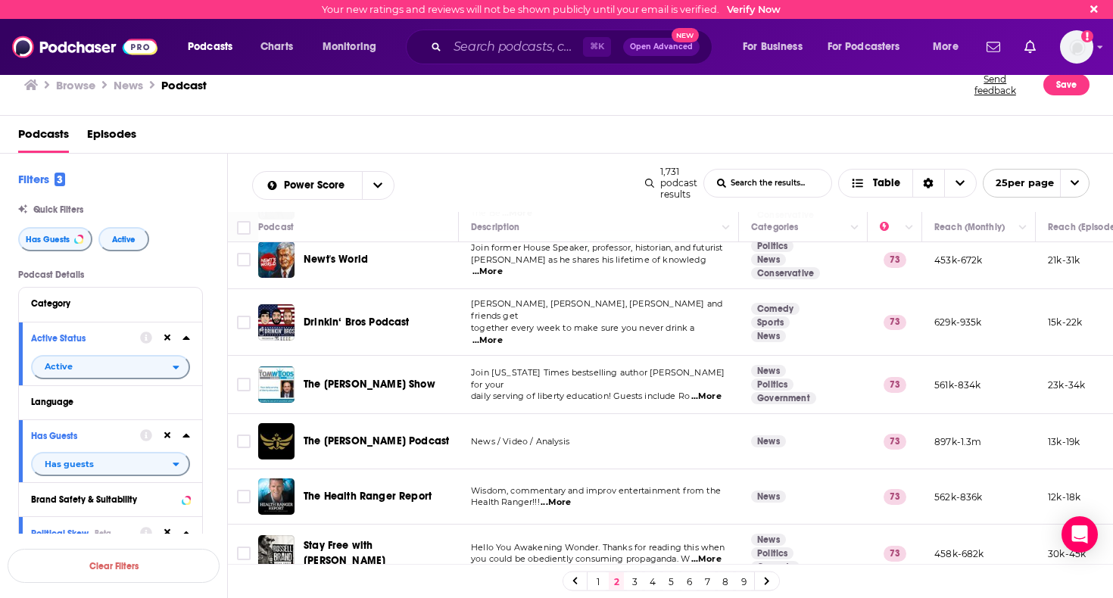
scroll to position [1097, 0]
click at [633, 580] on link "3" at bounding box center [634, 581] width 15 height 18
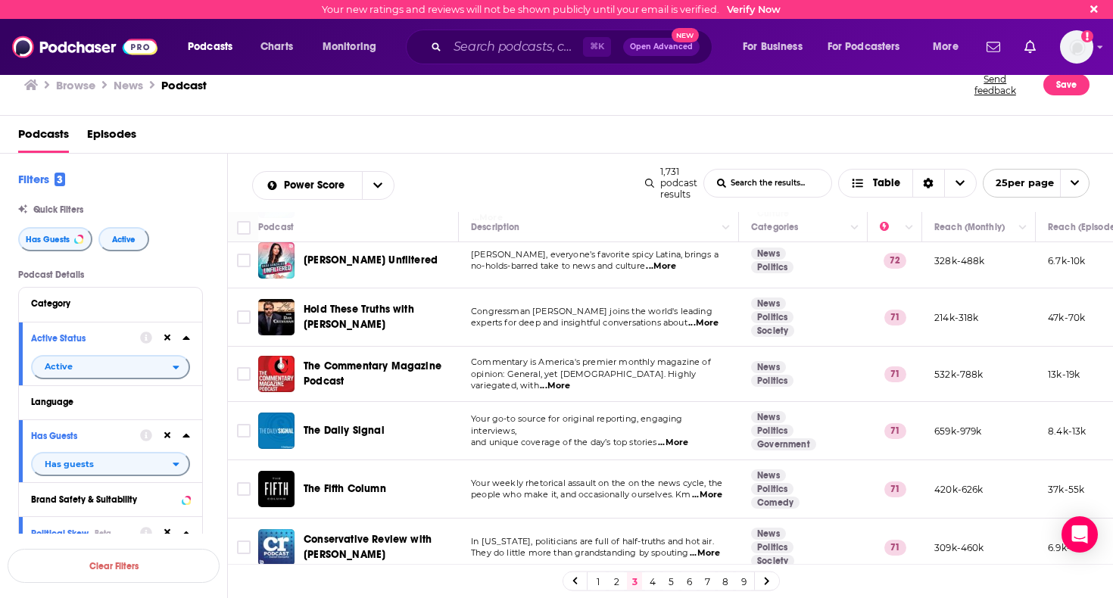
scroll to position [400, 0]
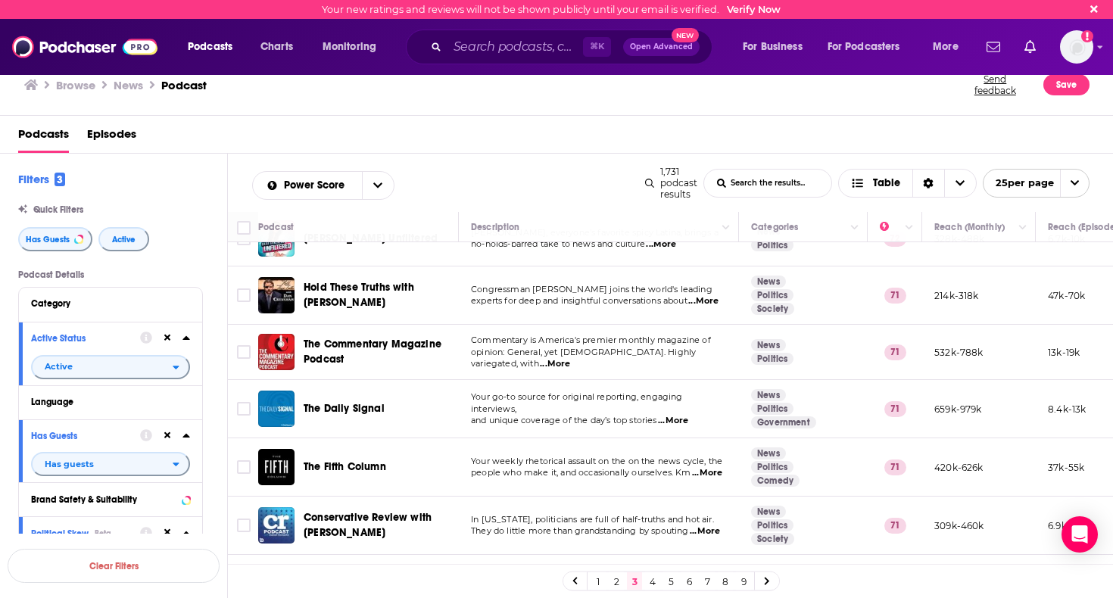
click at [357, 402] on span "The Daily Signal" at bounding box center [343, 408] width 81 height 13
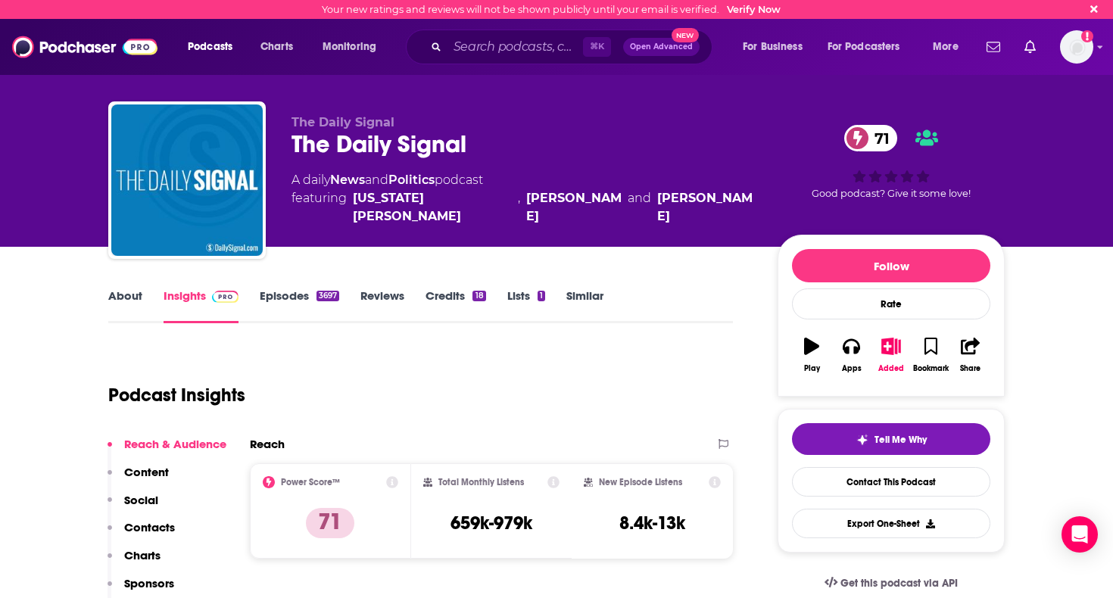
click at [323, 294] on div "3697" at bounding box center [327, 296] width 23 height 11
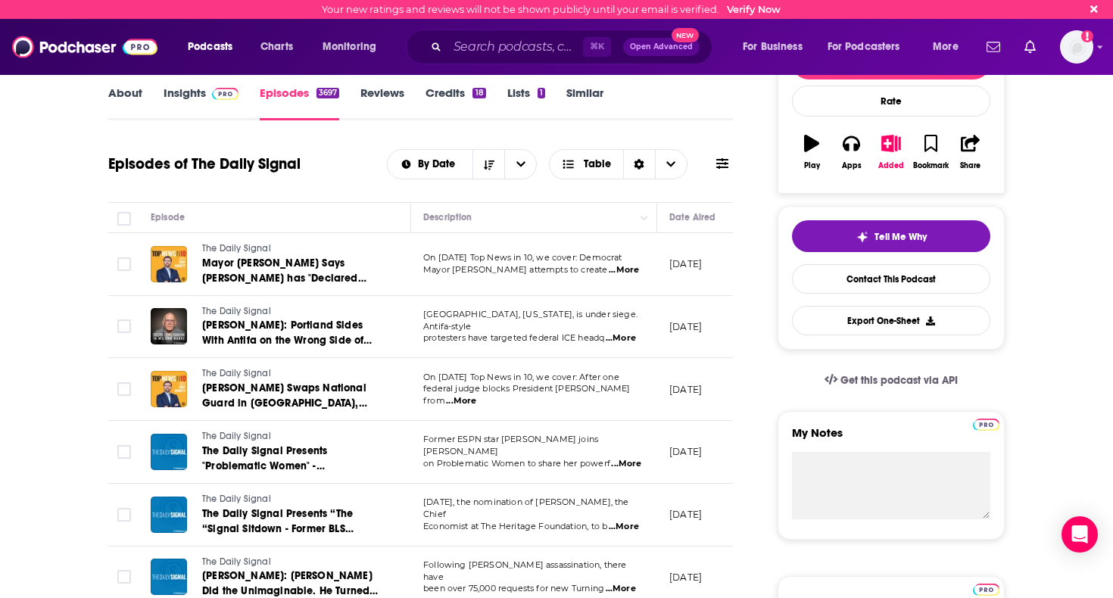
scroll to position [276, 0]
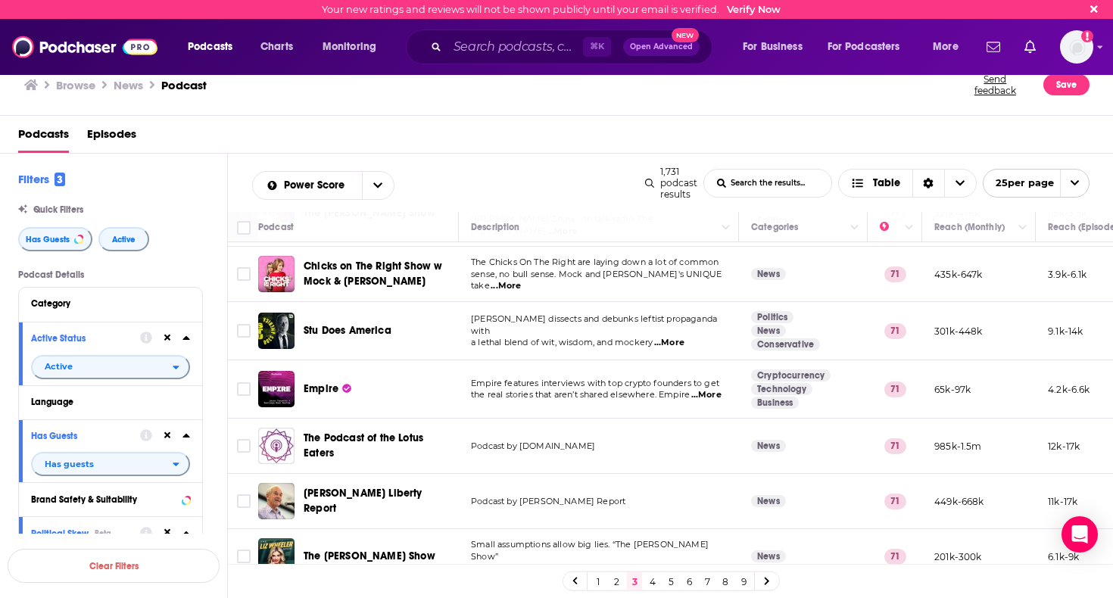
scroll to position [778, 0]
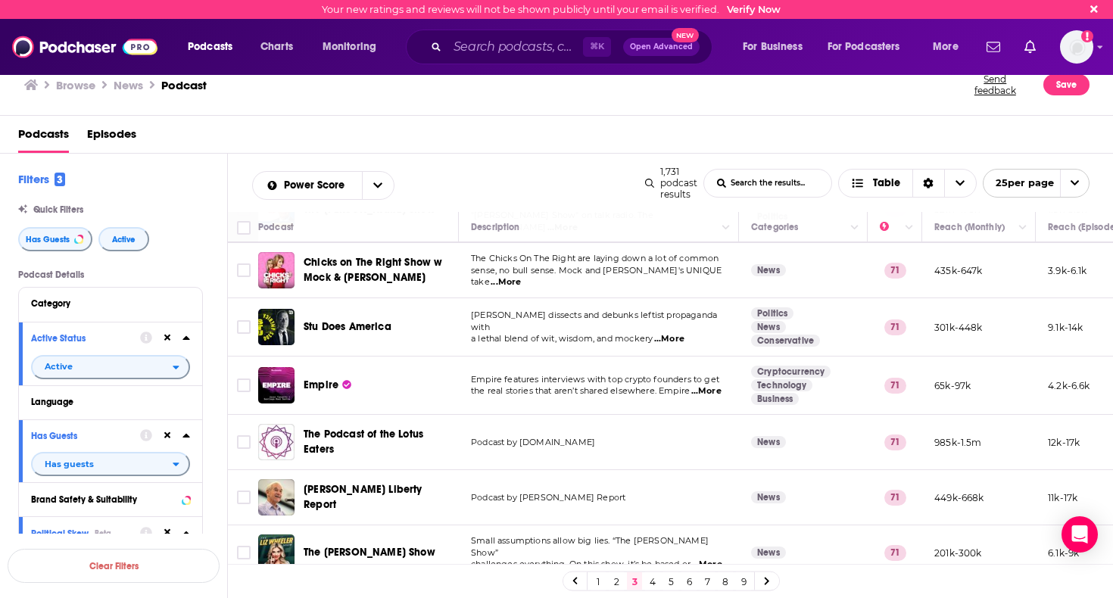
click at [664, 333] on span "...More" at bounding box center [669, 339] width 30 height 12
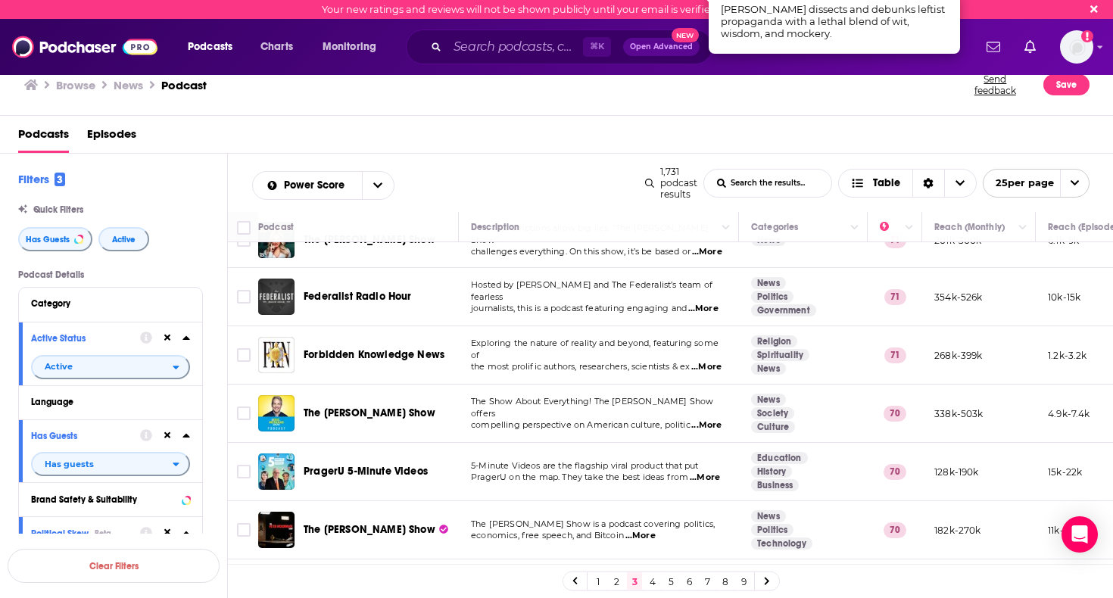
scroll to position [1100, 0]
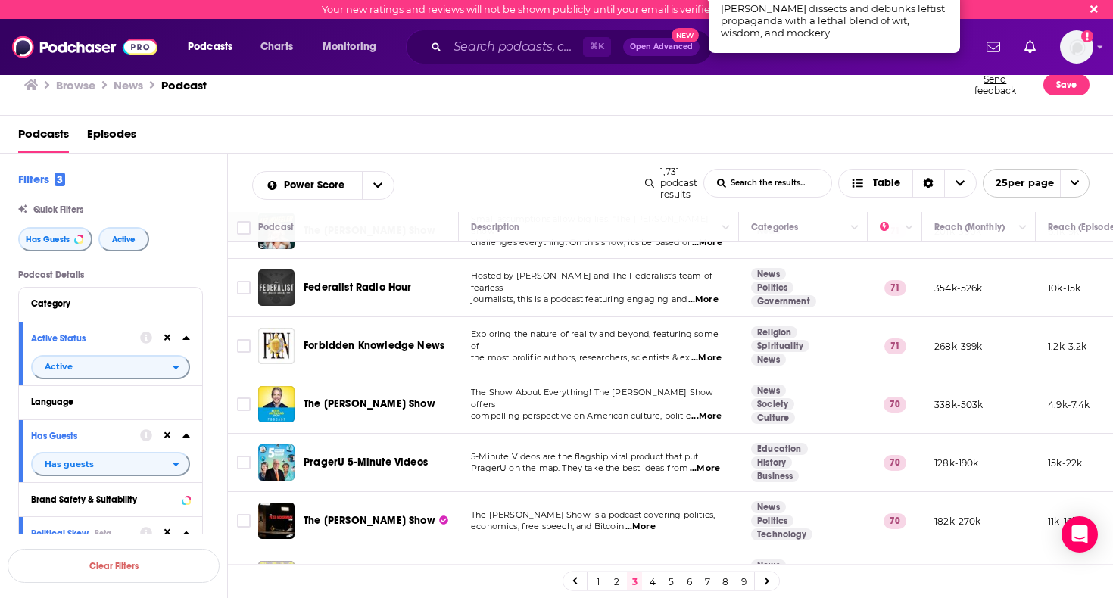
click at [703, 410] on span "...More" at bounding box center [706, 416] width 30 height 12
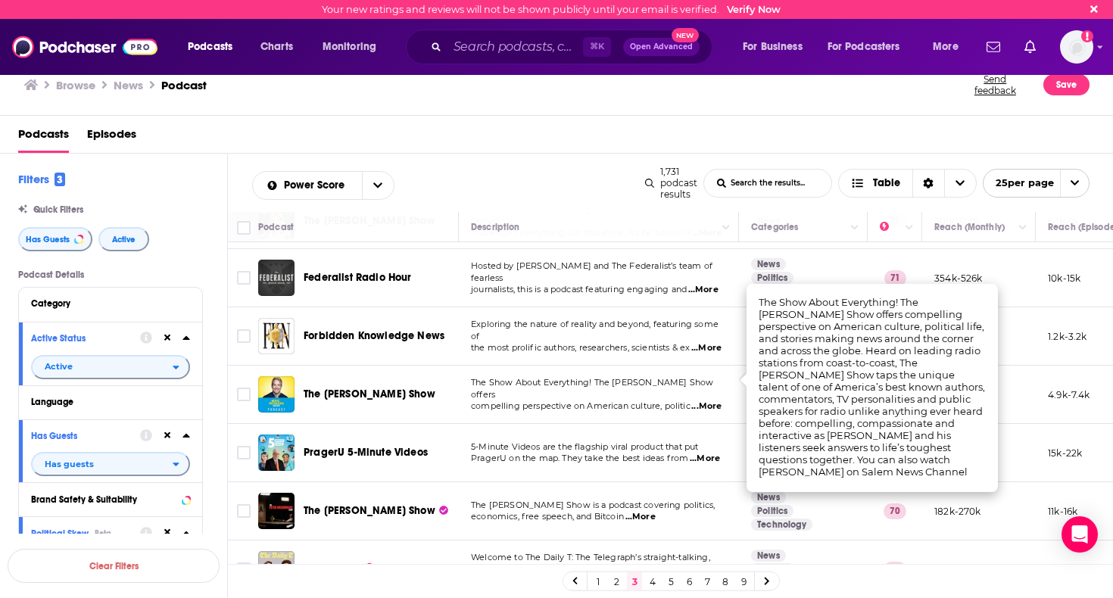
scroll to position [1109, 0]
click at [648, 512] on span "...More" at bounding box center [640, 518] width 30 height 12
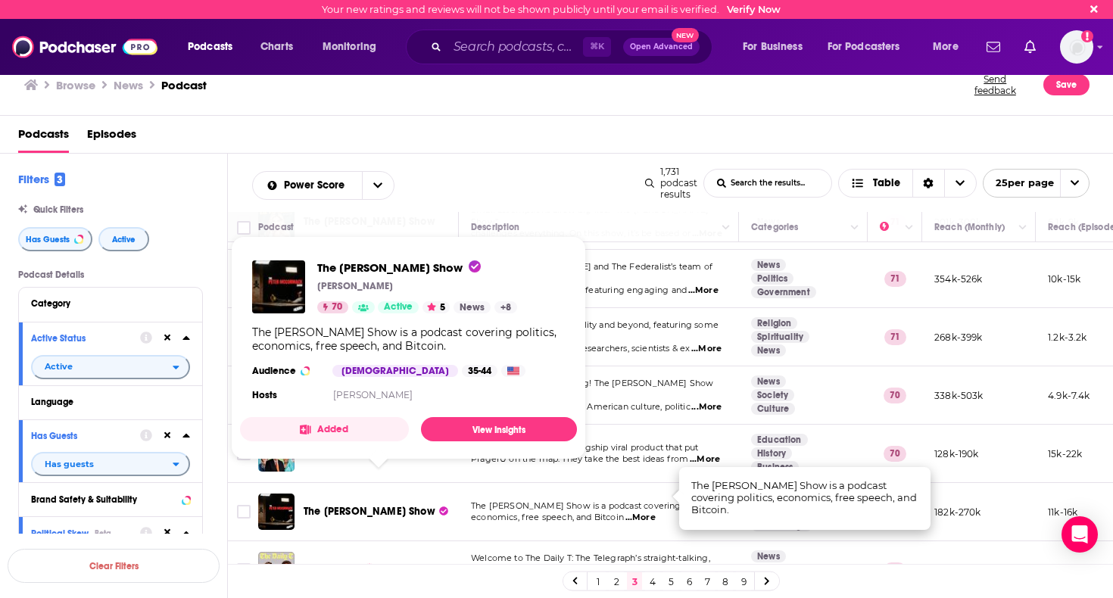
click at [350, 505] on span "The Peter McCormack Show" at bounding box center [369, 511] width 132 height 13
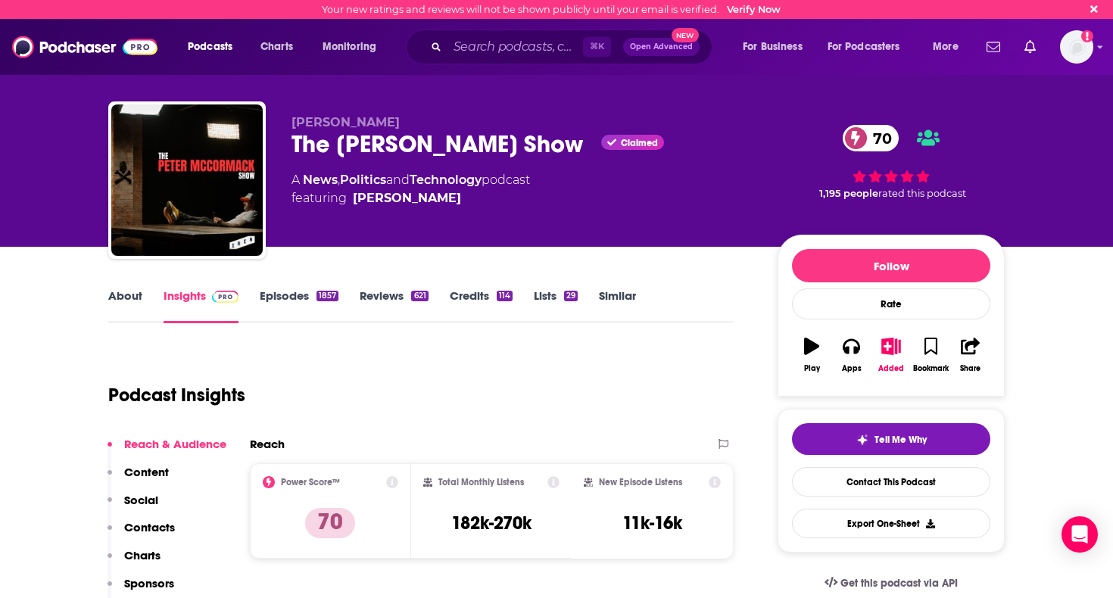
click at [299, 294] on link "Episodes 1857" at bounding box center [299, 305] width 79 height 35
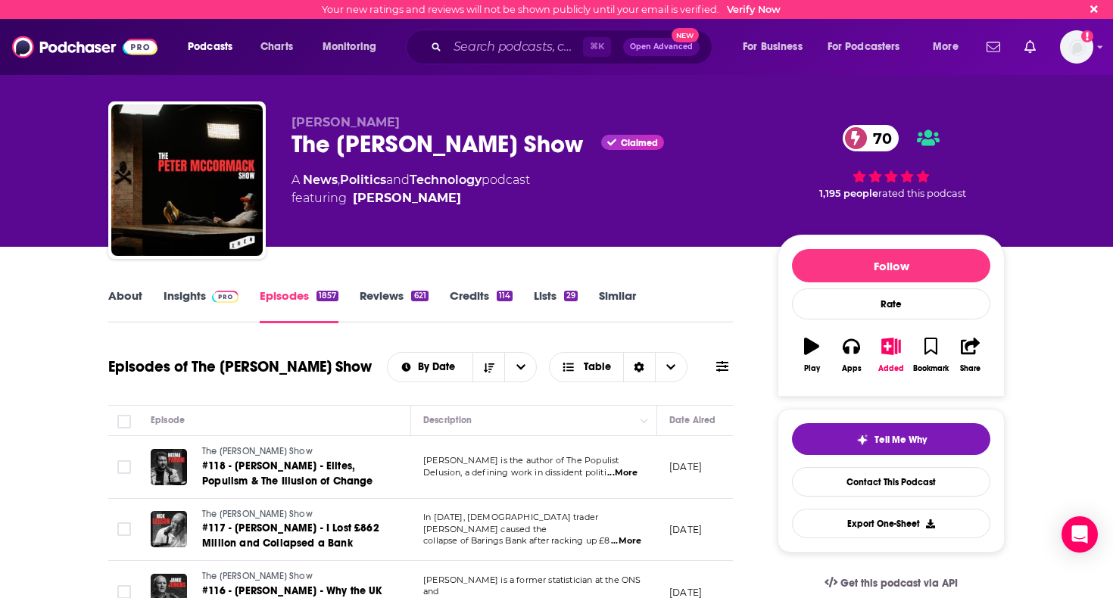
click at [197, 300] on link "Insights" at bounding box center [200, 305] width 75 height 35
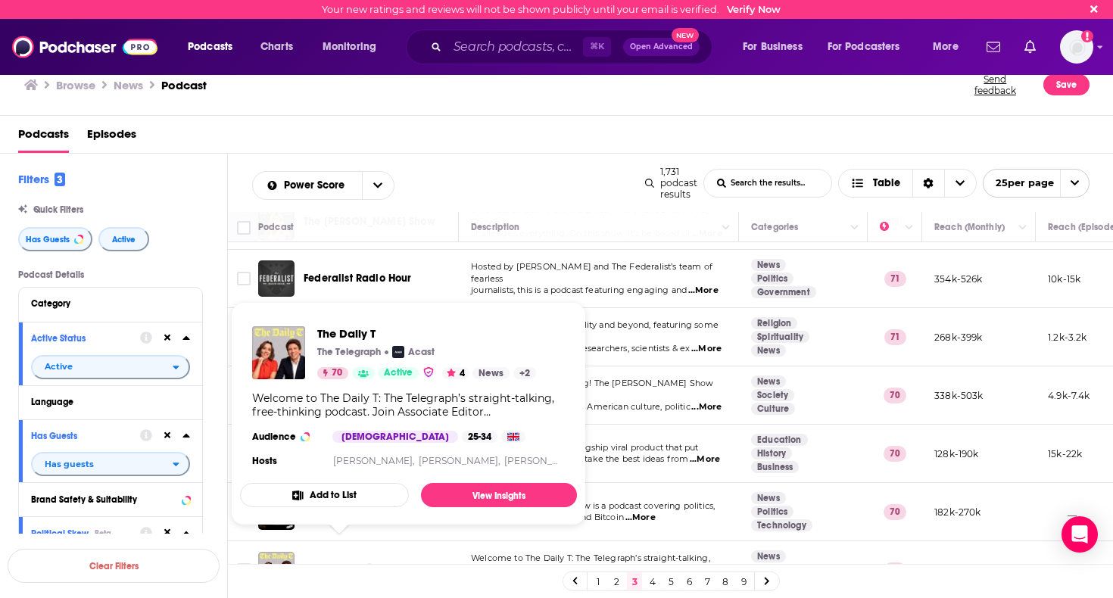
click at [341, 563] on span "The Daily T" at bounding box center [330, 569] width 54 height 13
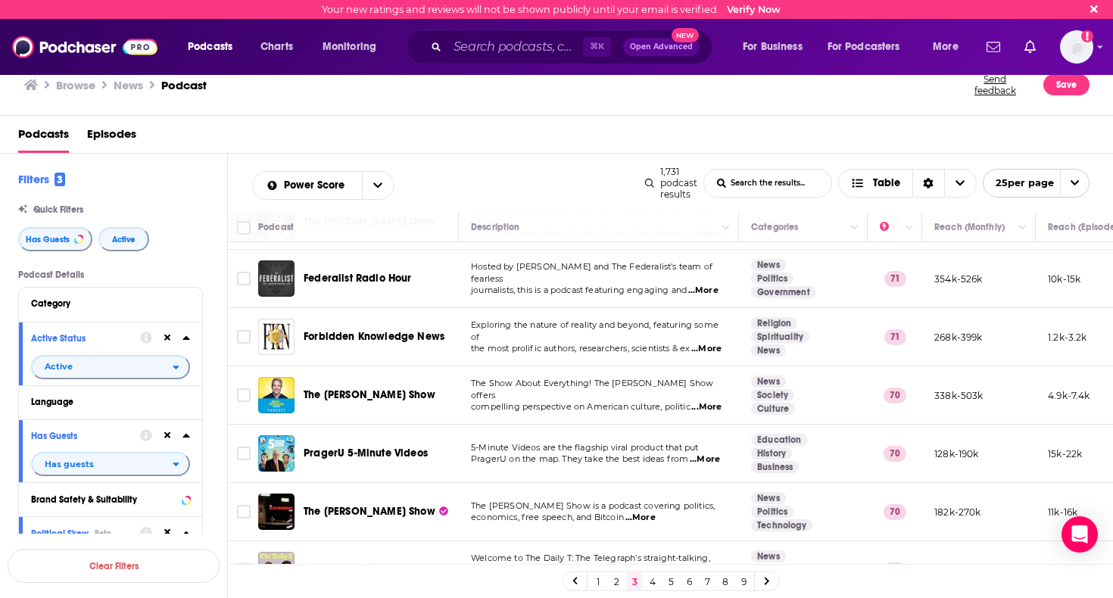
click at [650, 575] on link "4" at bounding box center [652, 581] width 15 height 18
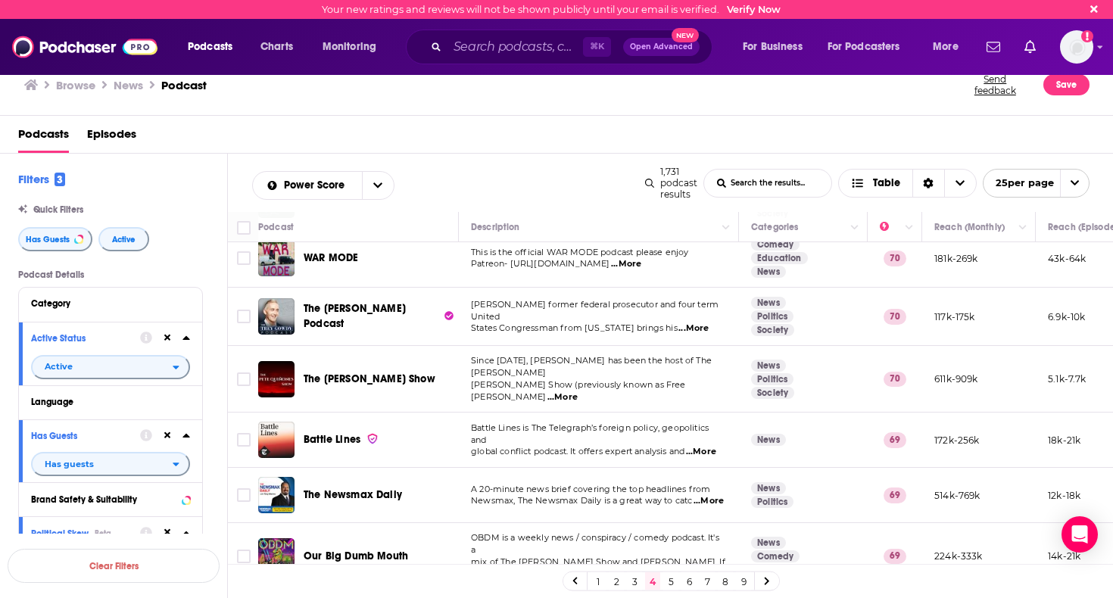
scroll to position [407, 0]
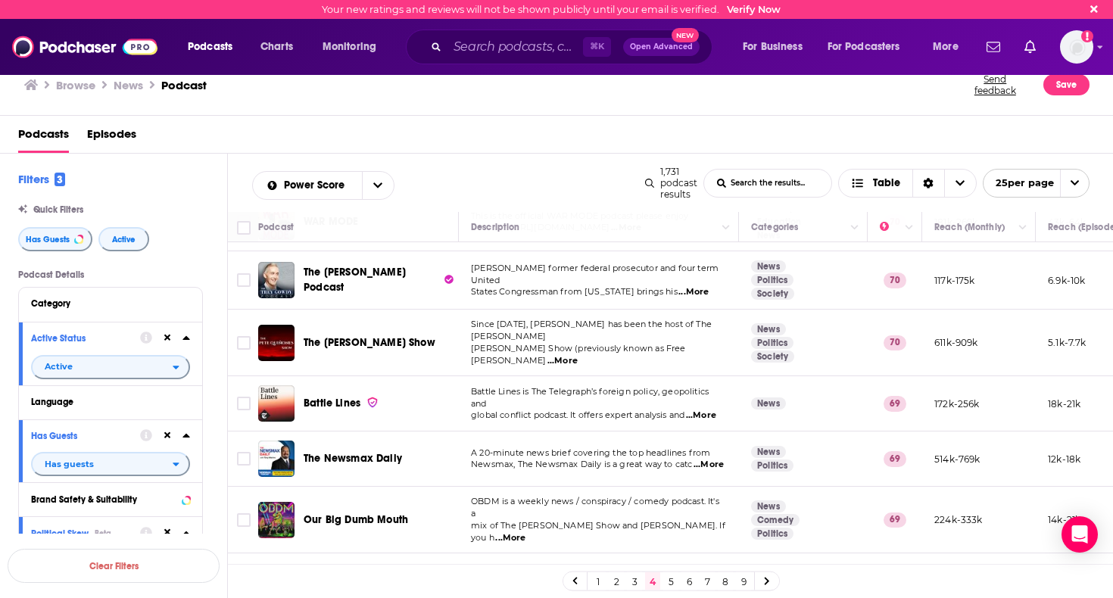
click at [701, 409] on span "...More" at bounding box center [701, 415] width 30 height 12
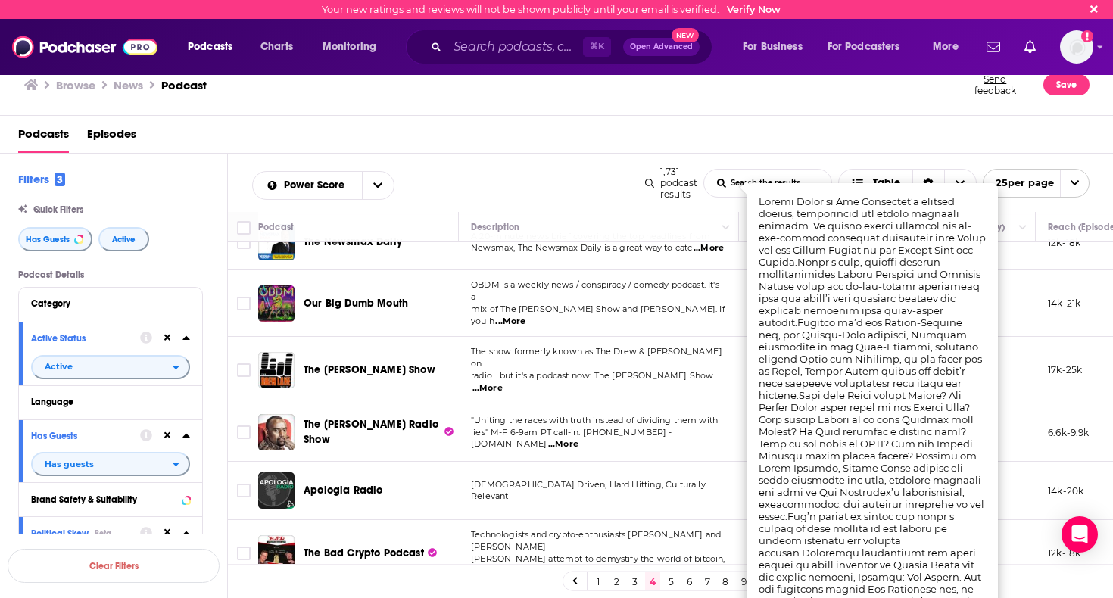
scroll to position [626, 0]
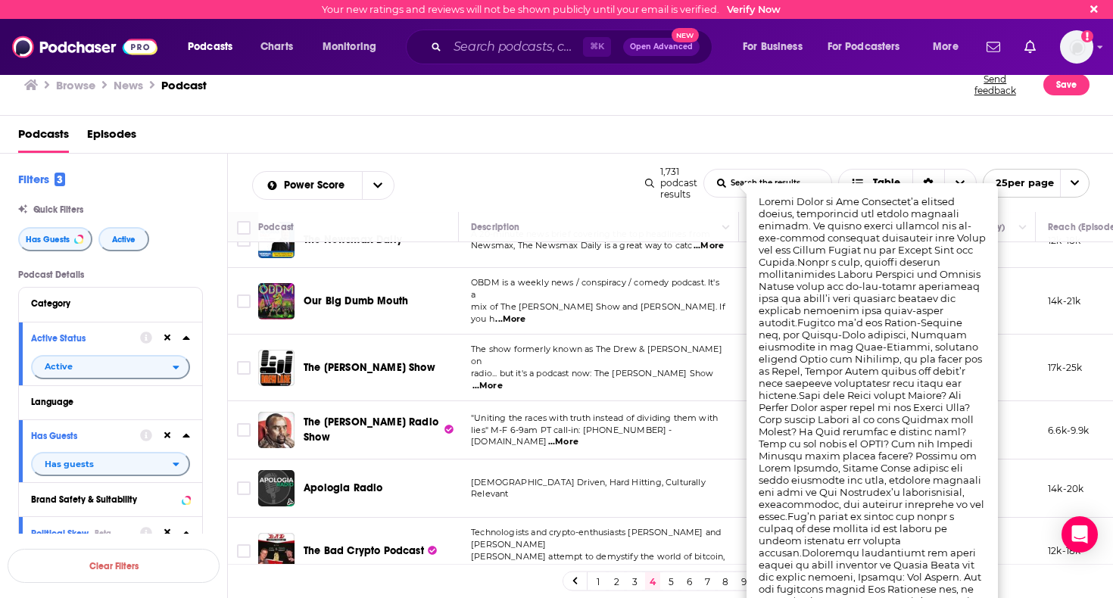
click at [503, 380] on span "...More" at bounding box center [487, 386] width 30 height 12
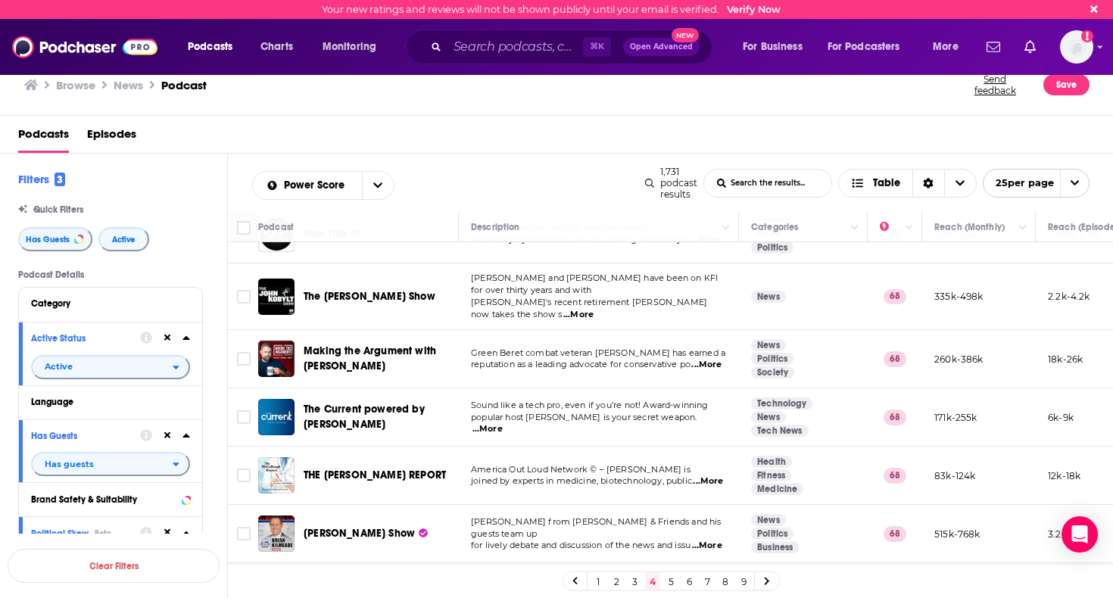
scroll to position [1118, 0]
click at [675, 577] on link "5" at bounding box center [670, 581] width 15 height 18
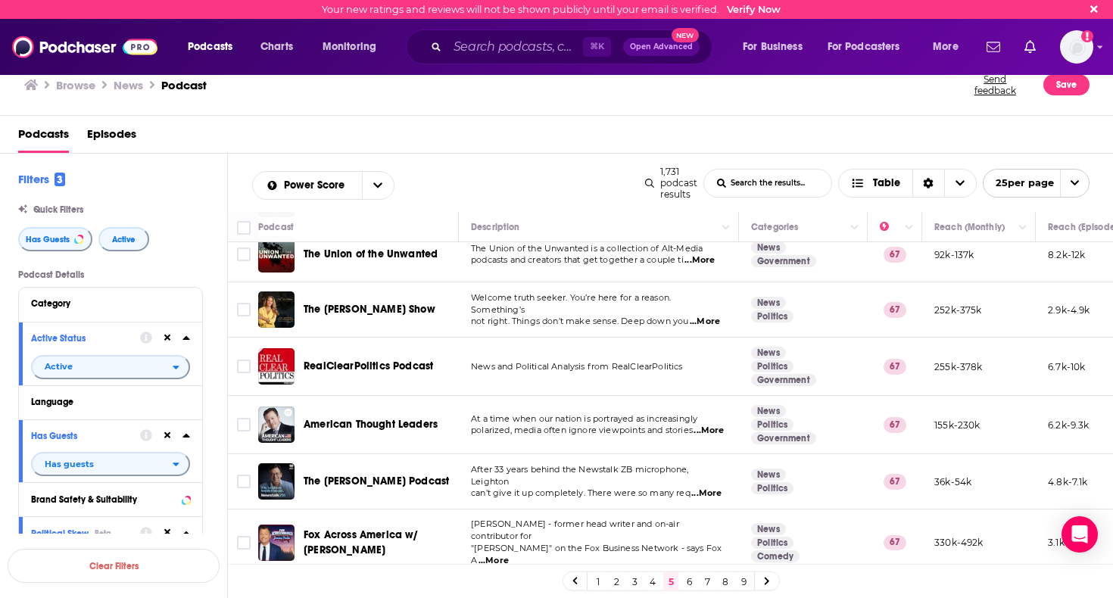
scroll to position [1106, 0]
click at [690, 584] on link "6" at bounding box center [688, 581] width 15 height 18
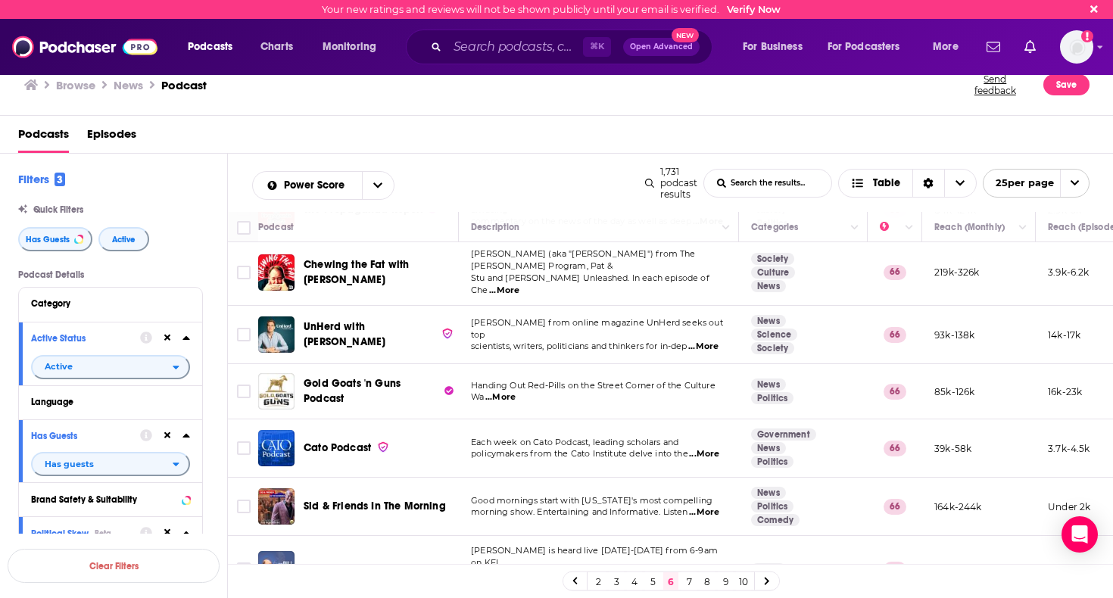
scroll to position [176, 0]
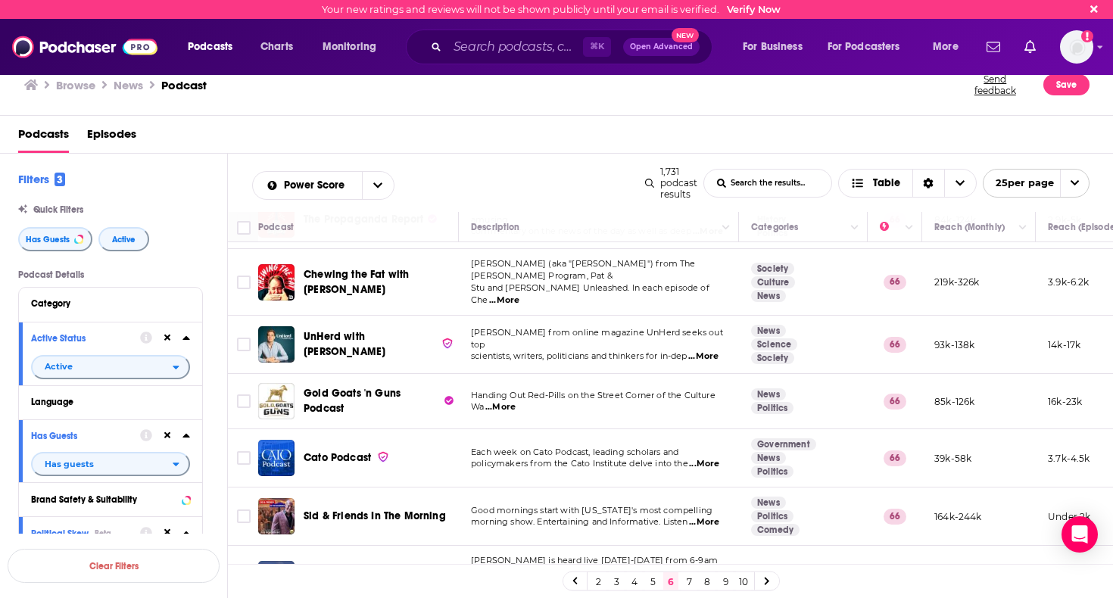
click at [708, 350] on span "...More" at bounding box center [703, 356] width 30 height 12
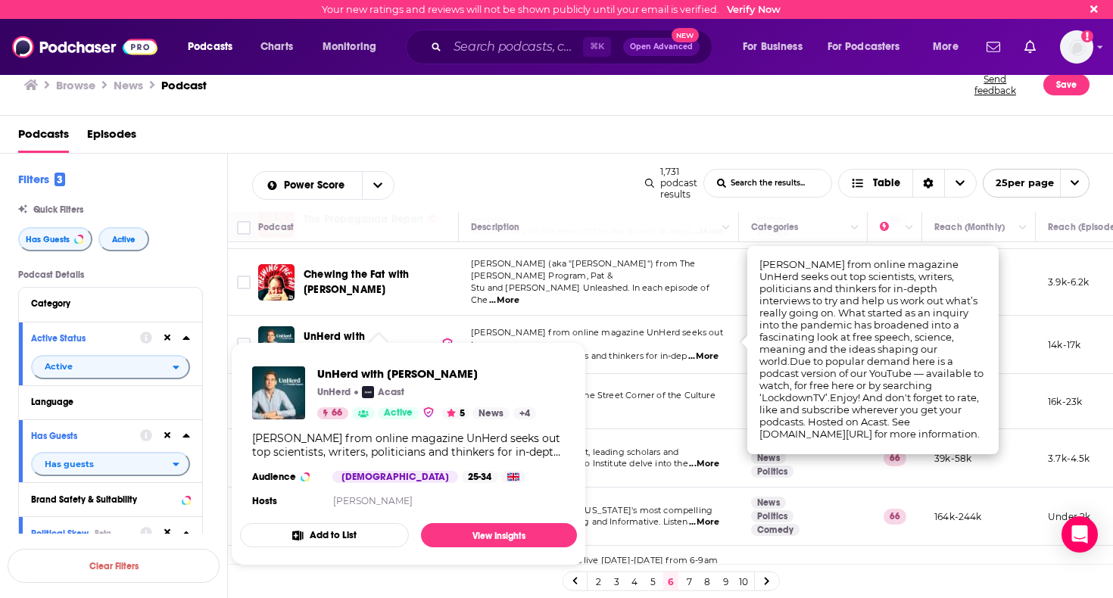
click at [375, 330] on span "UnHerd with [PERSON_NAME]" at bounding box center [344, 344] width 82 height 28
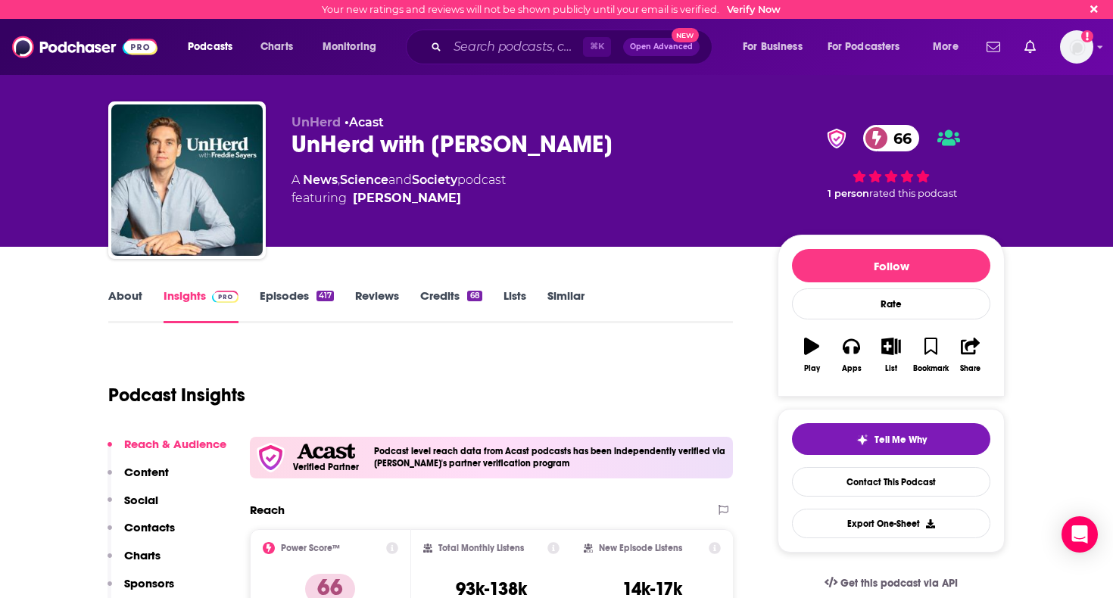
click at [276, 291] on link "Episodes 417" at bounding box center [297, 305] width 74 height 35
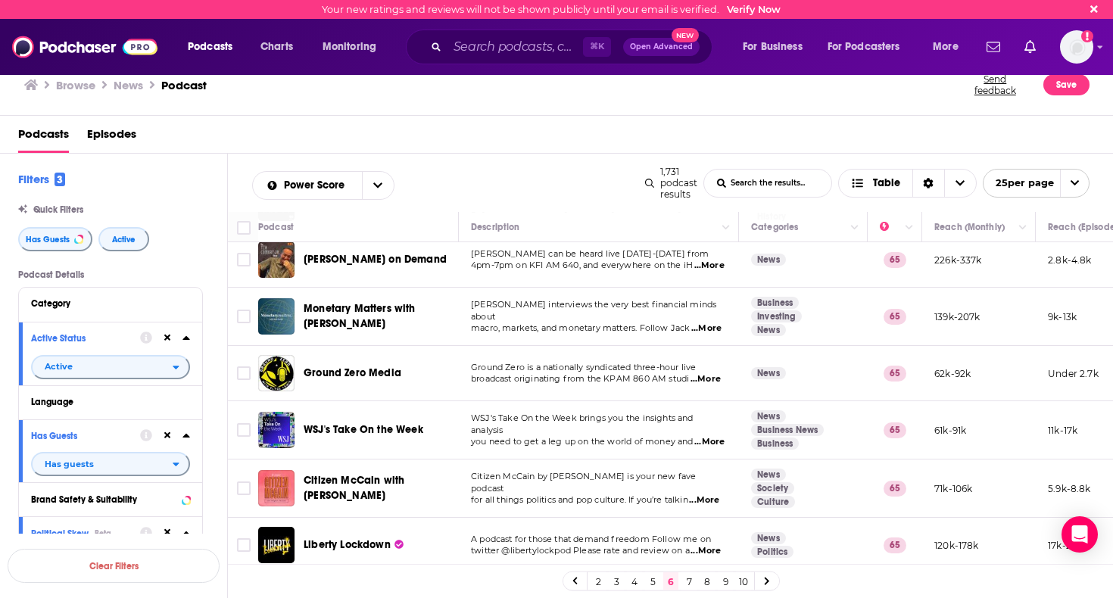
click at [711, 494] on span "...More" at bounding box center [704, 500] width 30 height 12
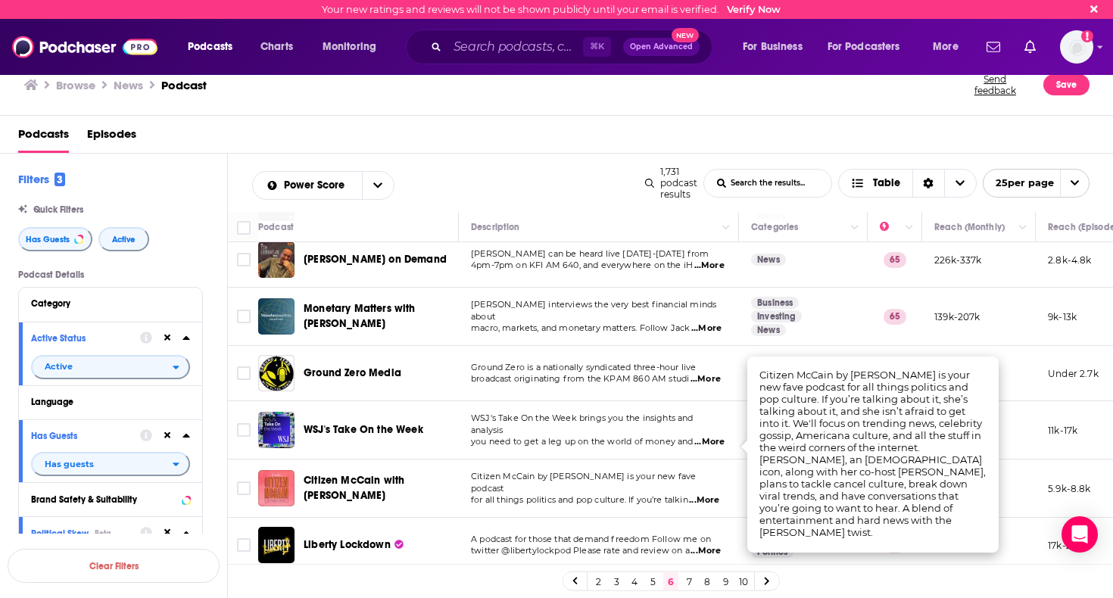
click at [351, 474] on span "Citizen McCain with [PERSON_NAME]" at bounding box center [353, 488] width 101 height 28
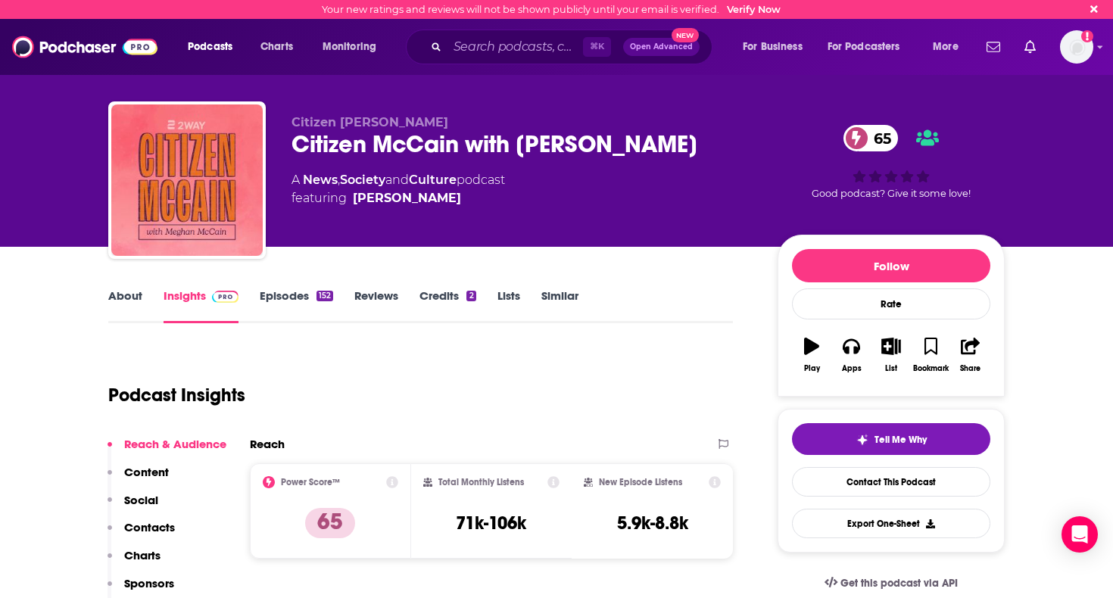
click at [312, 297] on link "Episodes 152" at bounding box center [296, 305] width 73 height 35
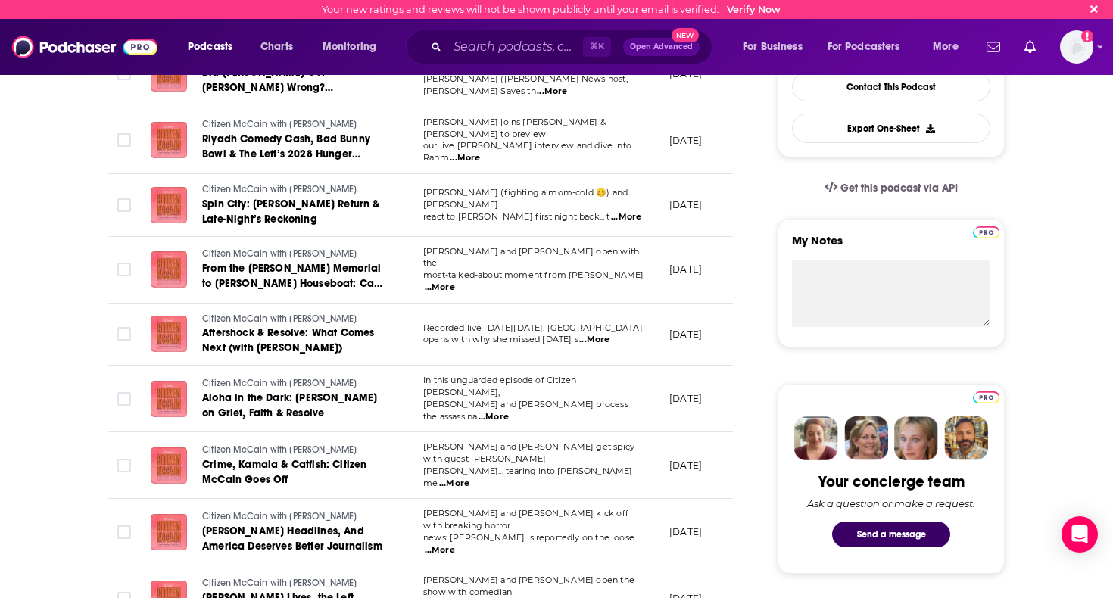
scroll to position [397, 0]
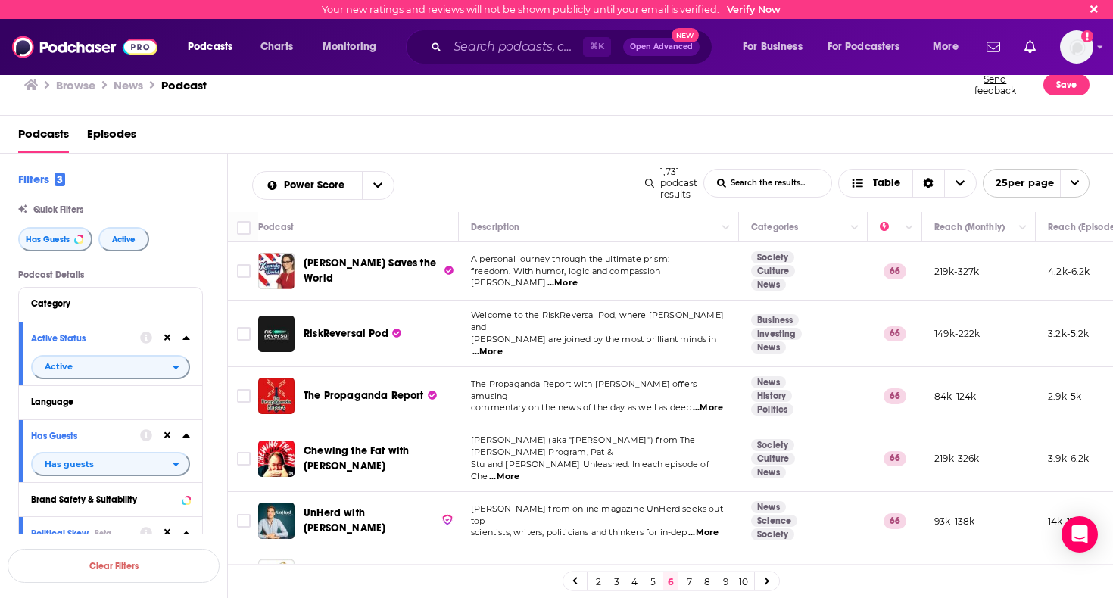
scroll to position [1100, 0]
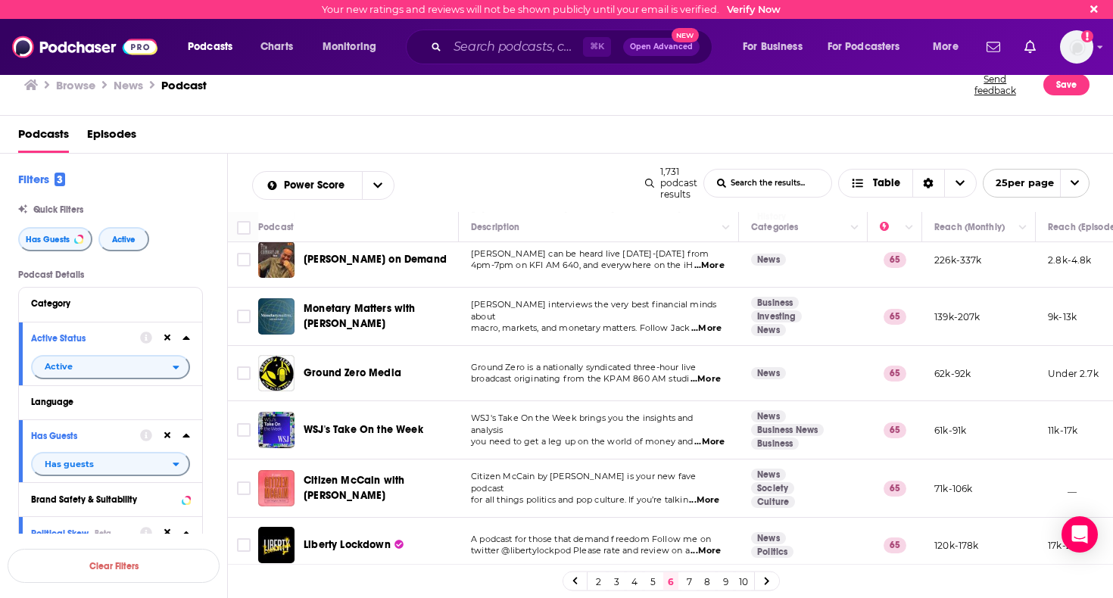
click at [686, 580] on link "7" at bounding box center [688, 581] width 15 height 18
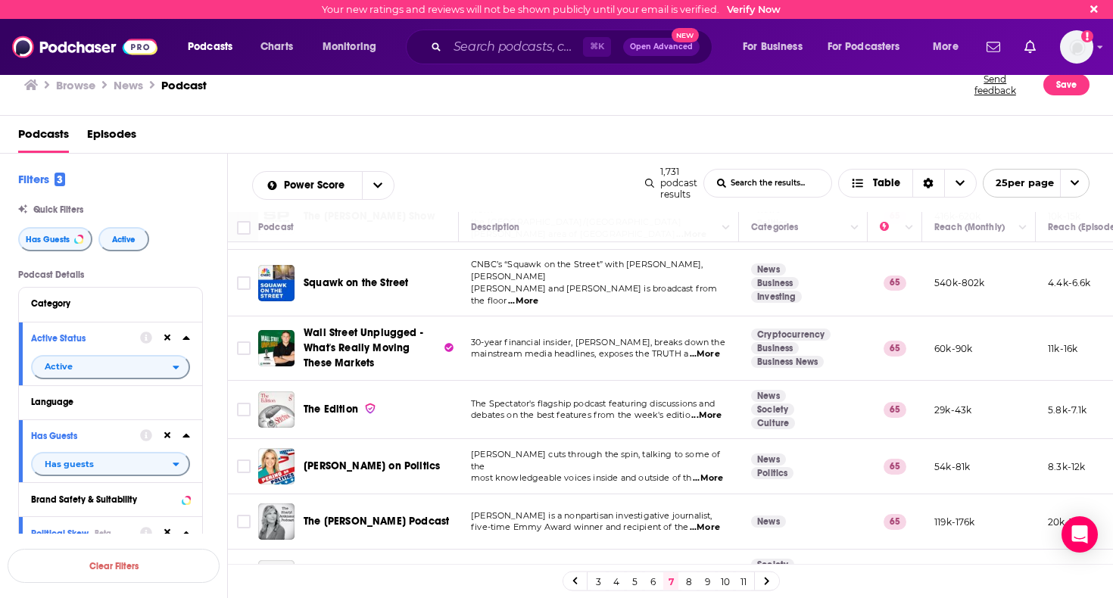
scroll to position [82, 0]
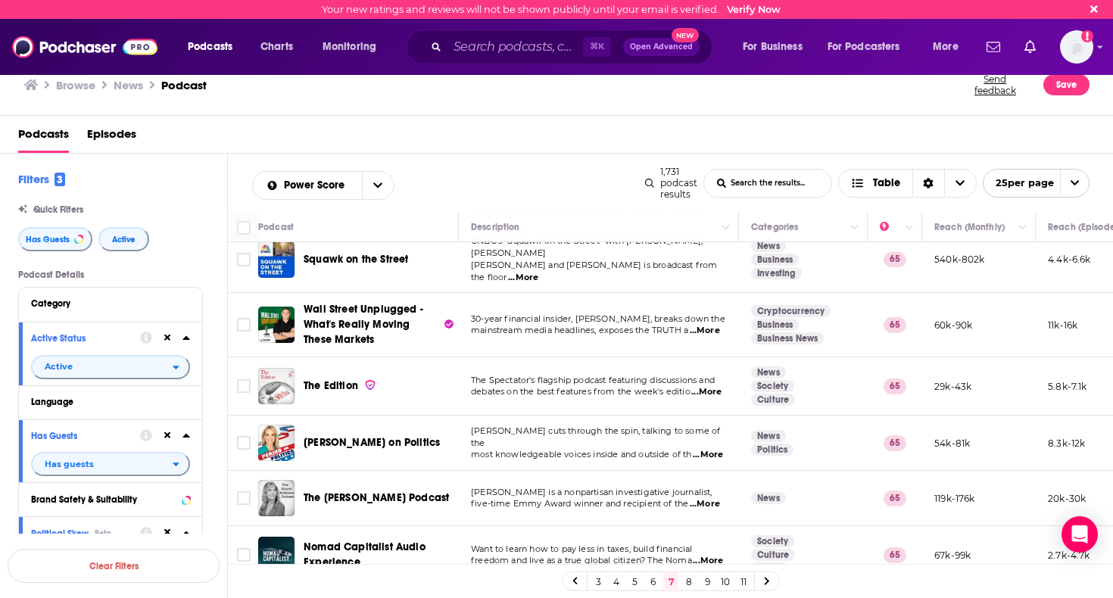
click at [397, 491] on span "The [PERSON_NAME] Podcast" at bounding box center [375, 497] width 145 height 13
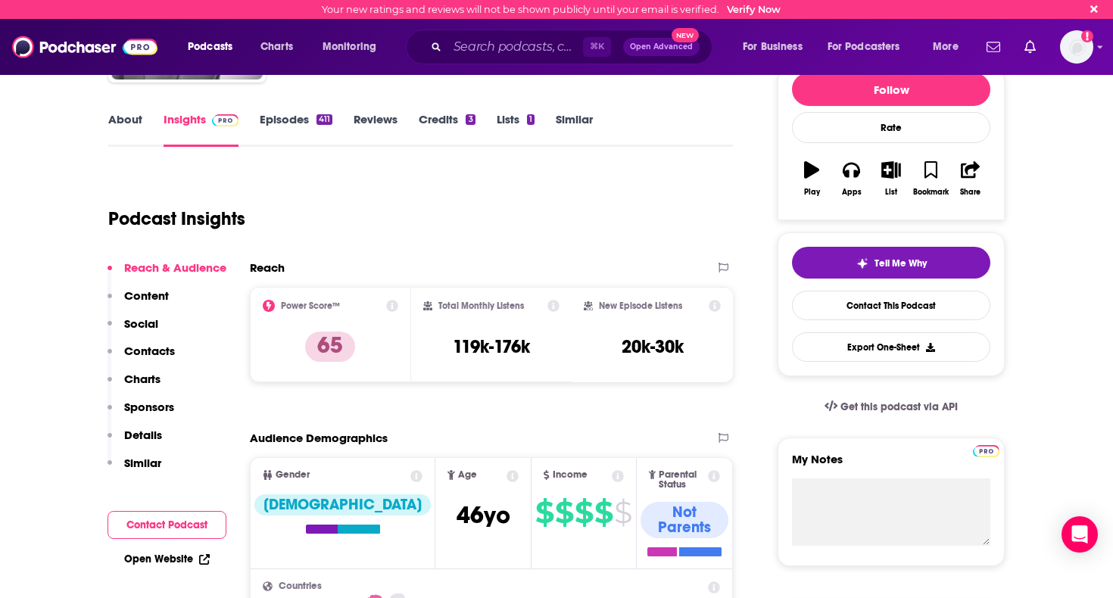
scroll to position [119, 0]
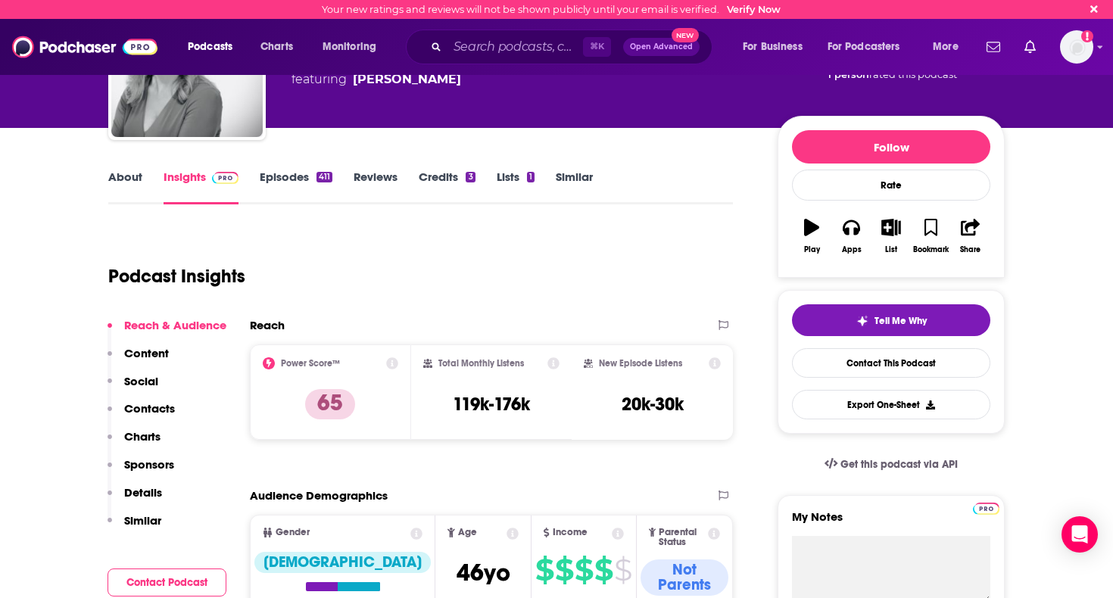
click at [274, 185] on link "Episodes 411" at bounding box center [296, 187] width 73 height 35
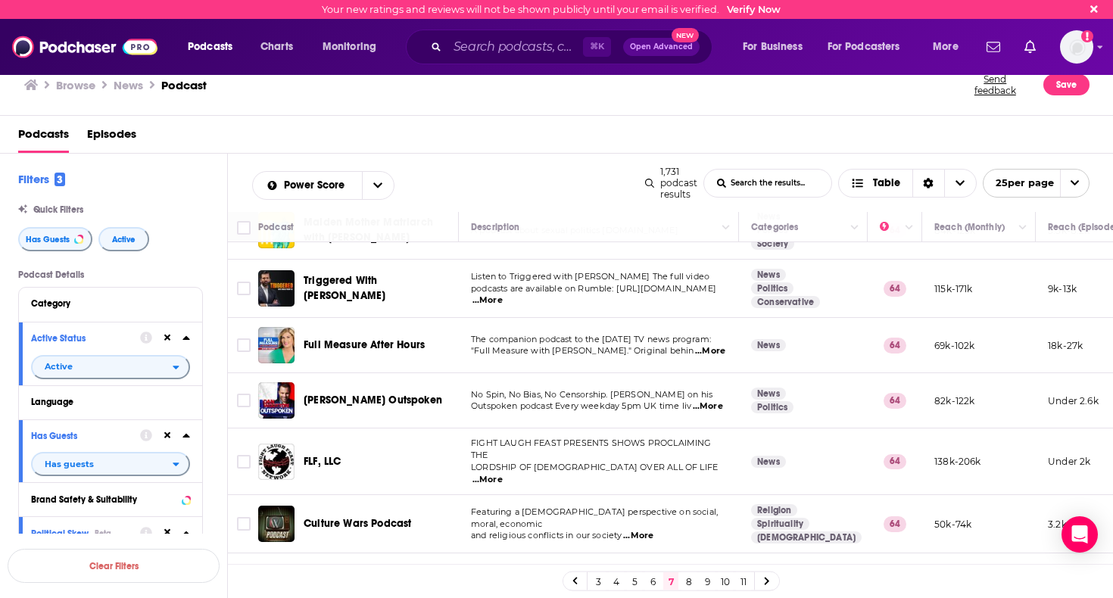
click at [689, 580] on link "8" at bounding box center [688, 581] width 15 height 18
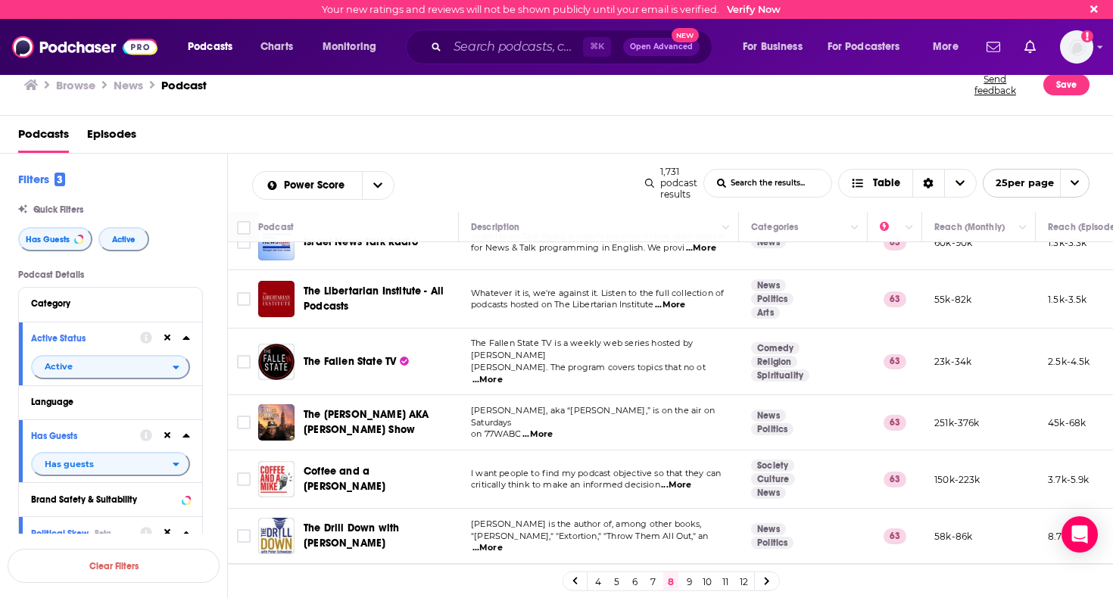
scroll to position [1088, 0]
click at [688, 582] on link "9" at bounding box center [688, 581] width 15 height 18
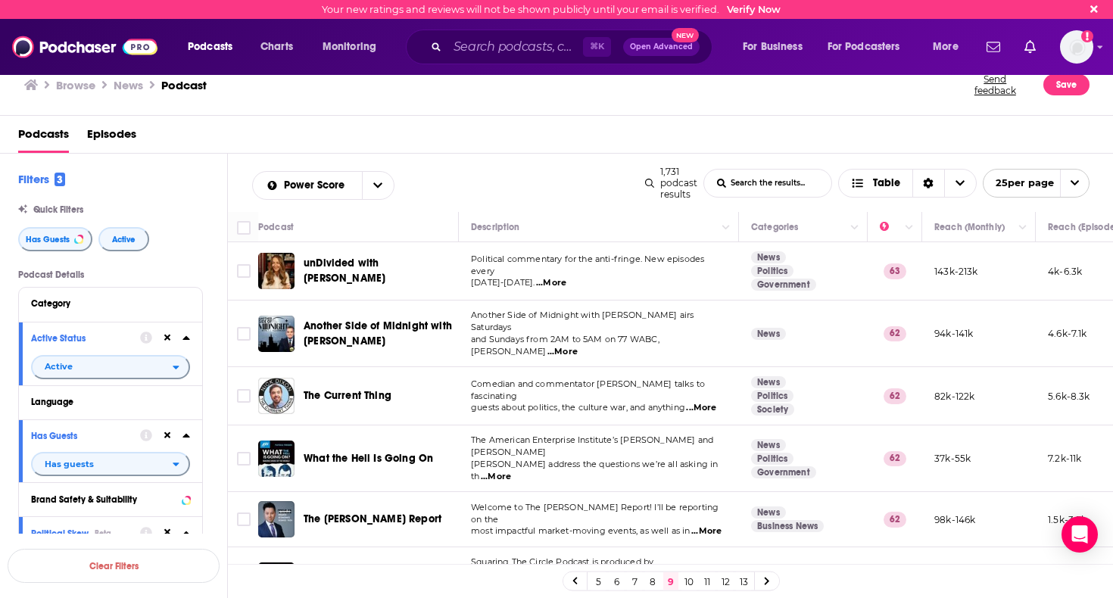
click at [557, 282] on span "...More" at bounding box center [551, 283] width 30 height 12
click at [385, 279] on span "unDivided with [PERSON_NAME]" at bounding box center [344, 271] width 82 height 28
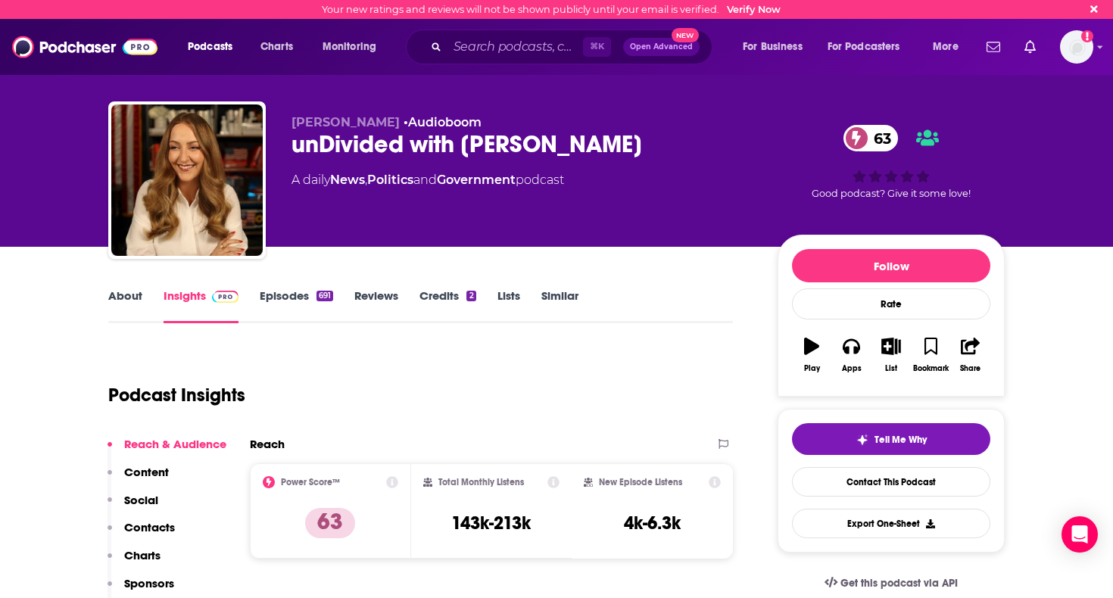
click at [294, 293] on link "Episodes 691" at bounding box center [296, 305] width 73 height 35
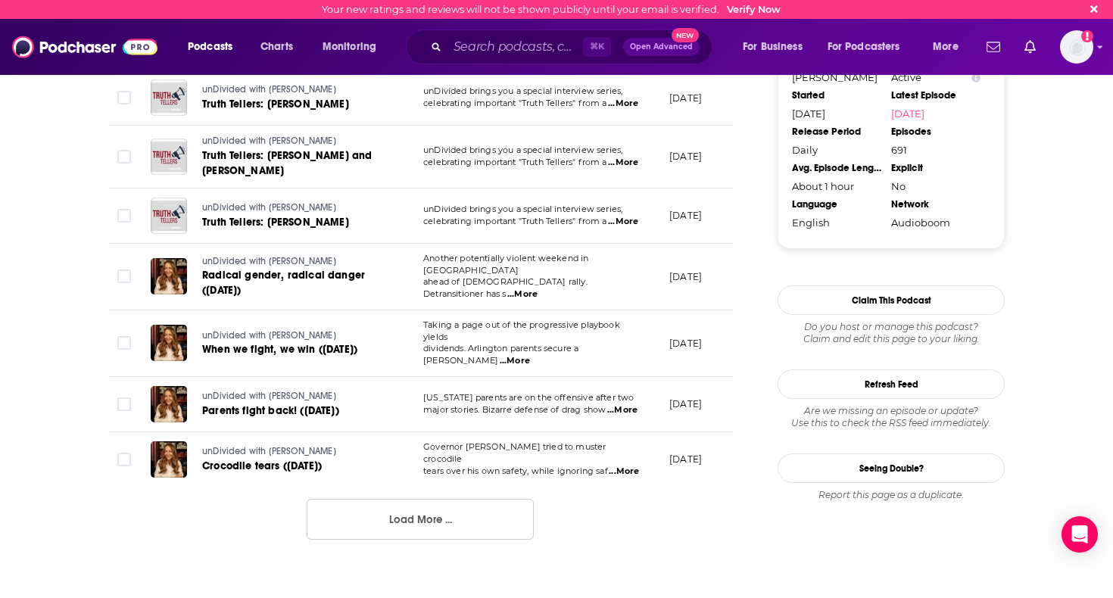
scroll to position [1414, 0]
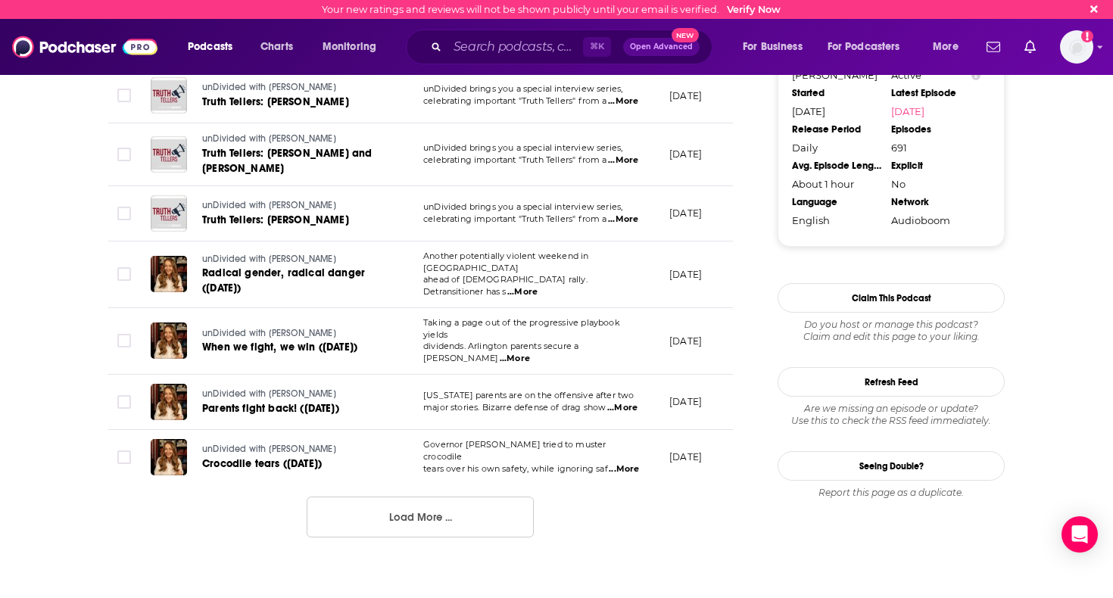
click at [391, 496] on button "Load More ..." at bounding box center [420, 516] width 227 height 41
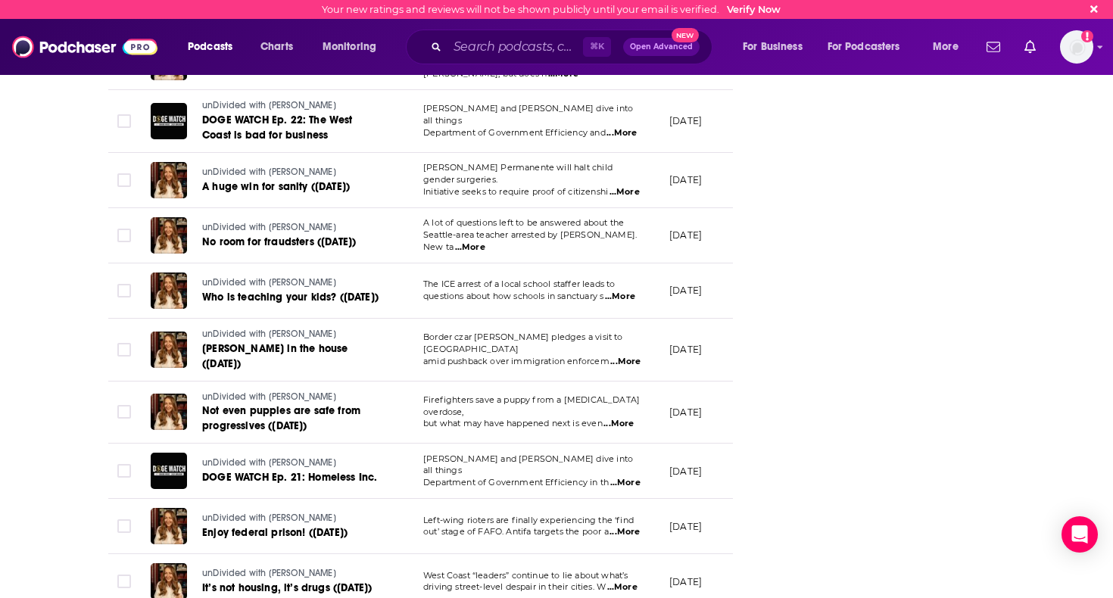
scroll to position [2774, 0]
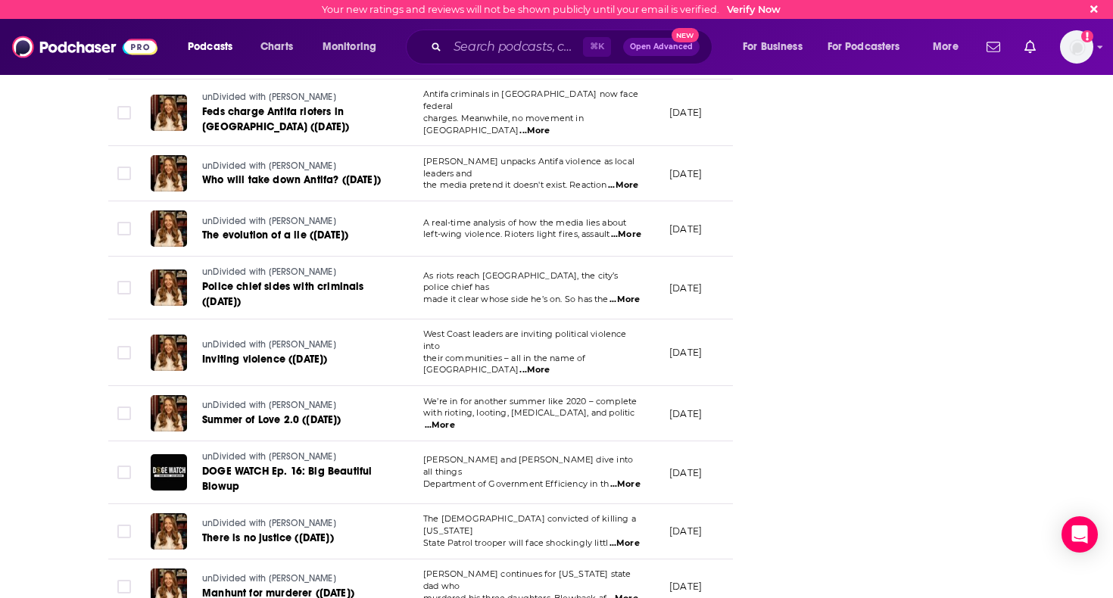
scroll to position [4257, 0]
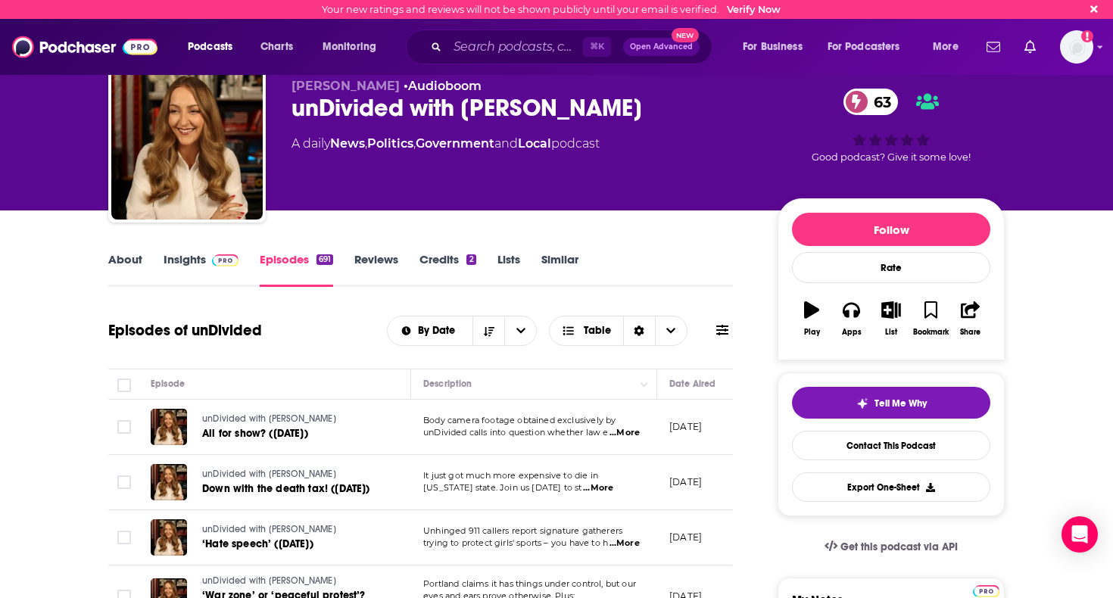
scroll to position [52, 0]
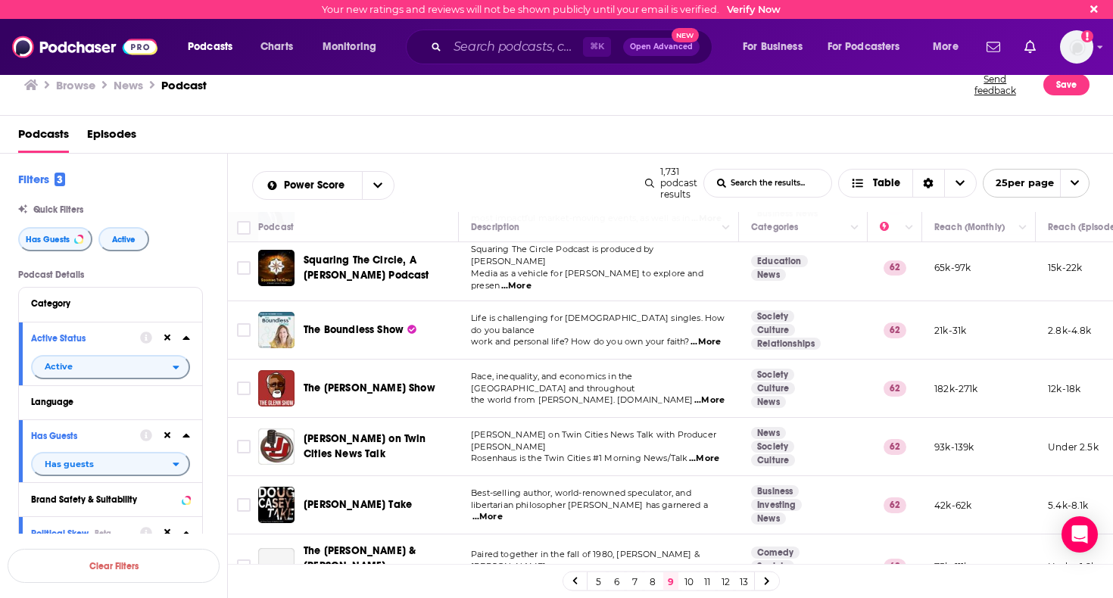
scroll to position [341, 0]
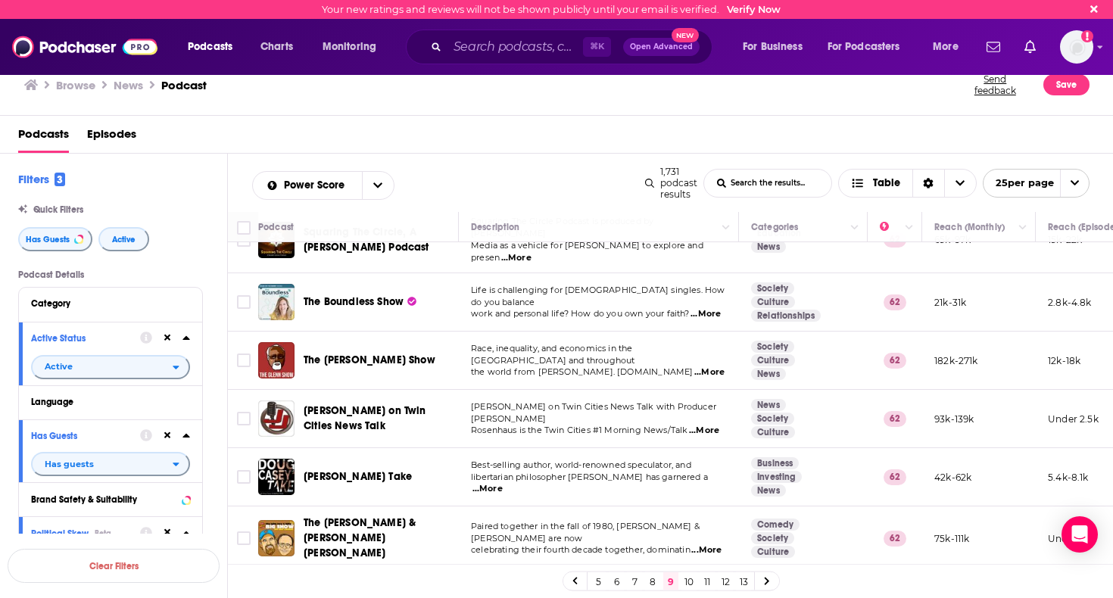
click at [341, 353] on span "The [PERSON_NAME] Show" at bounding box center [369, 359] width 132 height 13
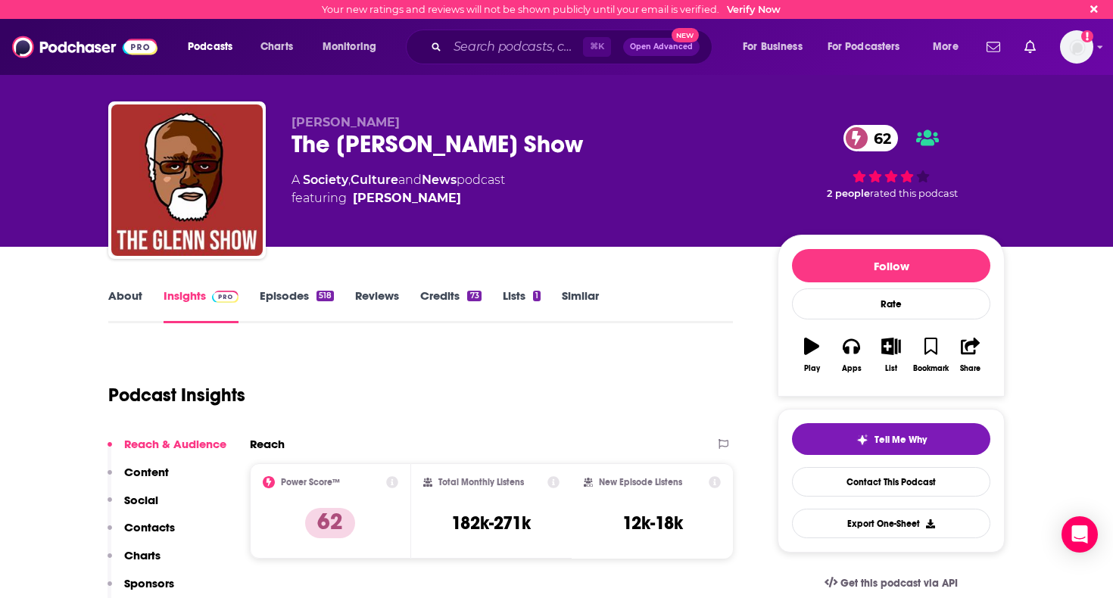
click at [292, 294] on link "Episodes 518" at bounding box center [297, 305] width 74 height 35
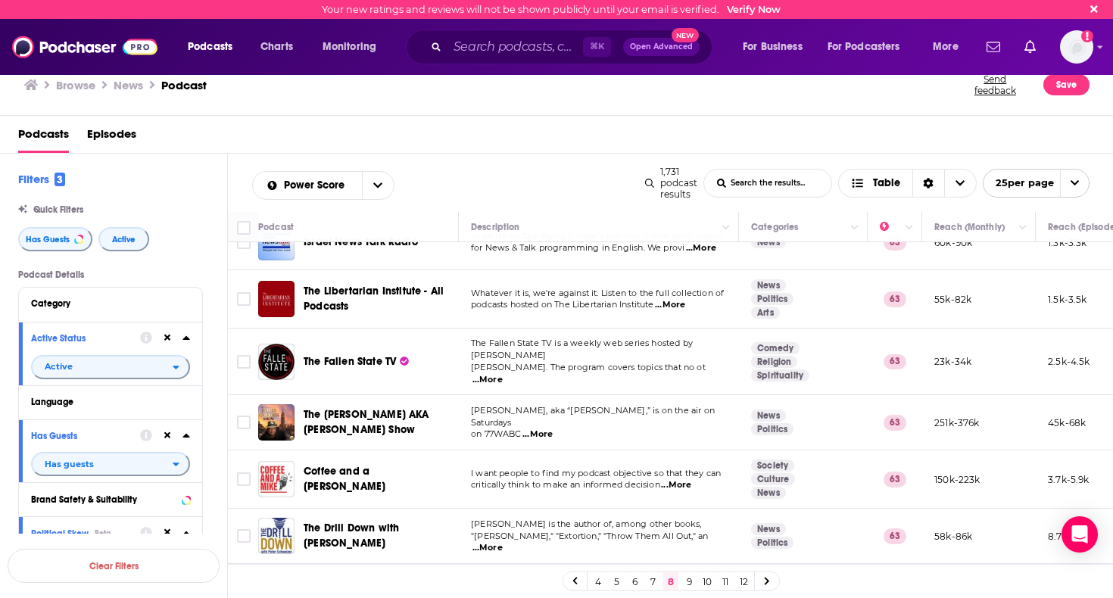
scroll to position [1088, 0]
click at [686, 577] on link "9" at bounding box center [688, 581] width 15 height 18
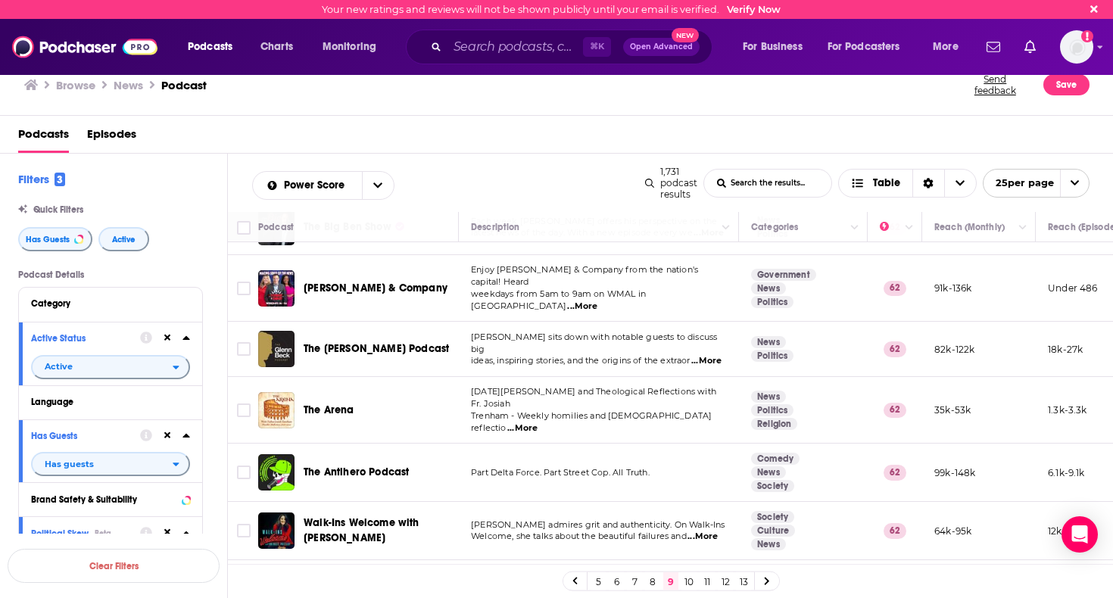
scroll to position [1106, 0]
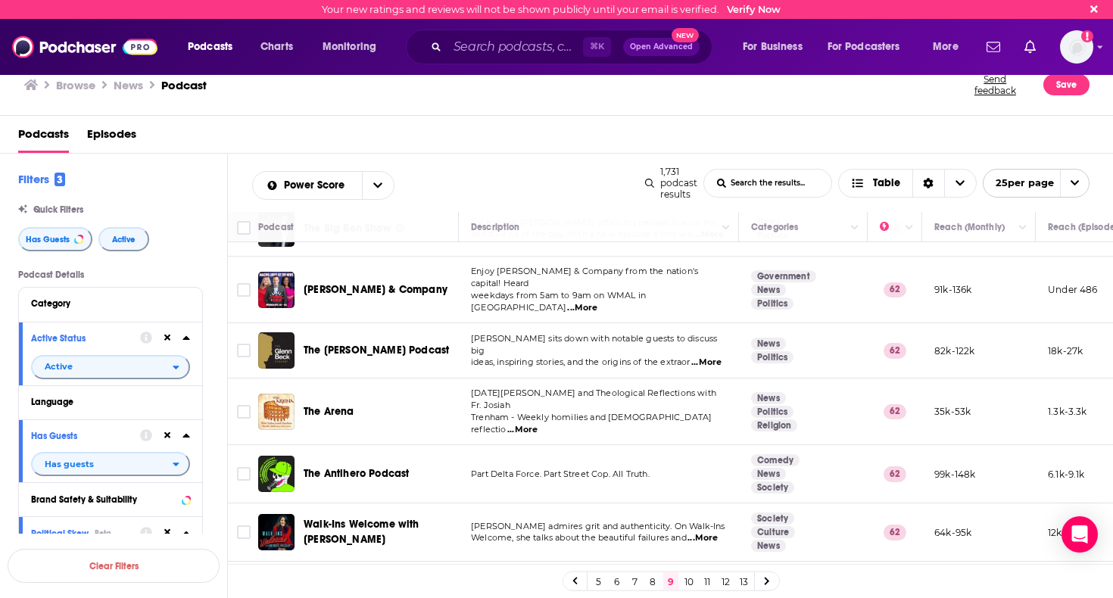
click at [711, 595] on span "...More" at bounding box center [703, 601] width 30 height 12
click at [692, 579] on link "10" at bounding box center [688, 581] width 15 height 18
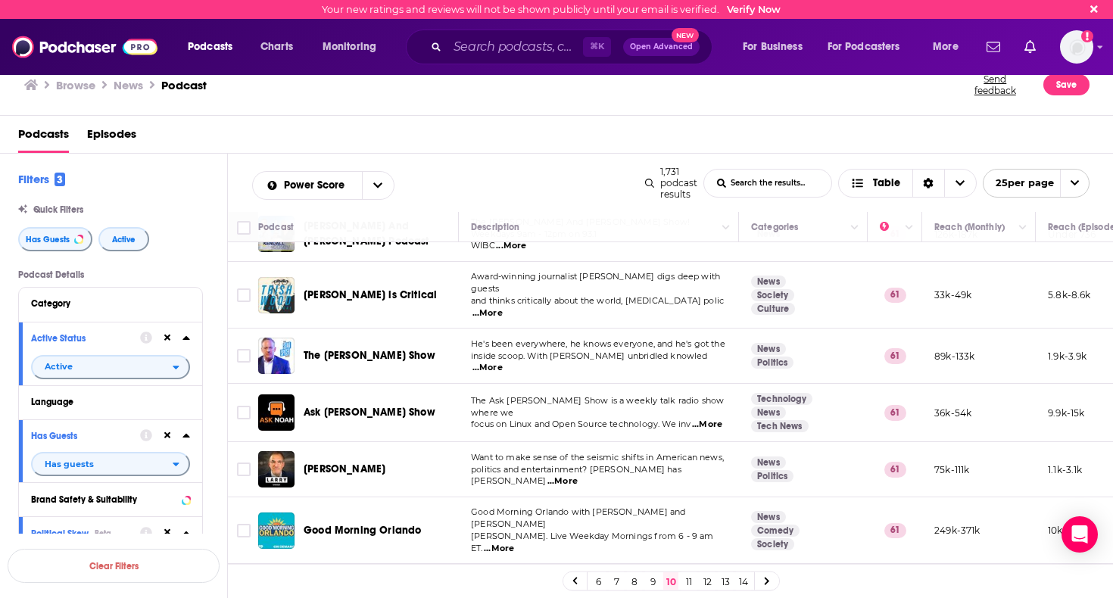
scroll to position [457, 0]
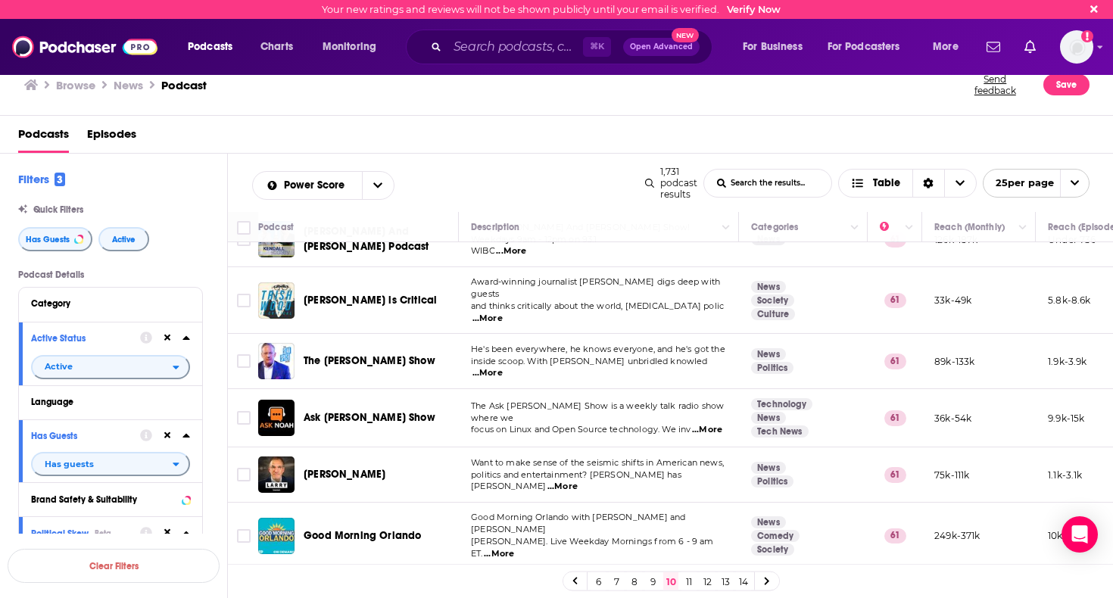
click at [356, 354] on span "The [PERSON_NAME] Show" at bounding box center [369, 360] width 132 height 13
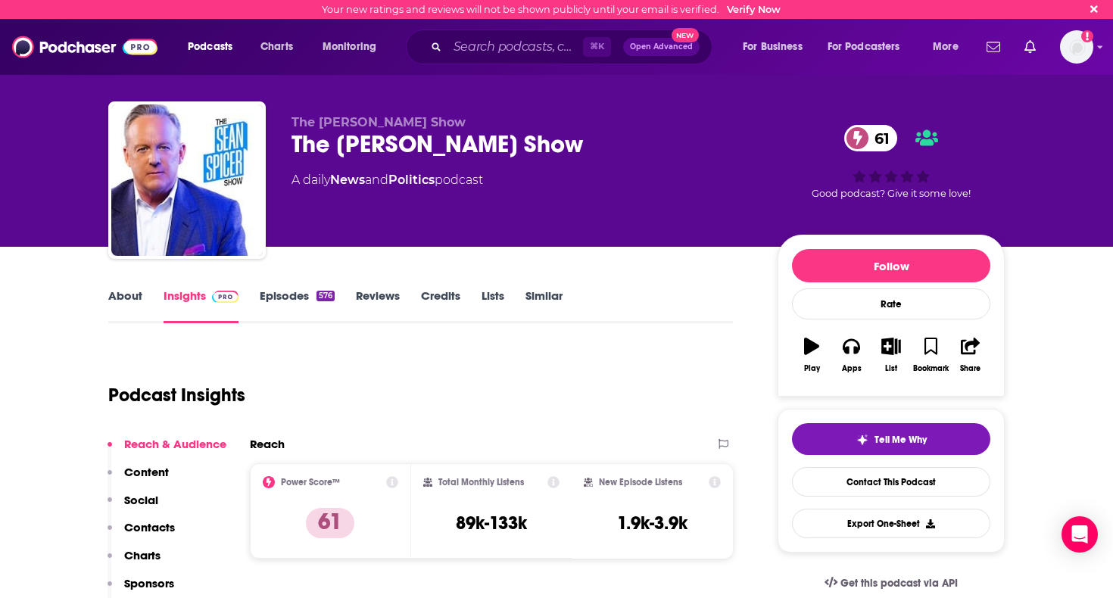
click at [274, 294] on link "Episodes 576" at bounding box center [297, 305] width 75 height 35
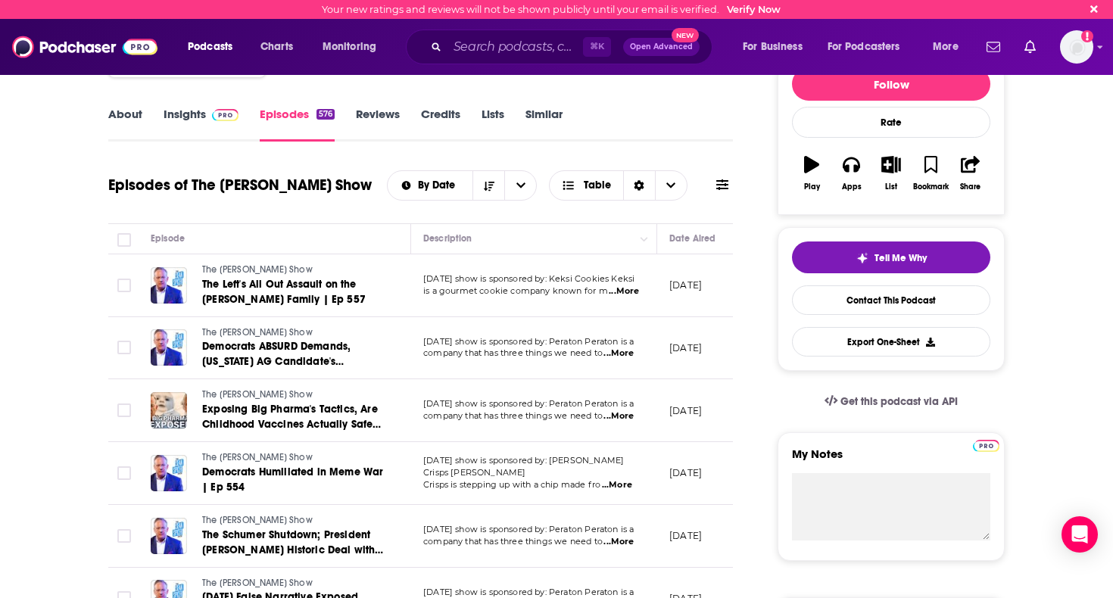
scroll to position [185, 0]
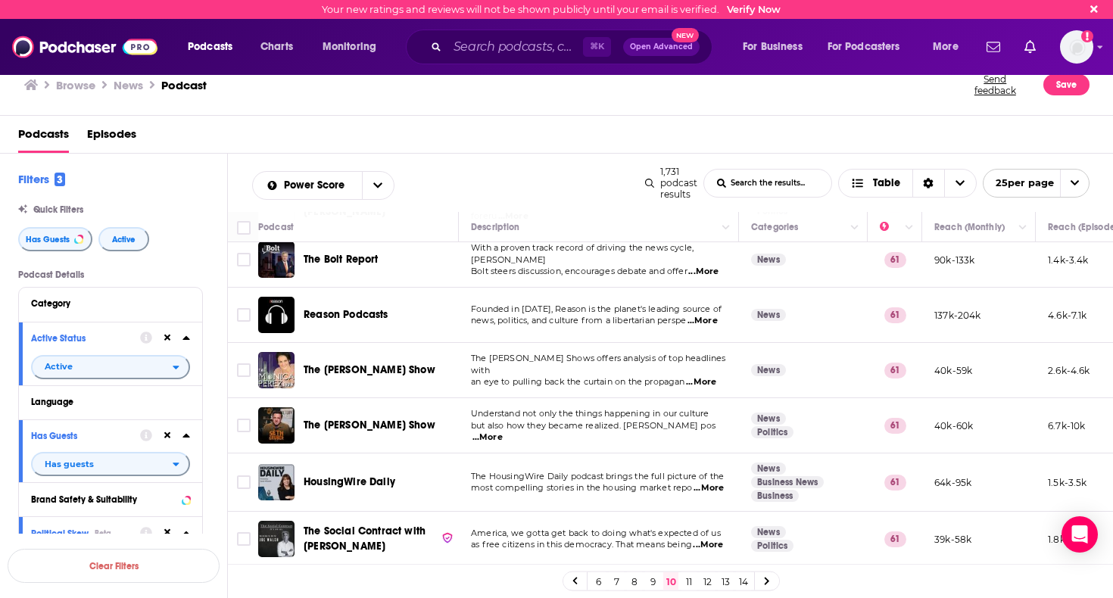
click at [689, 584] on link "11" at bounding box center [688, 581] width 15 height 18
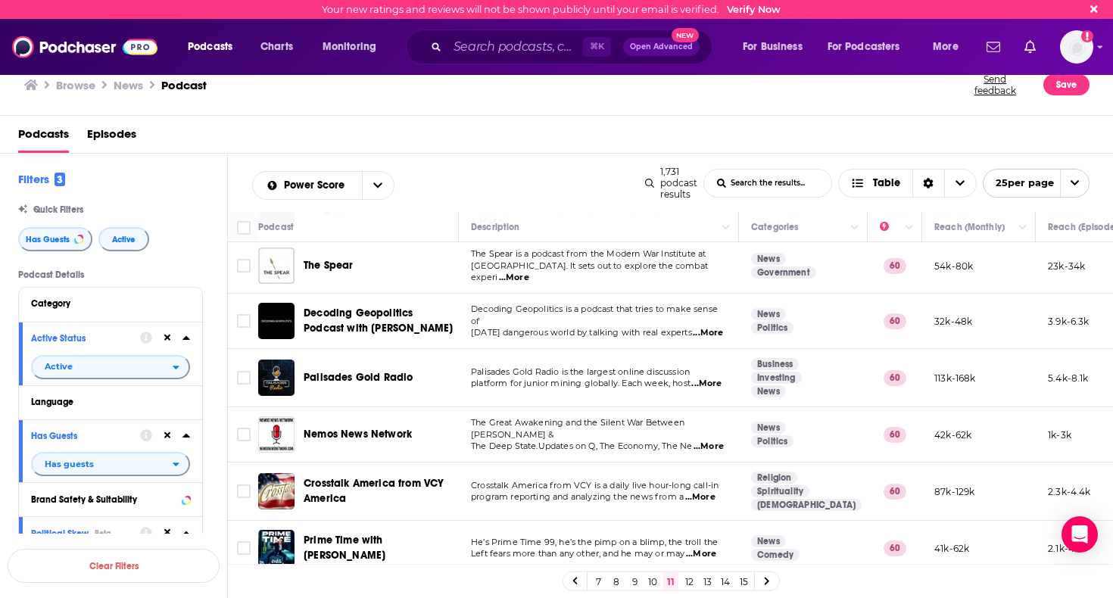
scroll to position [1112, 0]
click at [689, 578] on link "12" at bounding box center [688, 581] width 15 height 18
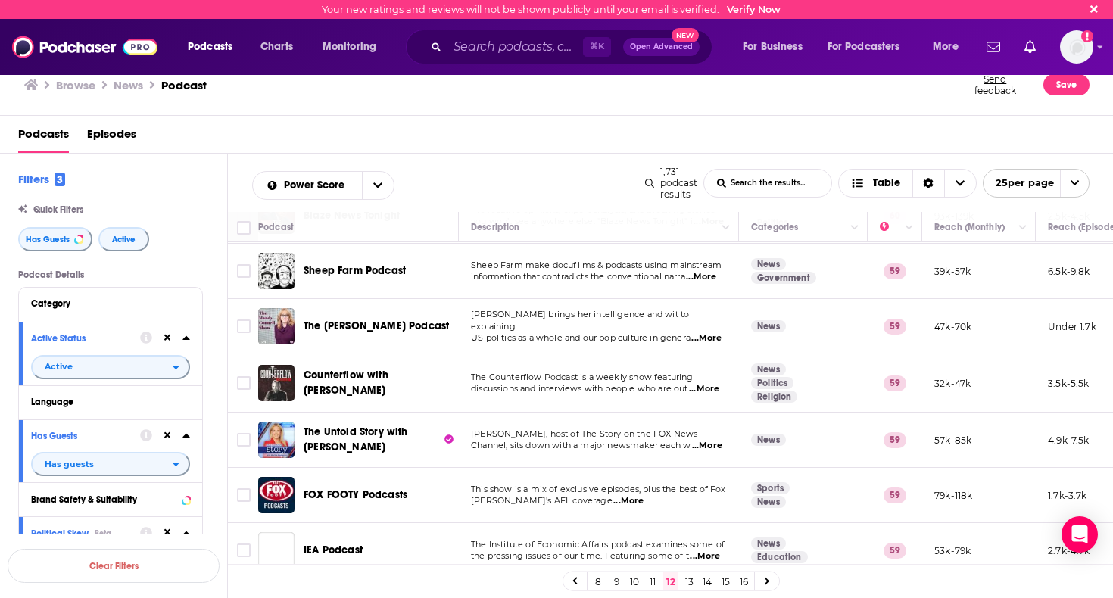
scroll to position [285, 0]
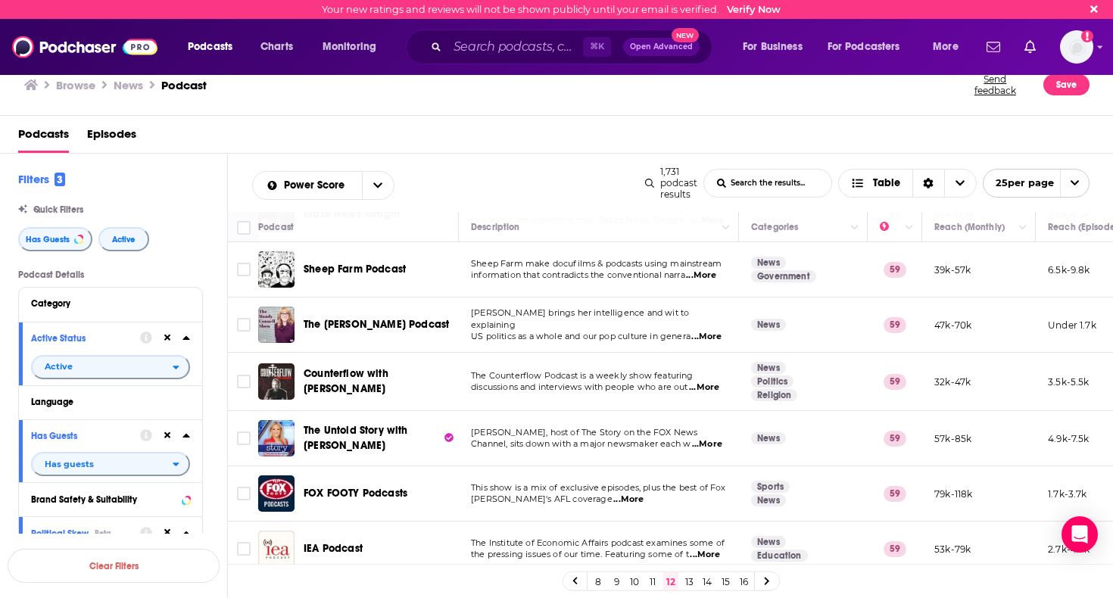
click at [702, 394] on span "...More" at bounding box center [704, 387] width 30 height 12
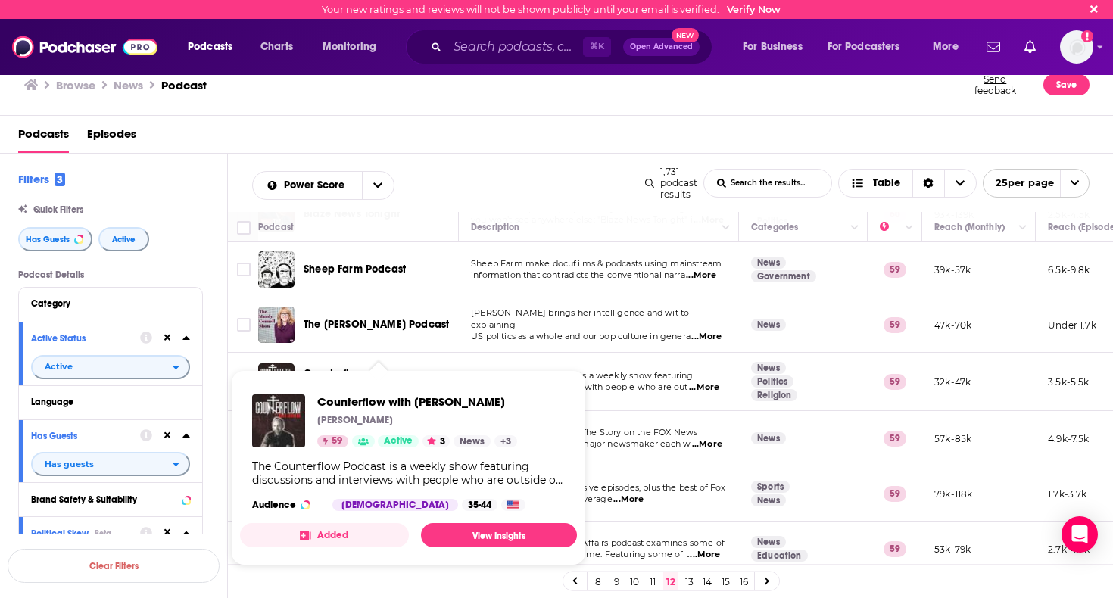
click at [351, 379] on span "Counterflow with [PERSON_NAME] [PERSON_NAME] 59 Active 3 News + 3 The Counterfl…" at bounding box center [408, 467] width 337 height 195
click at [370, 403] on span "Counterflow with [PERSON_NAME]" at bounding box center [417, 401] width 200 height 14
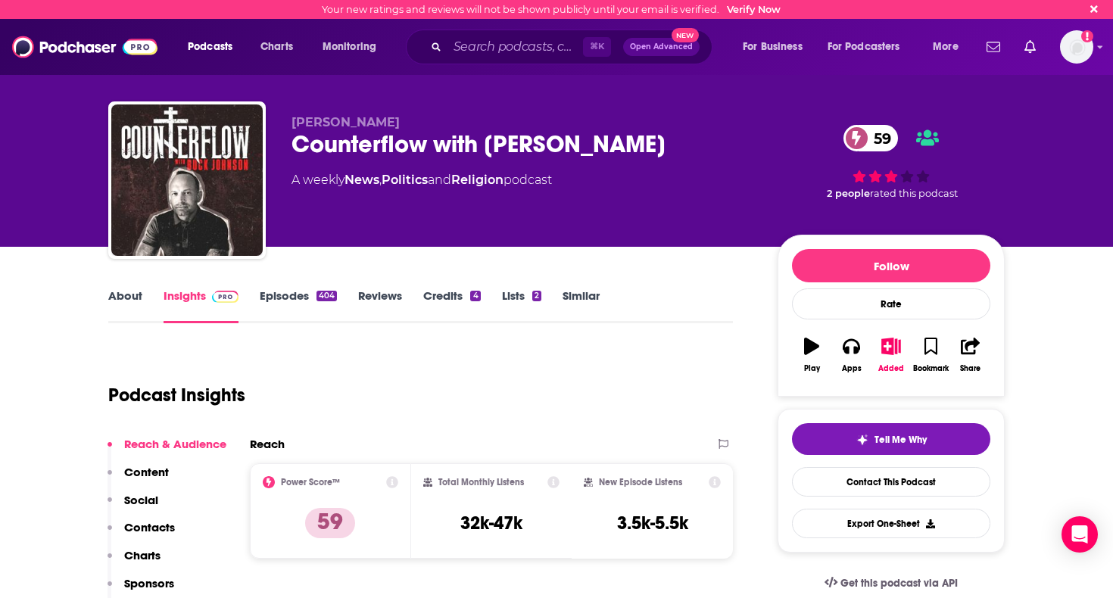
click at [300, 297] on link "Episodes 404" at bounding box center [298, 305] width 77 height 35
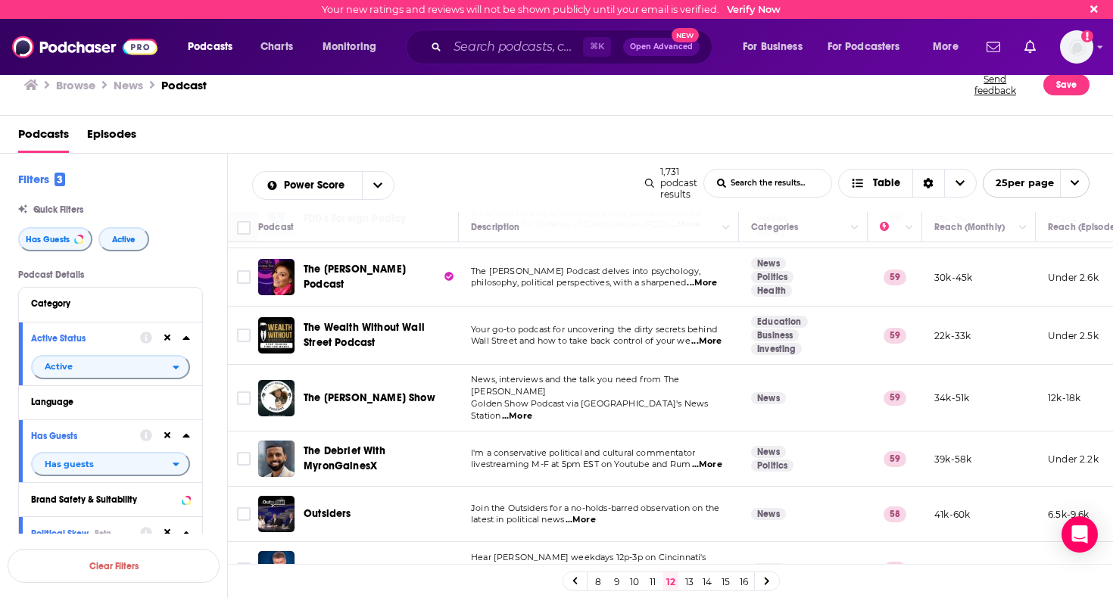
scroll to position [1094, 0]
click at [689, 581] on link "13" at bounding box center [688, 581] width 15 height 18
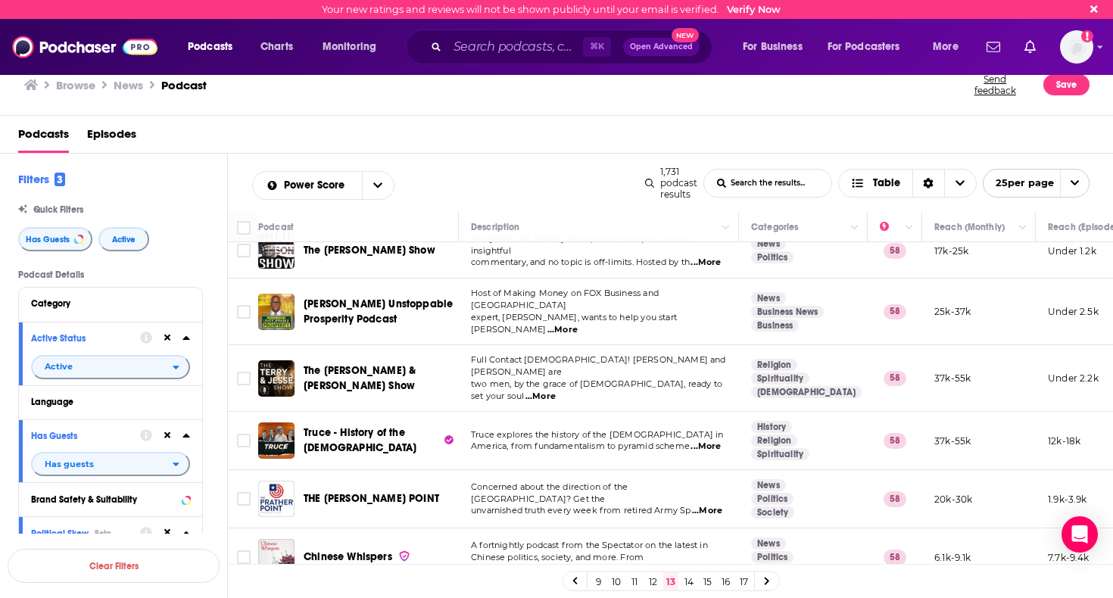
scroll to position [752, 0]
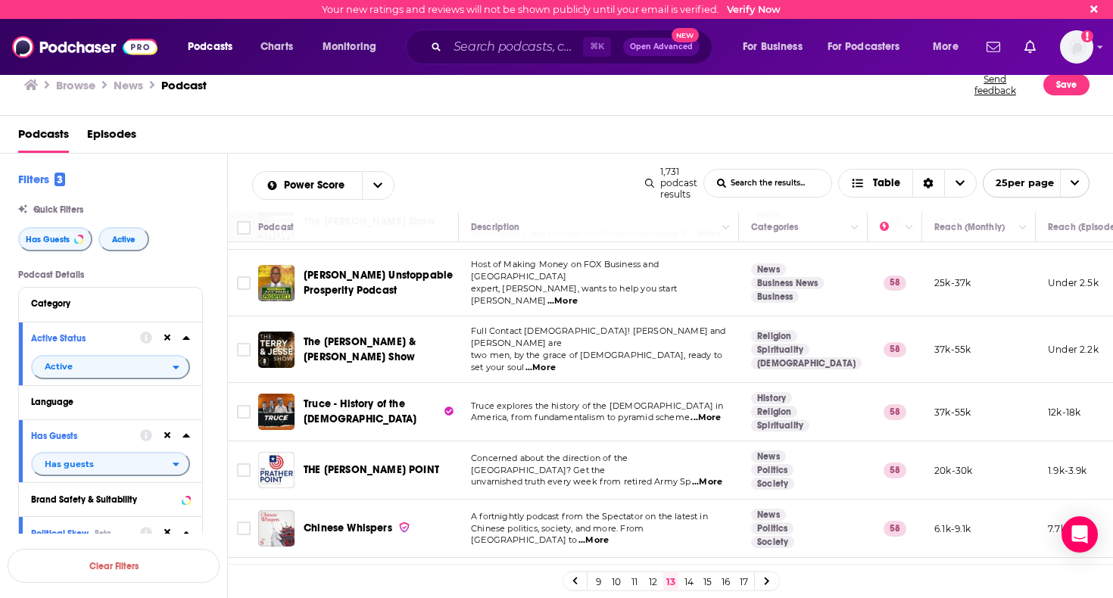
click at [556, 362] on span "...More" at bounding box center [540, 368] width 30 height 12
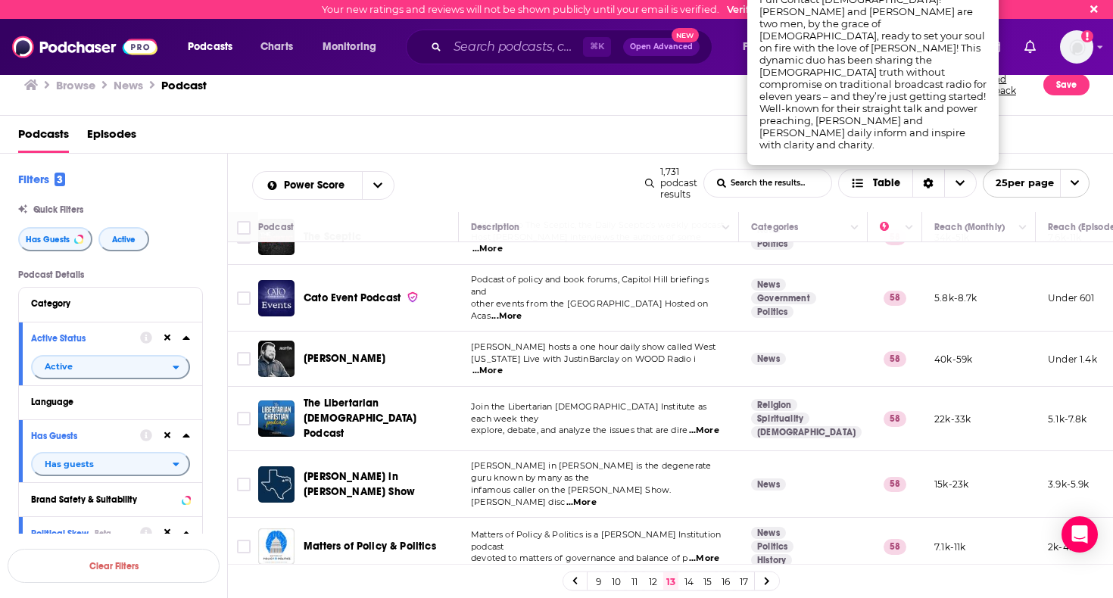
scroll to position [0, 0]
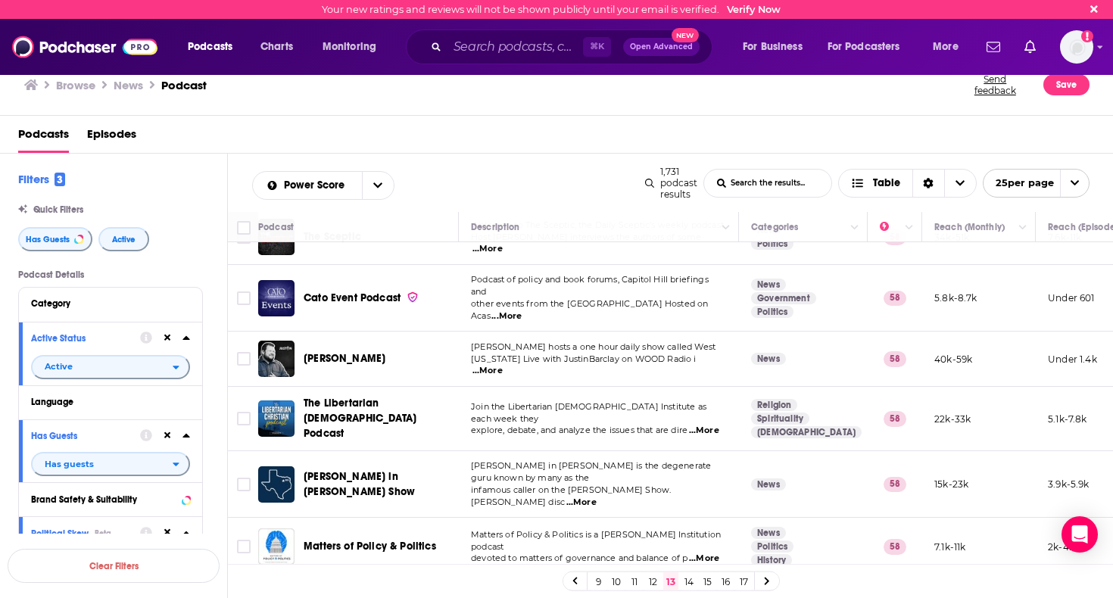
click at [690, 581] on link "14" at bounding box center [688, 581] width 15 height 18
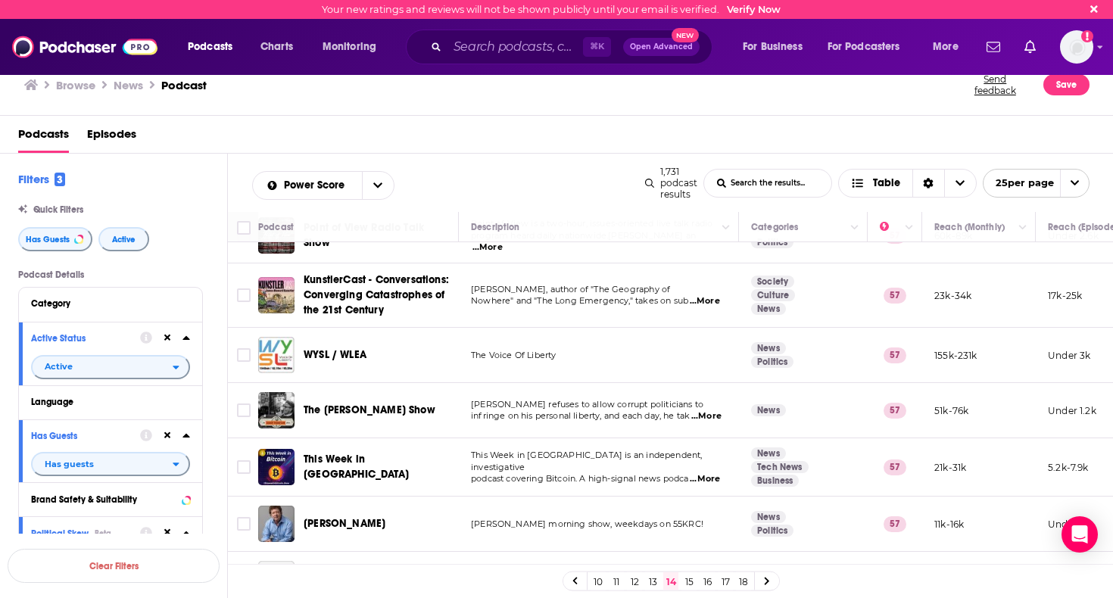
scroll to position [202, 0]
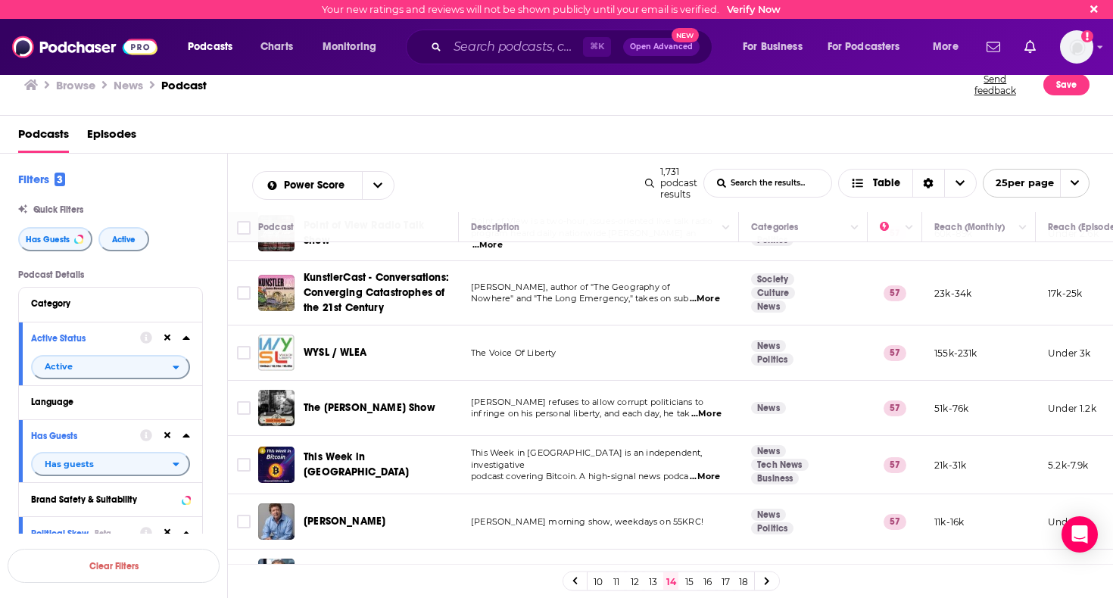
click at [691, 420] on span "...More" at bounding box center [706, 414] width 30 height 12
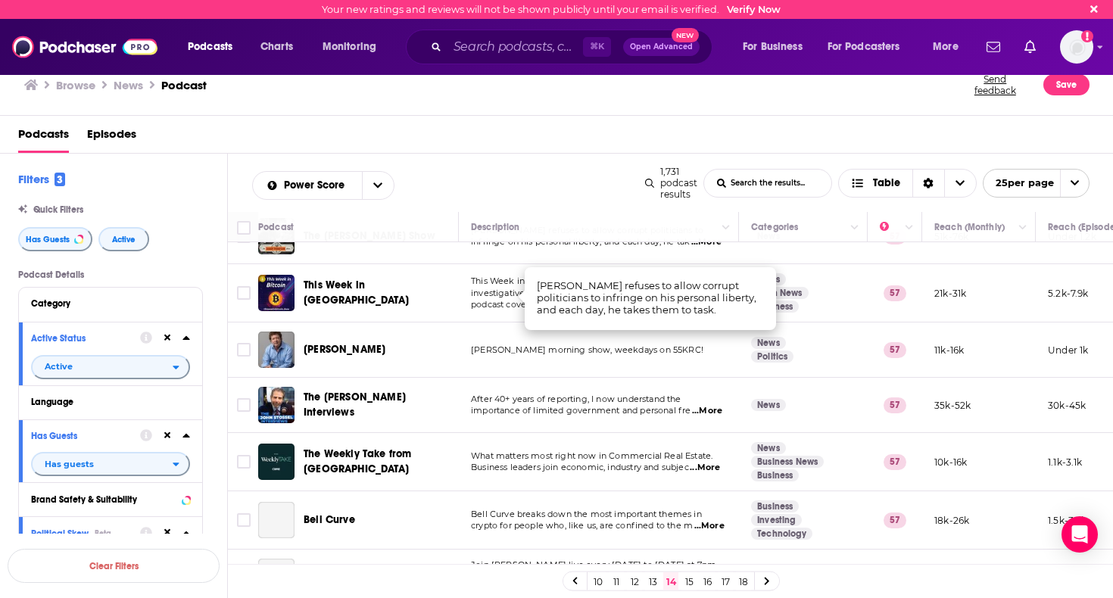
scroll to position [375, 0]
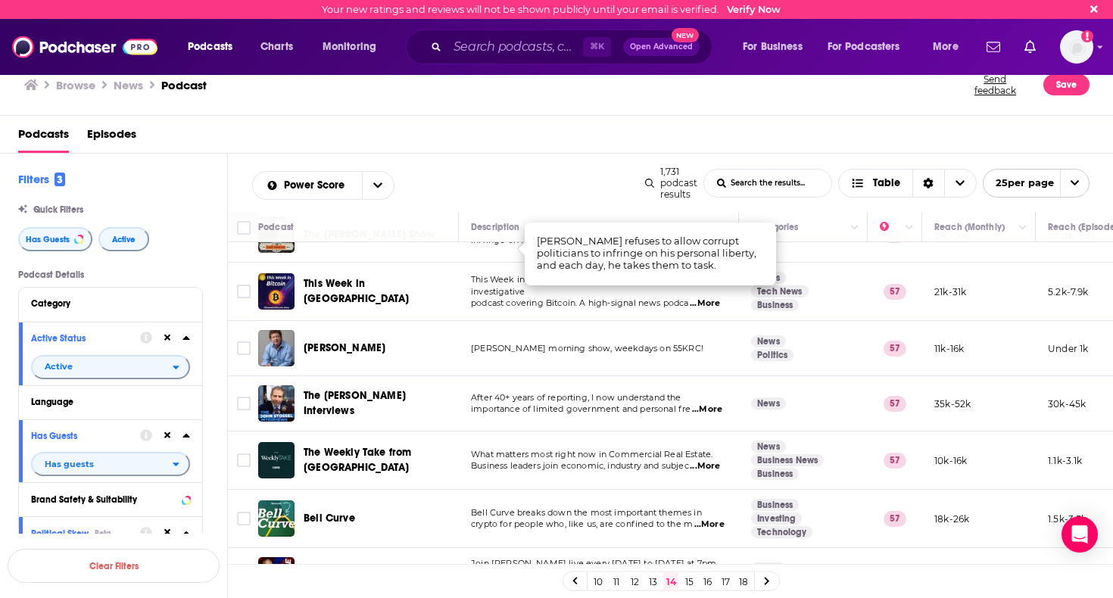
click at [705, 411] on span "...More" at bounding box center [707, 409] width 30 height 12
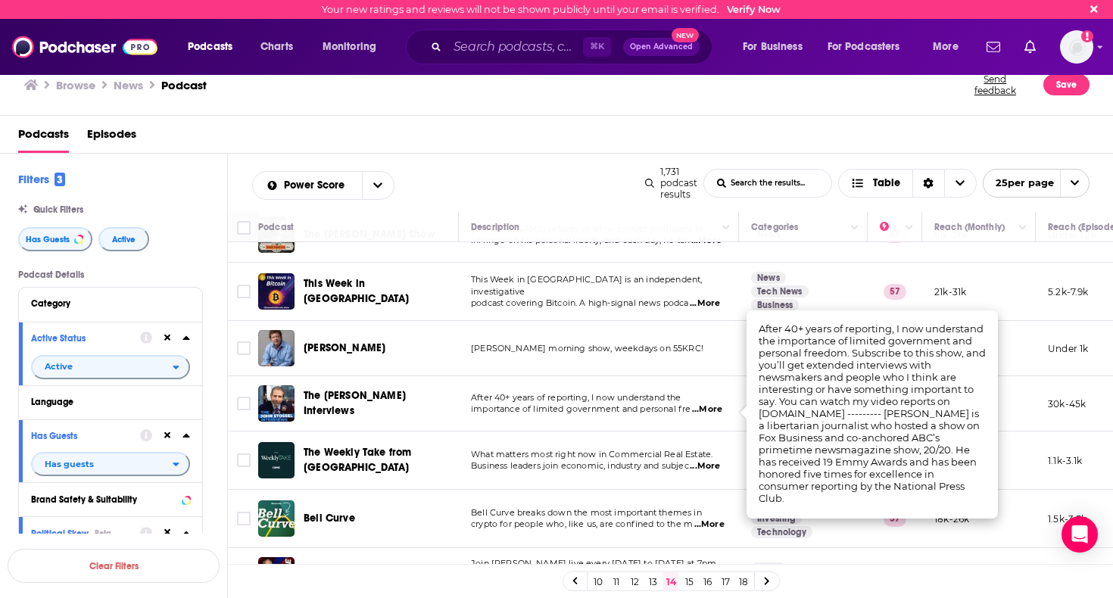
click at [338, 403] on span "The [PERSON_NAME] Interviews" at bounding box center [354, 403] width 102 height 28
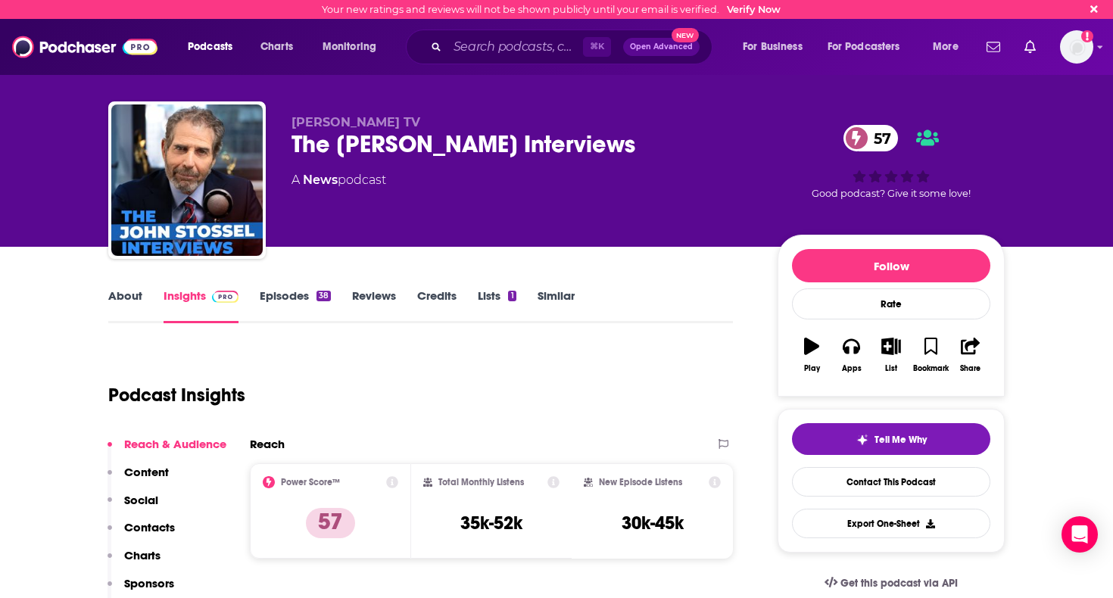
click at [292, 289] on link "Episodes 38" at bounding box center [295, 305] width 71 height 35
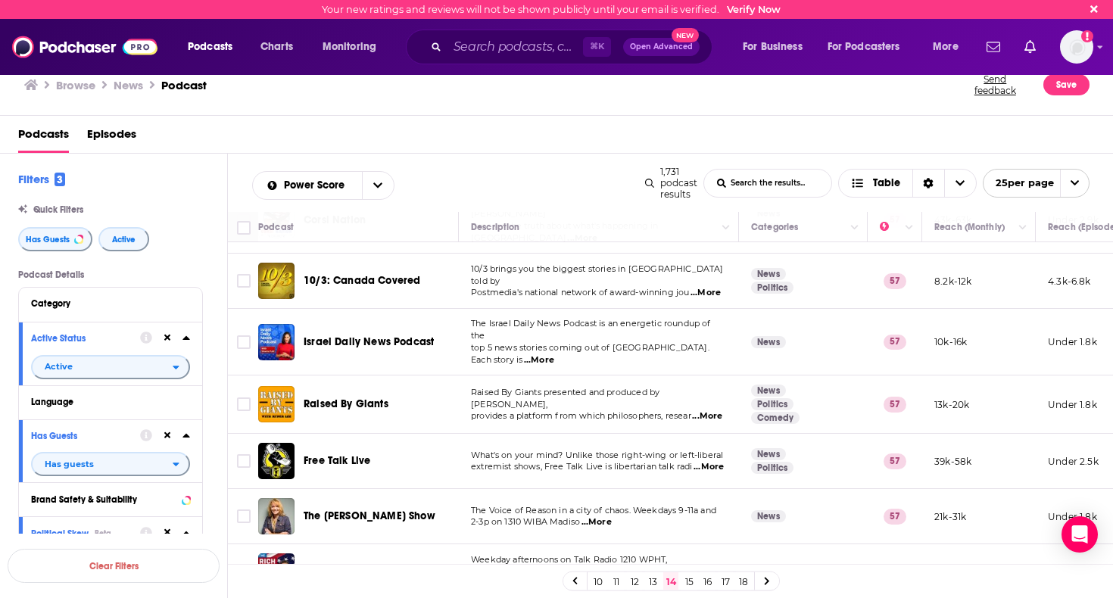
scroll to position [1085, 0]
click at [692, 578] on link "15" at bounding box center [688, 581] width 15 height 18
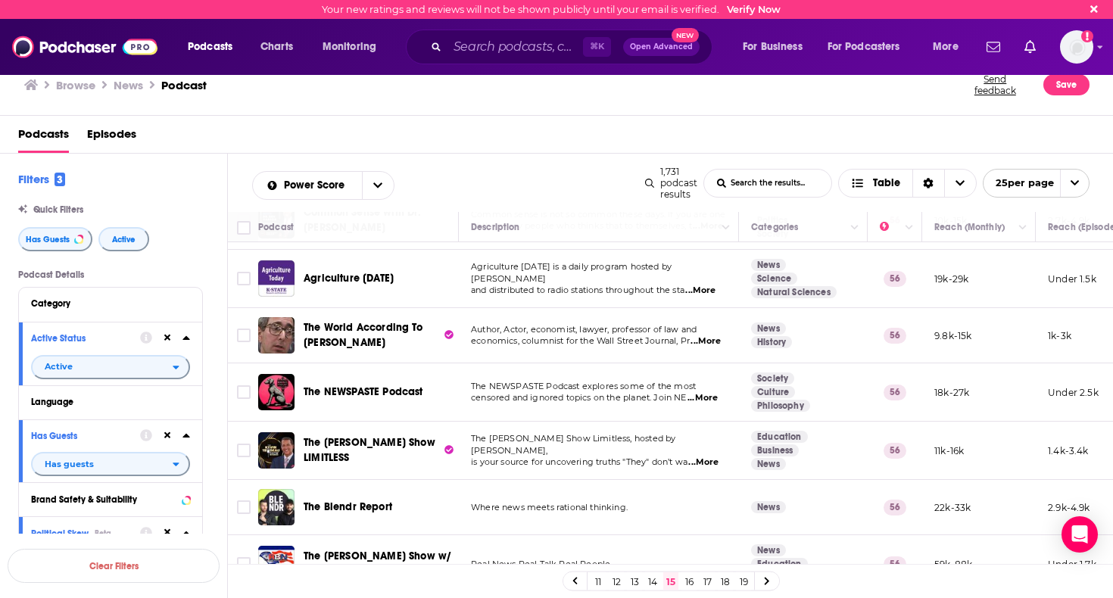
scroll to position [1106, 0]
click at [686, 581] on link "16" at bounding box center [688, 581] width 15 height 18
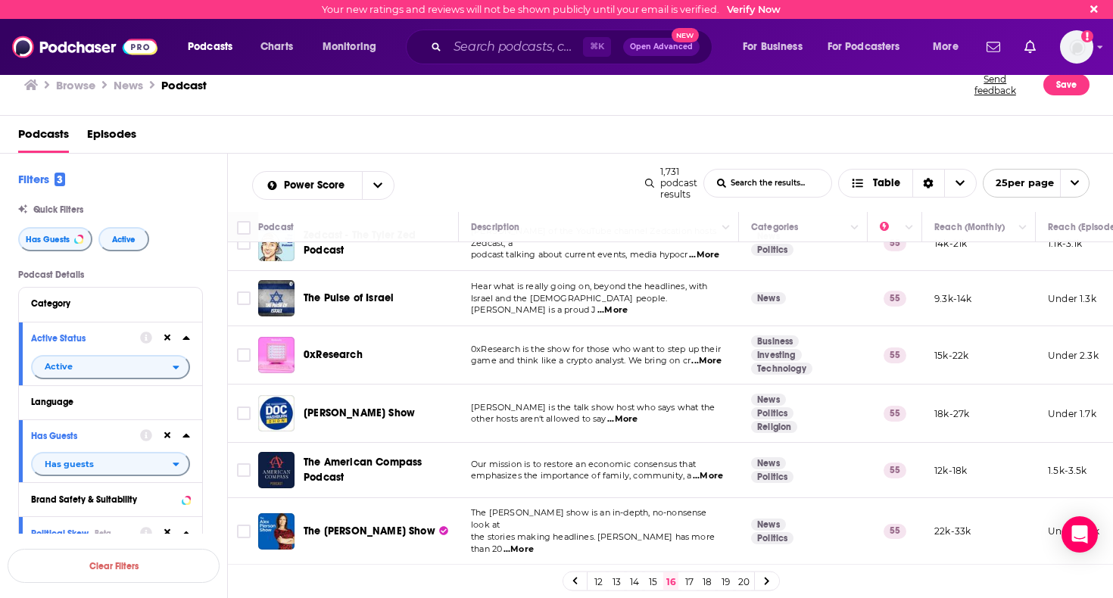
click at [689, 580] on link "17" at bounding box center [688, 581] width 15 height 18
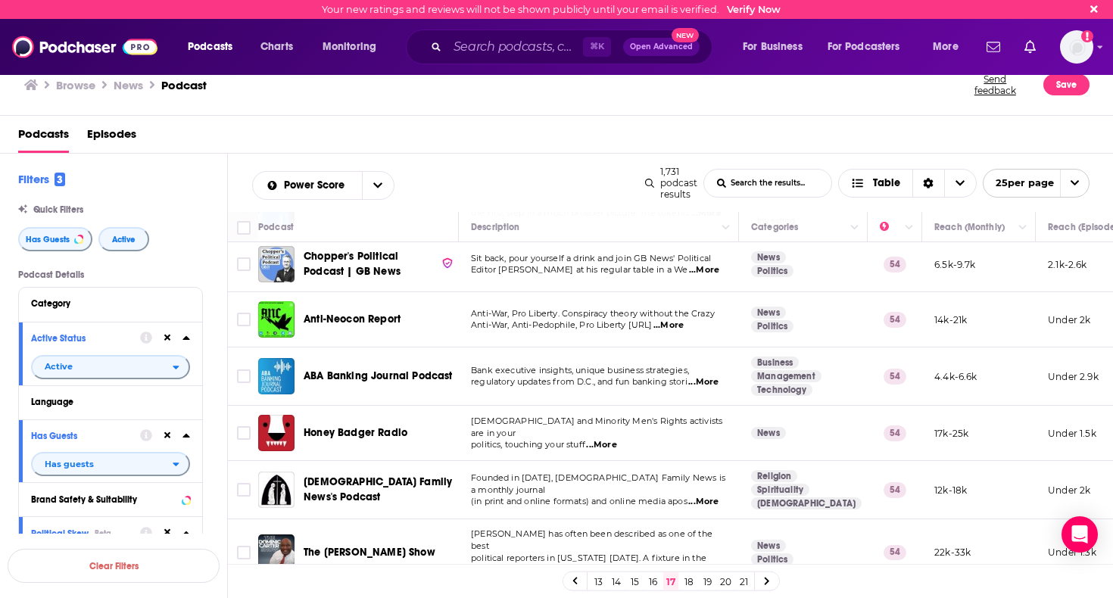
scroll to position [1081, 0]
click at [693, 580] on link "18" at bounding box center [688, 581] width 15 height 18
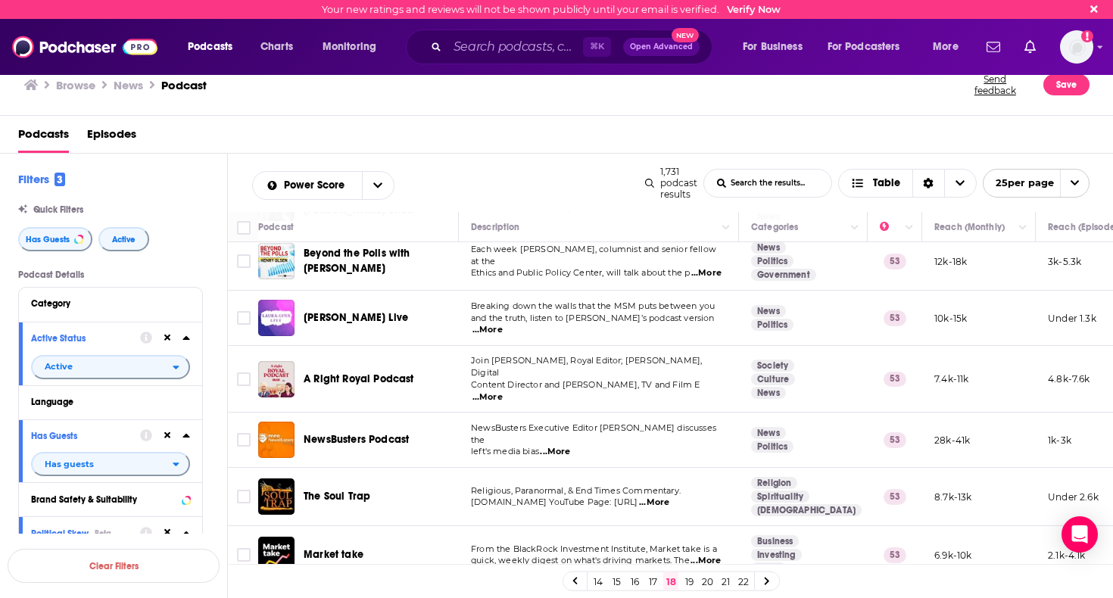
scroll to position [1091, 0]
click at [689, 585] on link "19" at bounding box center [688, 581] width 15 height 18
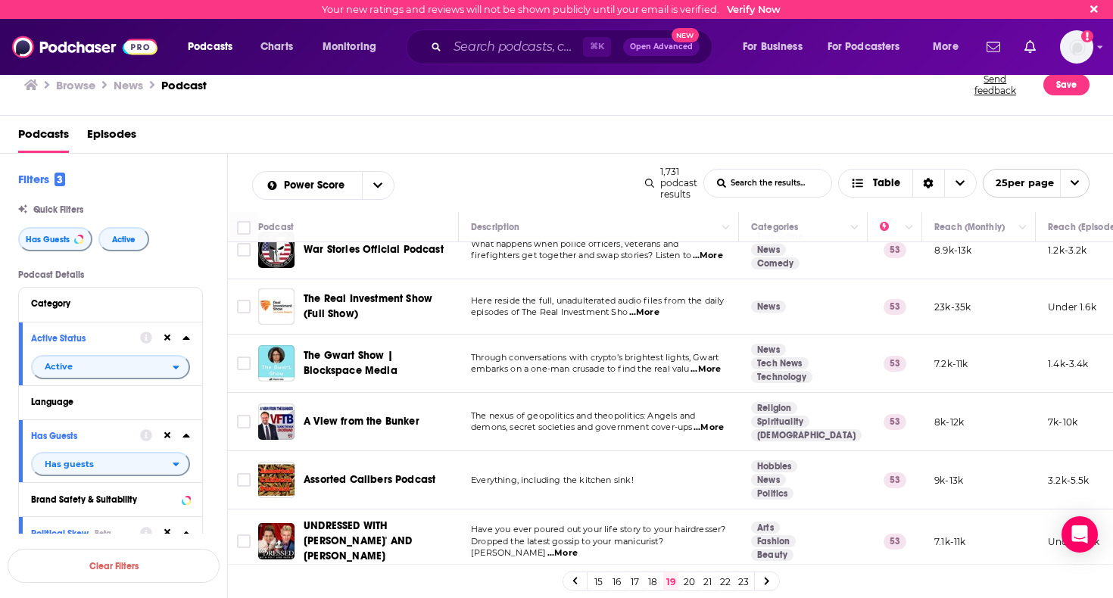
scroll to position [833, 0]
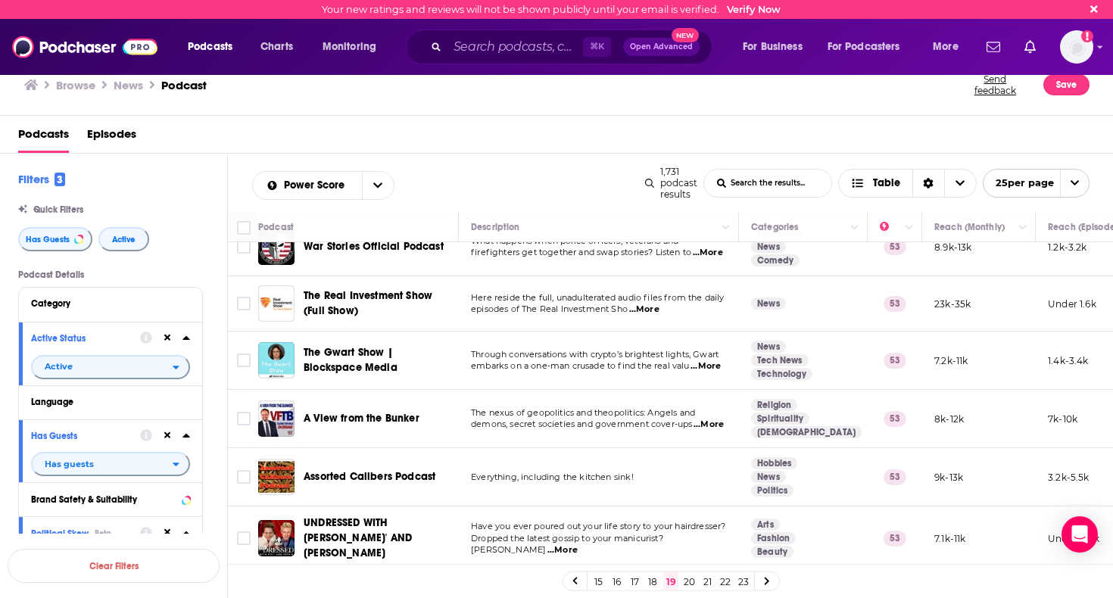
click at [693, 425] on span "...More" at bounding box center [708, 425] width 30 height 12
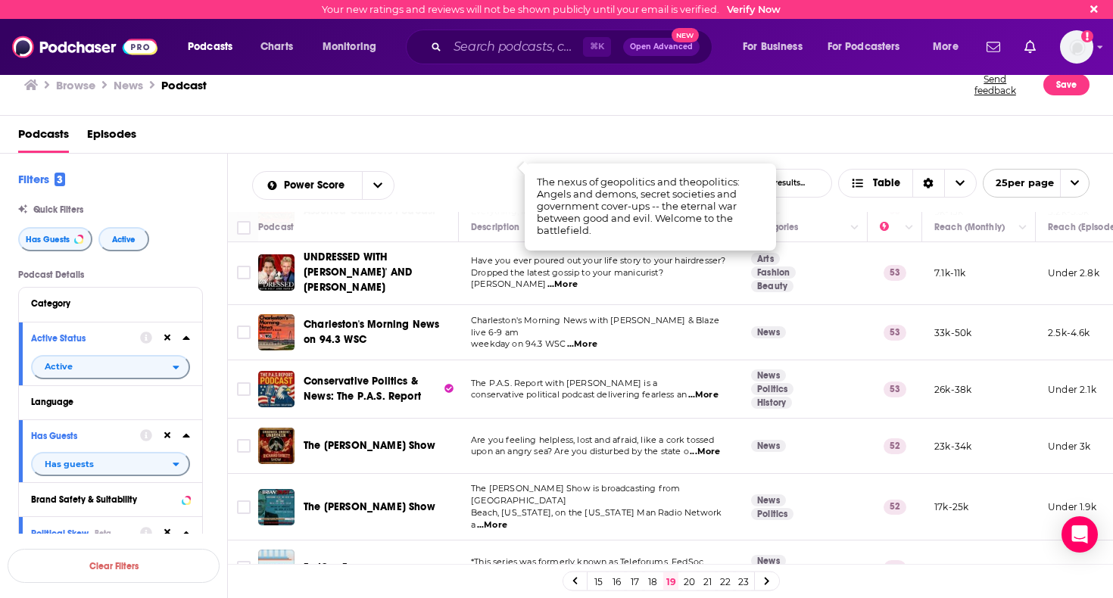
scroll to position [1097, 0]
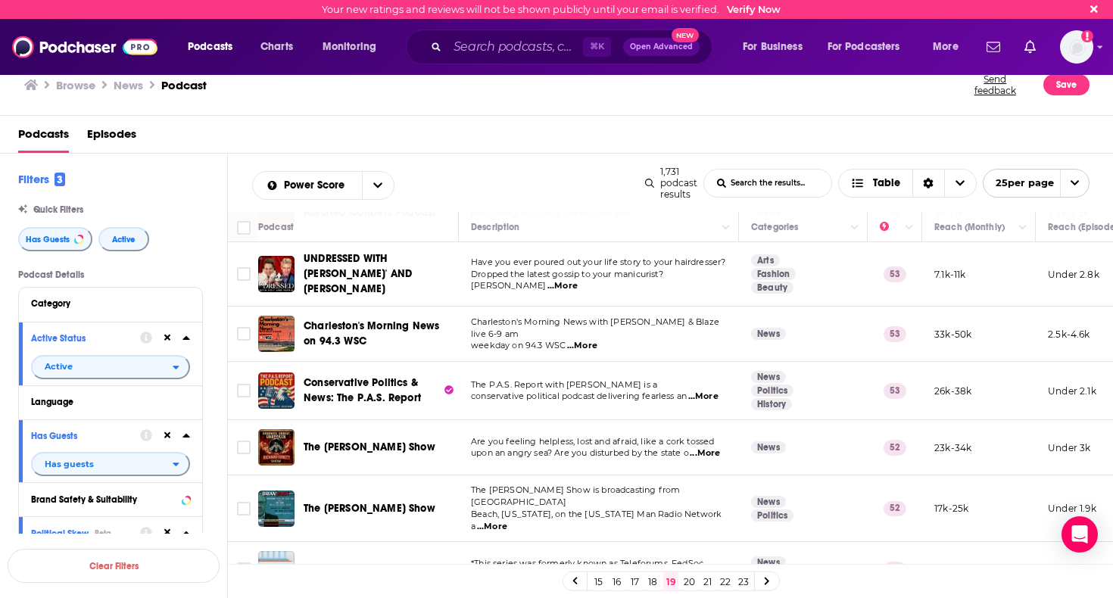
click at [689, 579] on link "20" at bounding box center [688, 581] width 15 height 18
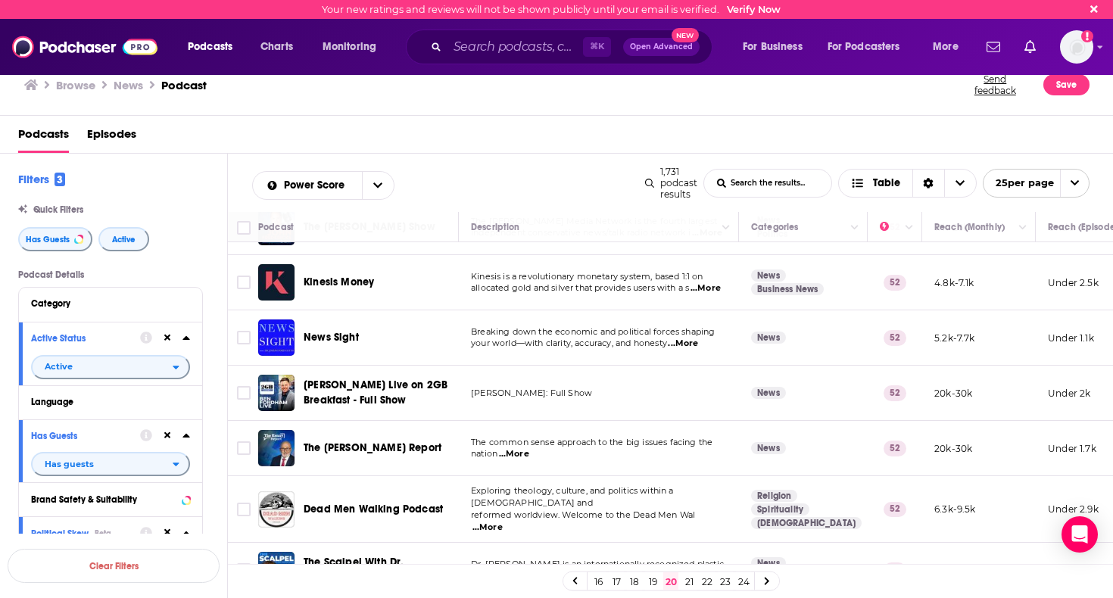
click at [692, 585] on link "21" at bounding box center [688, 581] width 15 height 18
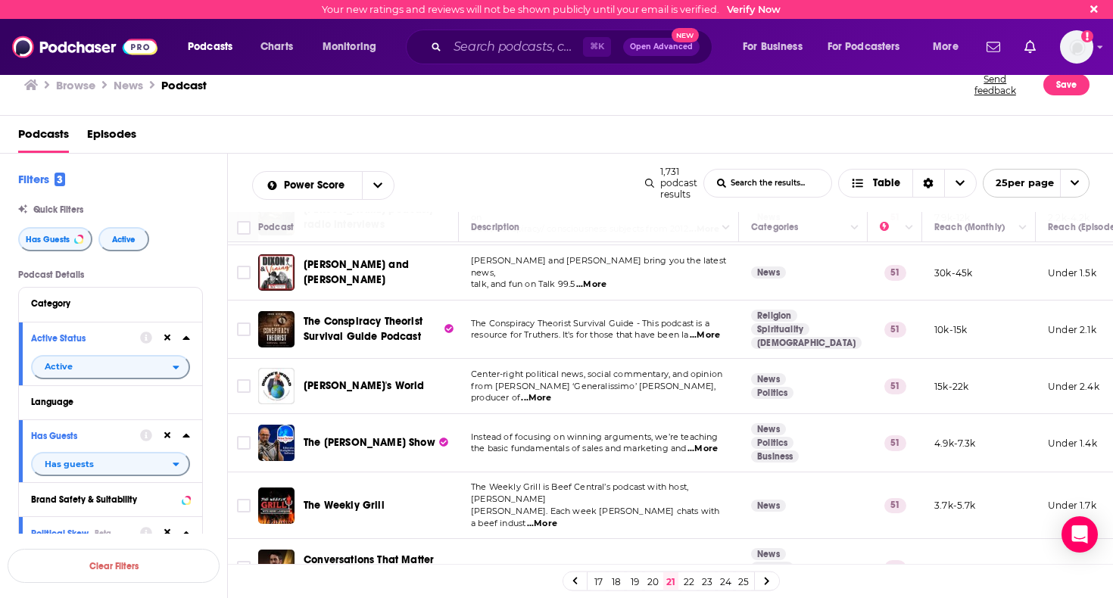
click at [691, 582] on link "22" at bounding box center [688, 581] width 15 height 18
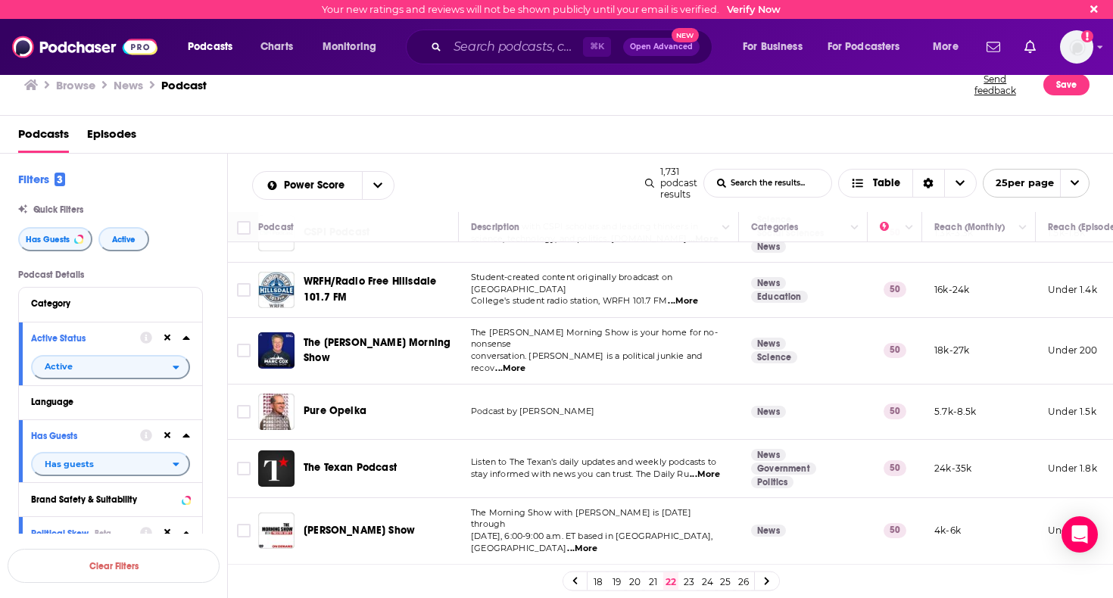
scroll to position [1106, 0]
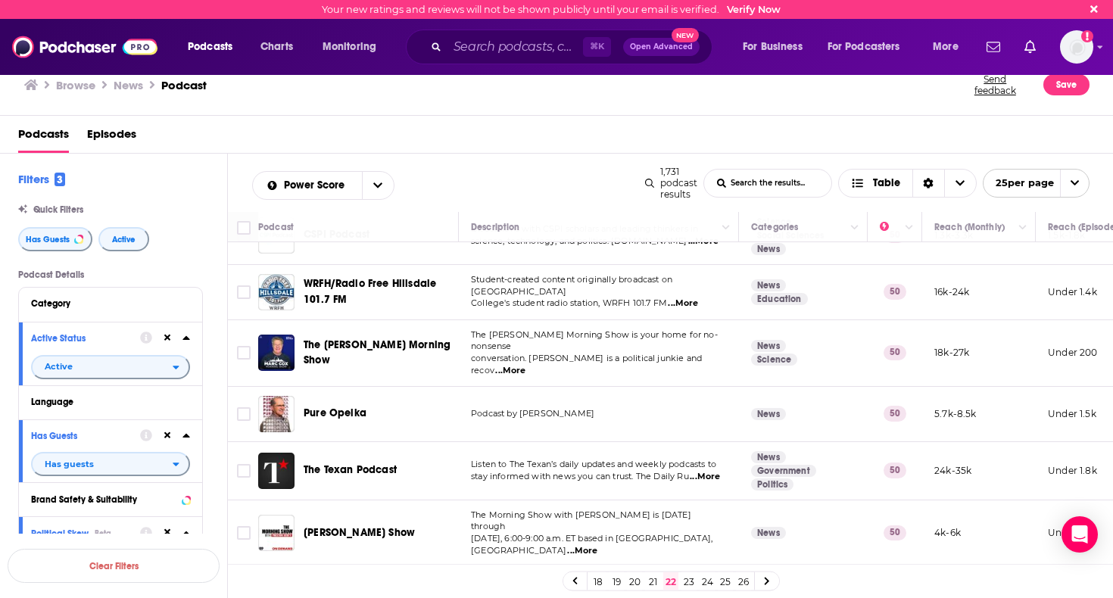
click at [689, 576] on link "23" at bounding box center [688, 581] width 15 height 18
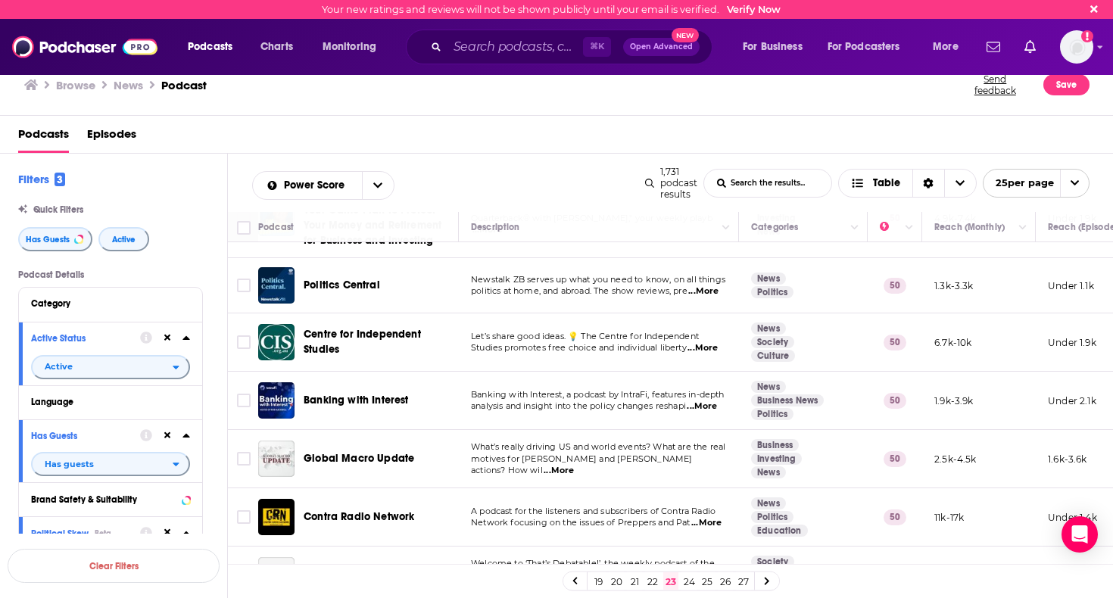
scroll to position [516, 0]
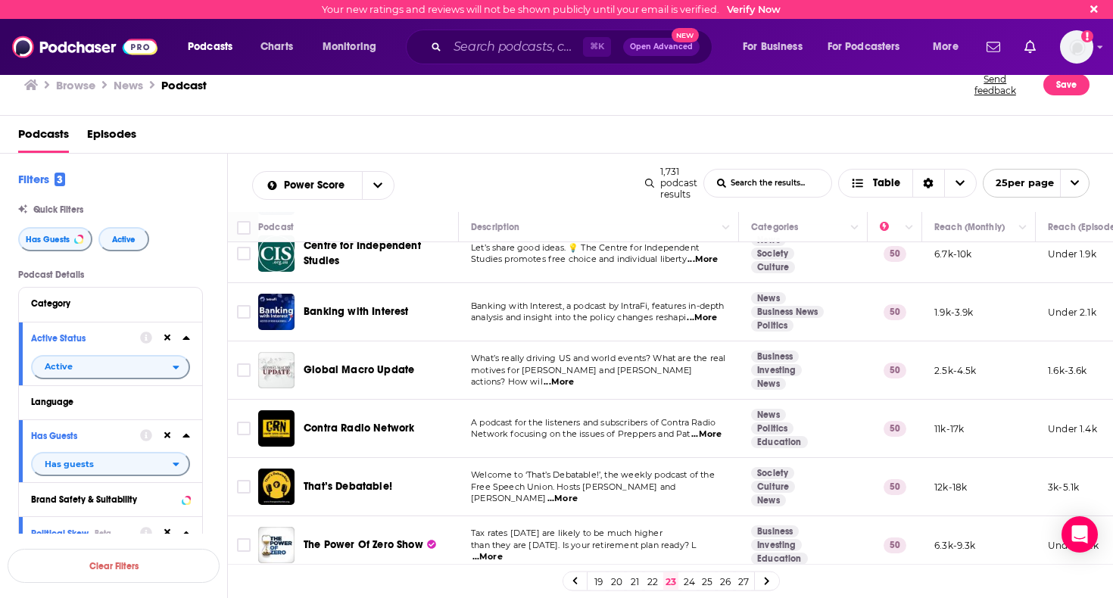
scroll to position [664, 0]
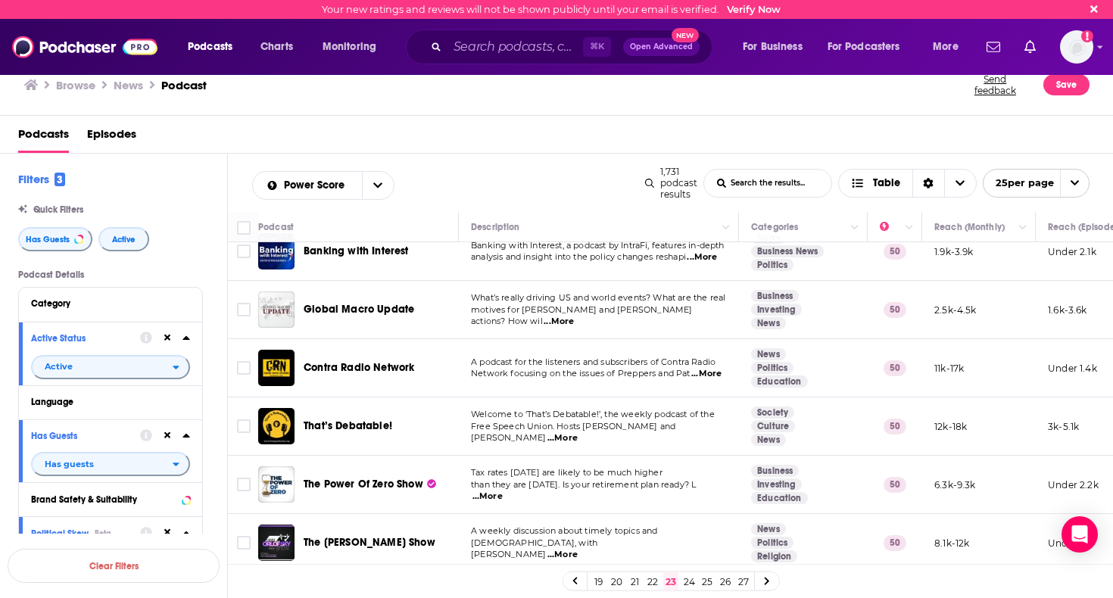
click at [577, 444] on span "...More" at bounding box center [562, 438] width 30 height 12
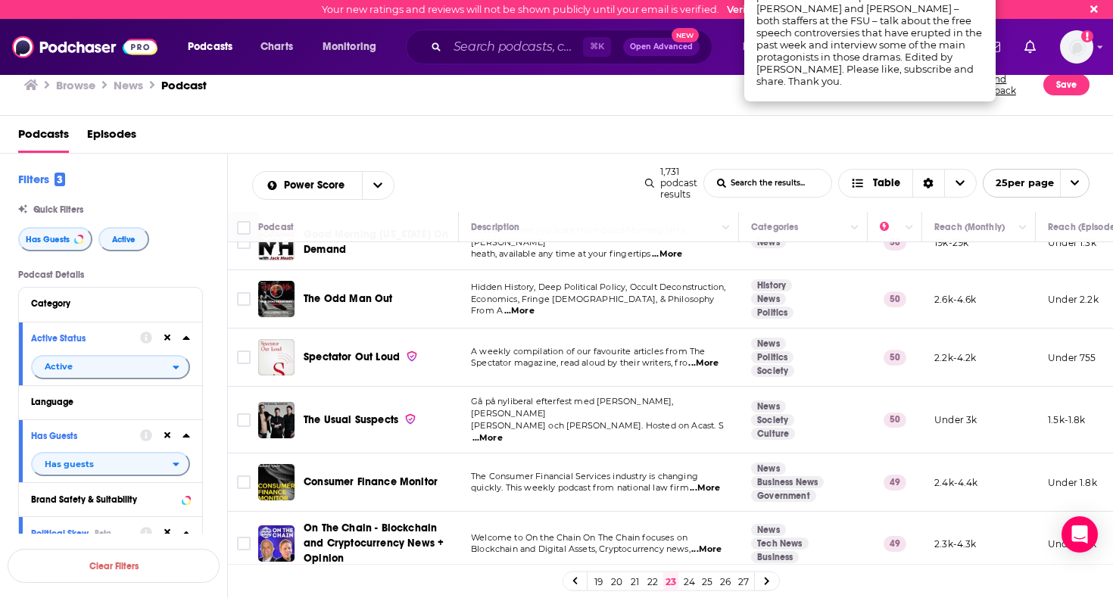
scroll to position [0, 0]
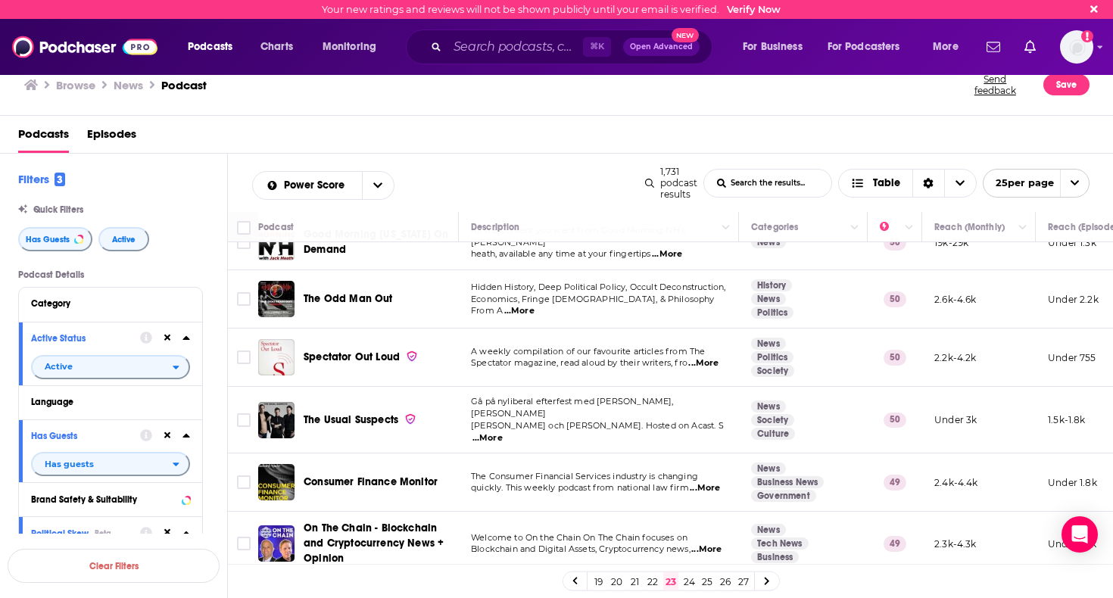
click at [691, 581] on link "24" at bounding box center [688, 581] width 15 height 18
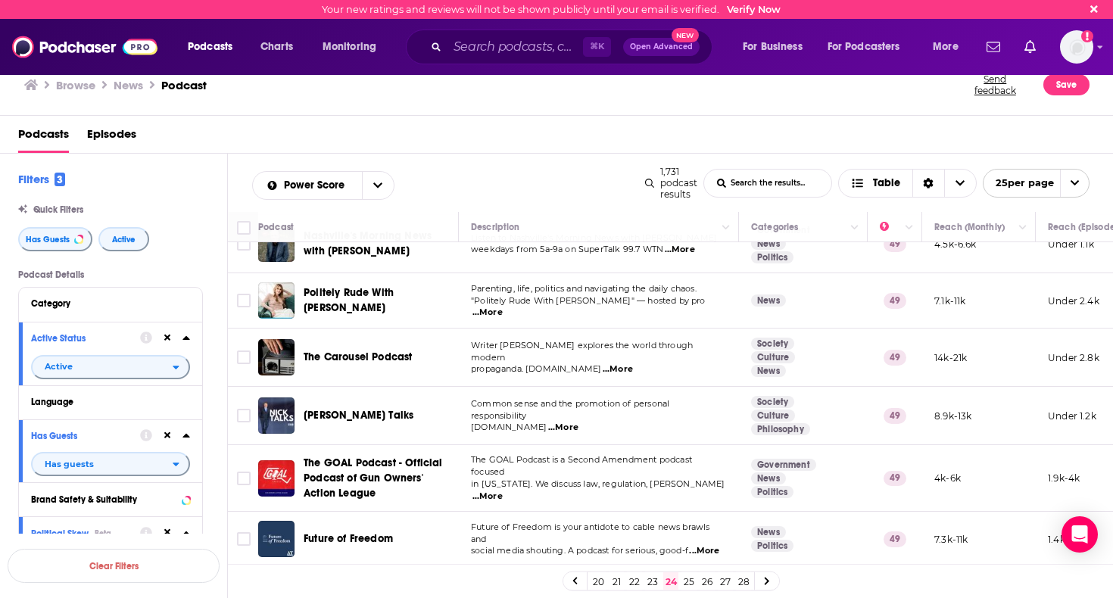
scroll to position [1109, 0]
click at [689, 581] on link "25" at bounding box center [688, 581] width 15 height 18
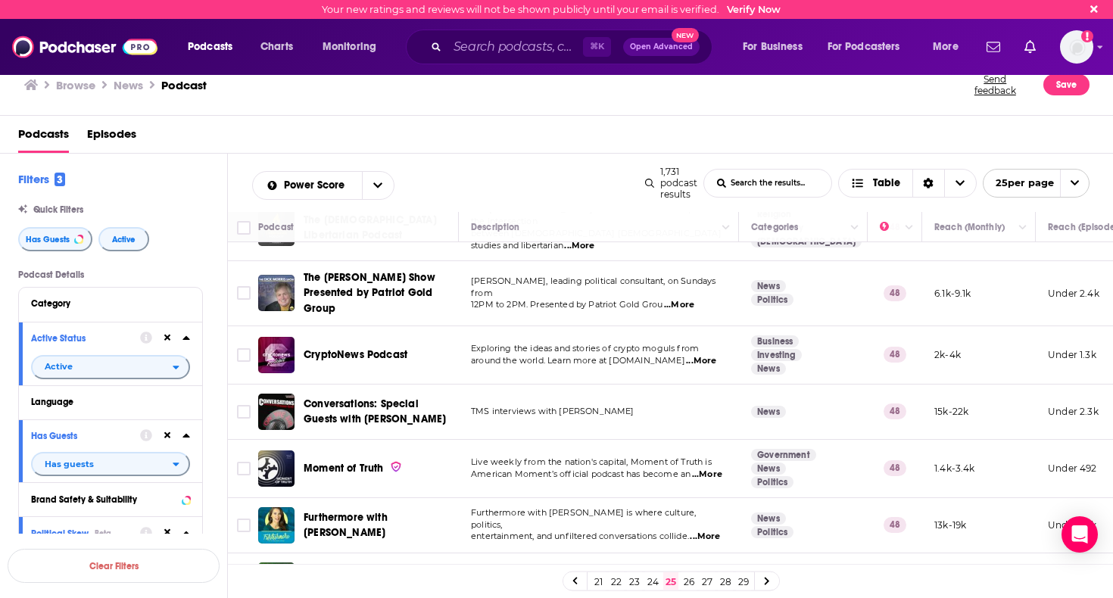
scroll to position [1136, 0]
click at [684, 573] on link "26" at bounding box center [688, 581] width 15 height 18
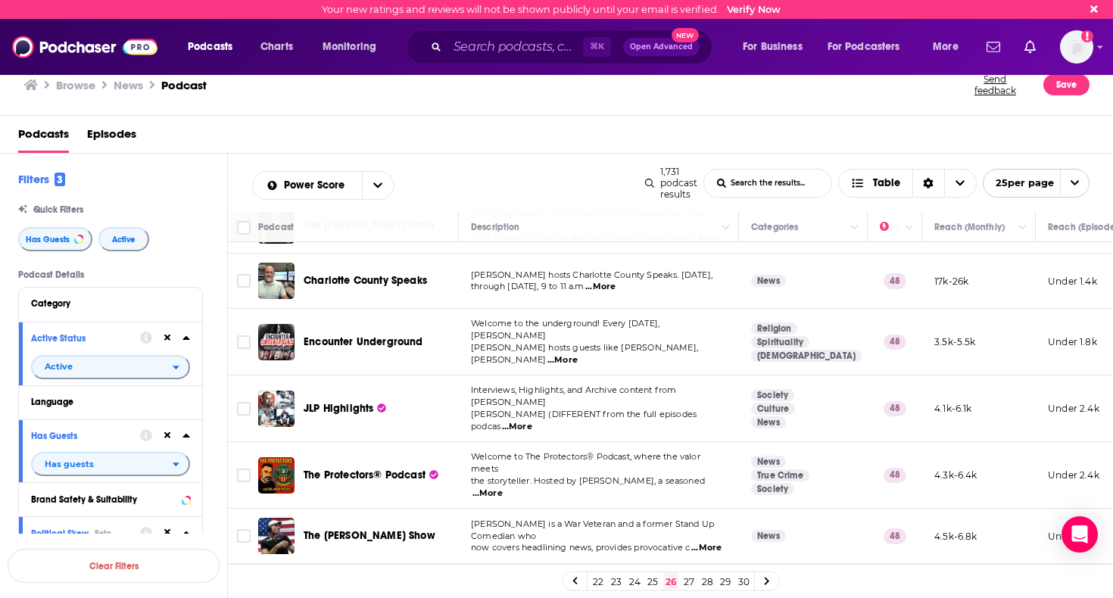
scroll to position [1097, 0]
